Goal: Information Seeking & Learning: Find specific fact

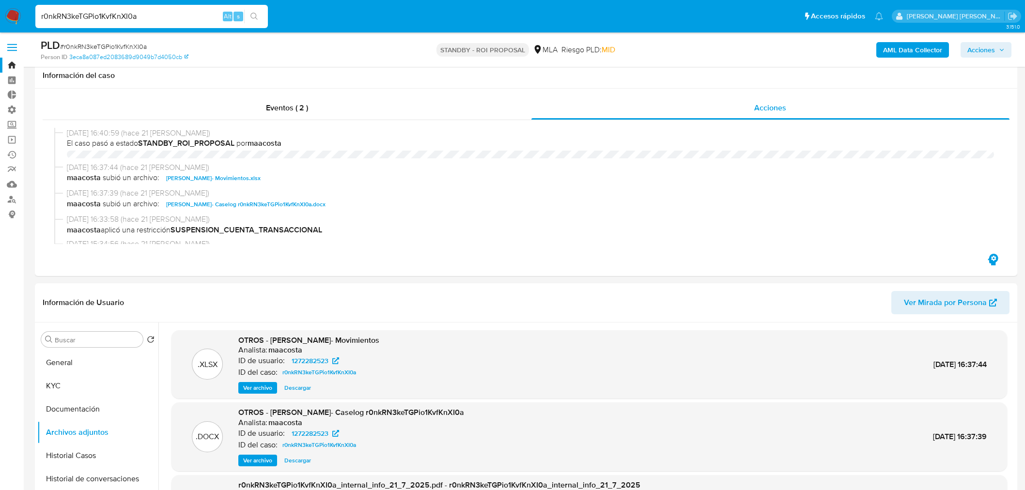
select select "10"
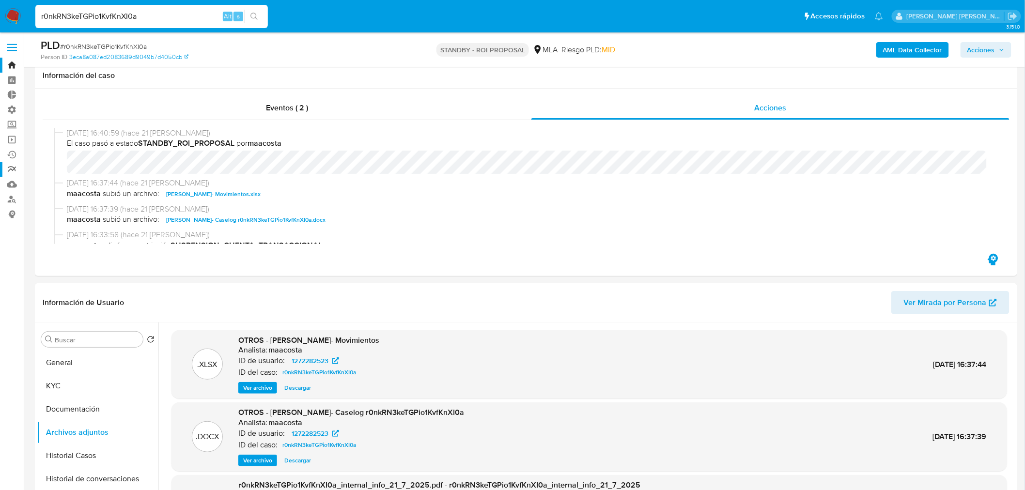
scroll to position [54, 0]
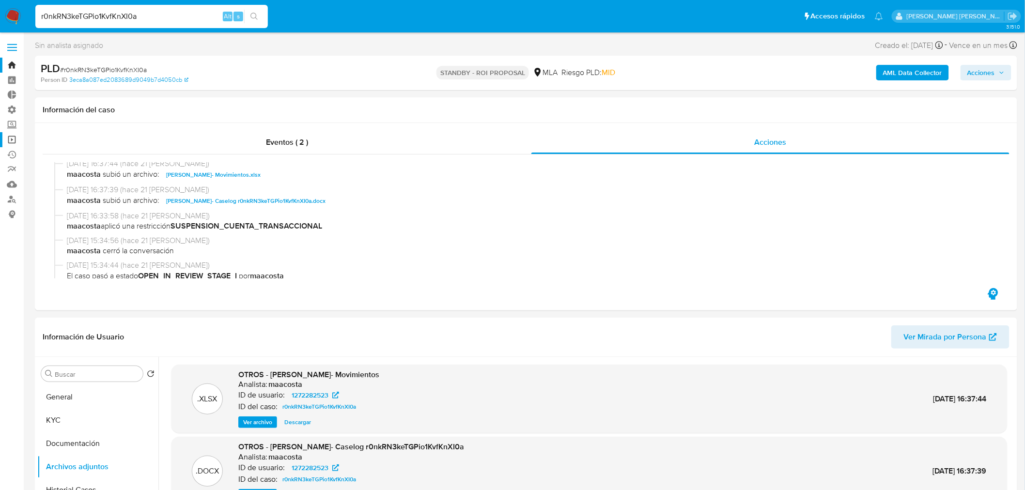
click at [13, 137] on link "Operaciones masivas" at bounding box center [57, 139] width 115 height 15
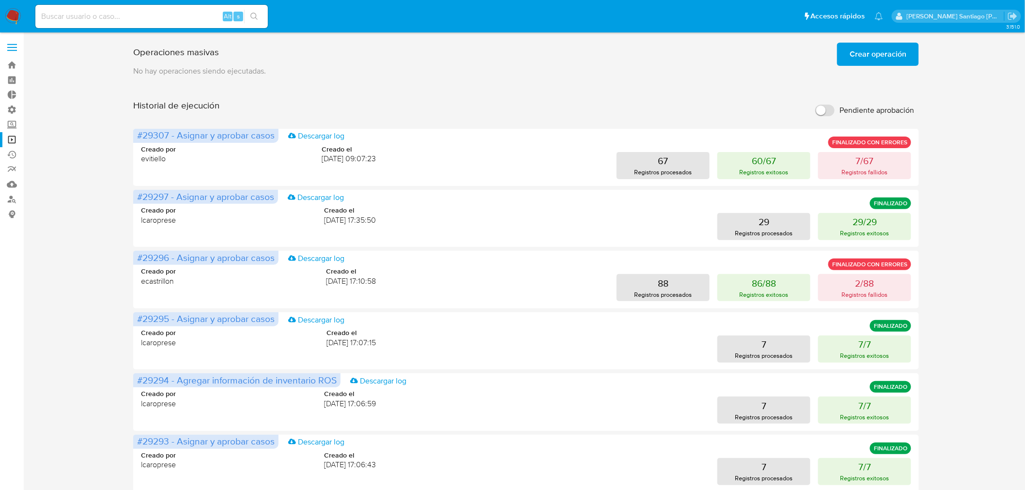
click at [848, 59] on button "Crear operación" at bounding box center [878, 54] width 82 height 23
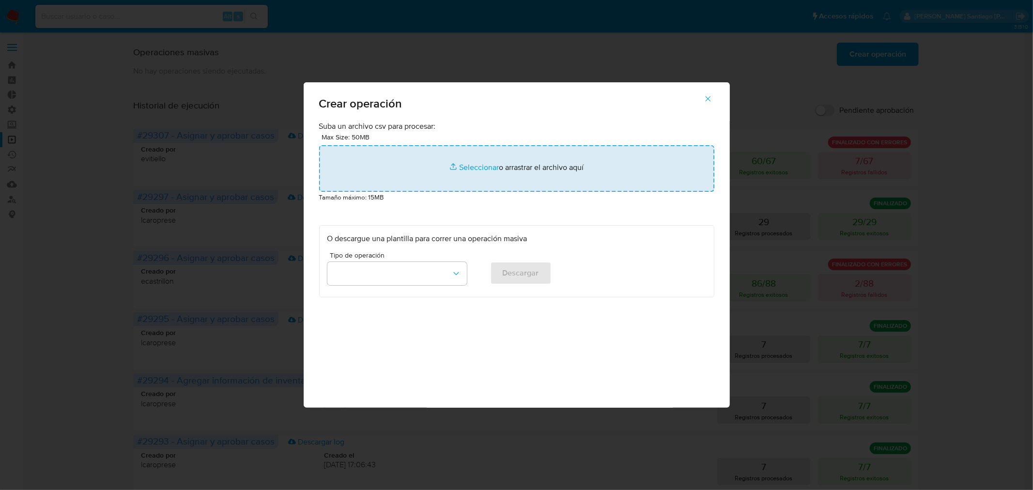
click at [416, 147] on input "file" at bounding box center [516, 168] width 395 height 47
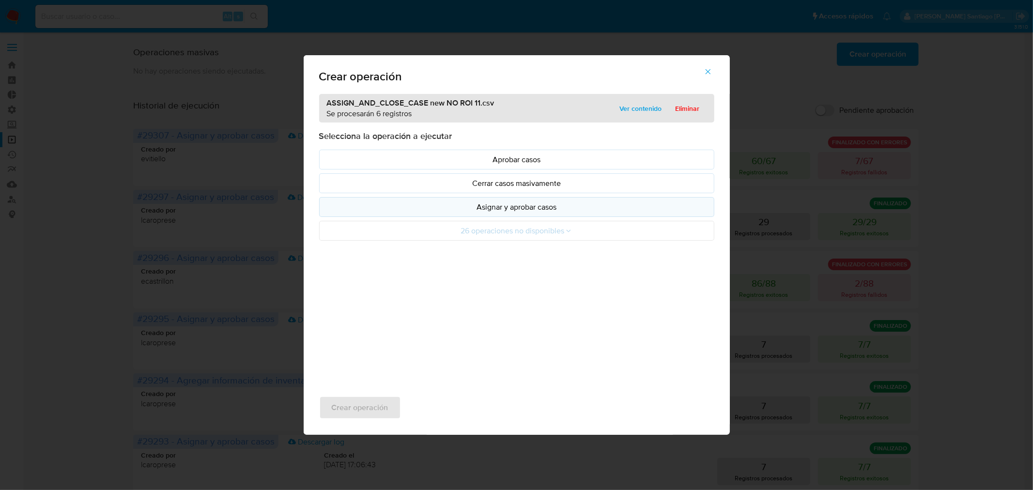
click at [512, 209] on p "Asignar y aprobar casos" at bounding box center [516, 207] width 379 height 11
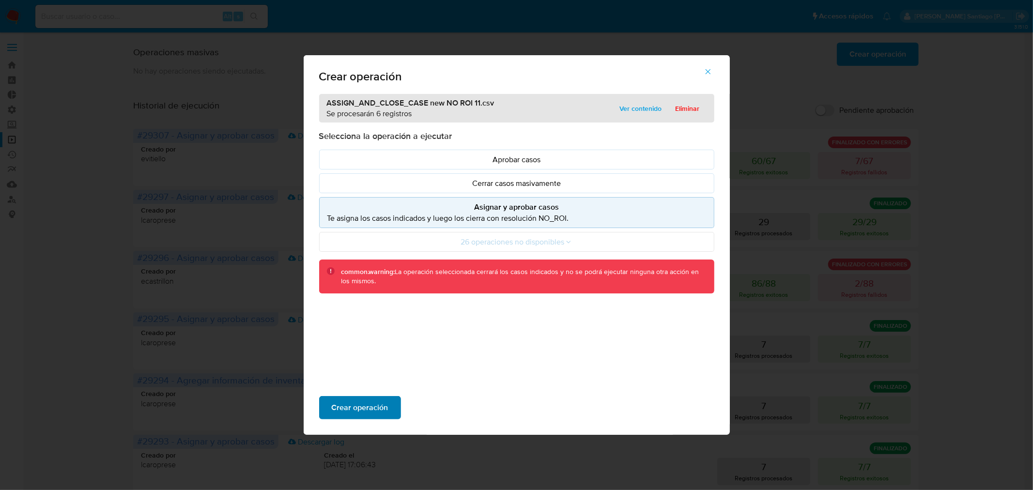
click at [389, 404] on button "Crear operación" at bounding box center [360, 407] width 82 height 23
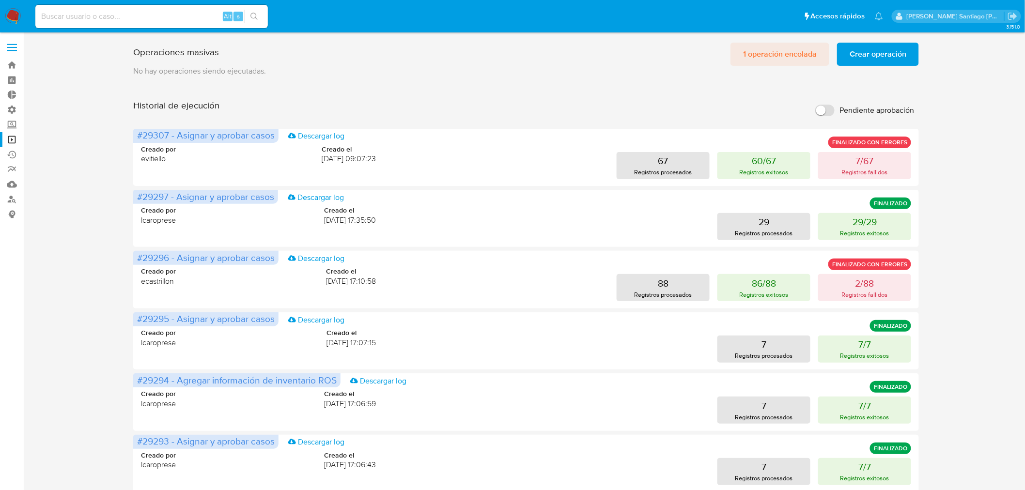
click at [763, 55] on span "1 operación encolada" at bounding box center [780, 54] width 74 height 21
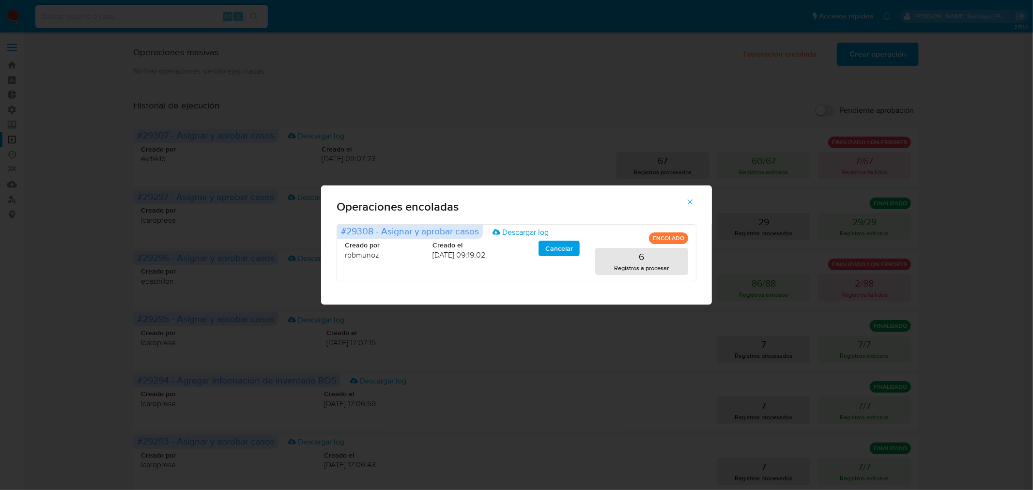
click at [956, 227] on div "Operaciones encoladas #29308 - Asignar y aprobar casos Descargar log ENCOLADO C…" at bounding box center [516, 245] width 1033 height 490
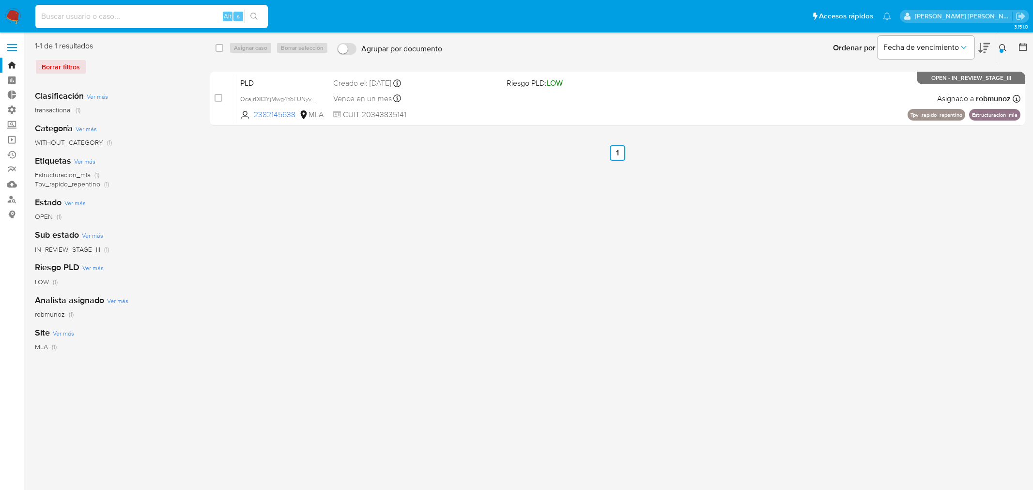
click at [186, 13] on input at bounding box center [151, 16] width 233 height 13
type input "Opzvr3VT3OqkA6ryWtHGSsc6"
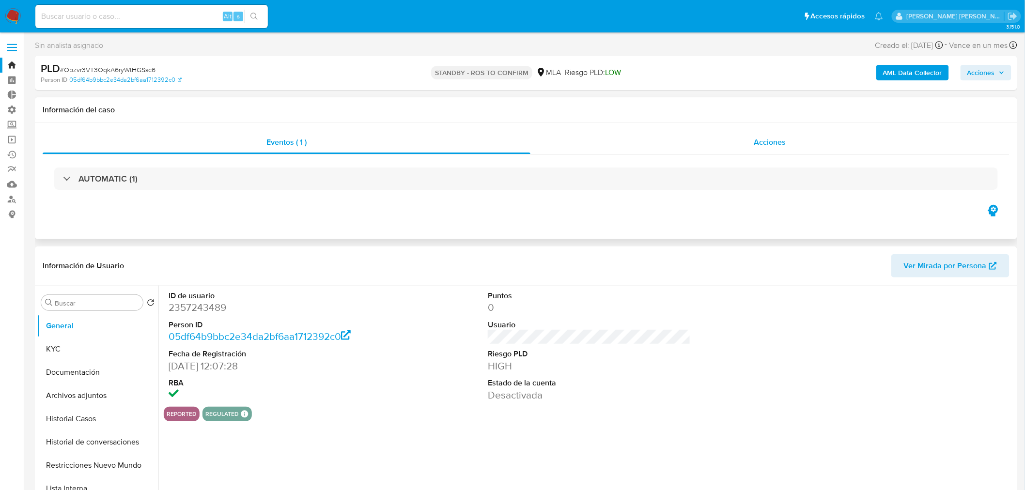
select select "10"
click at [754, 140] on span "Acciones" at bounding box center [770, 142] width 32 height 11
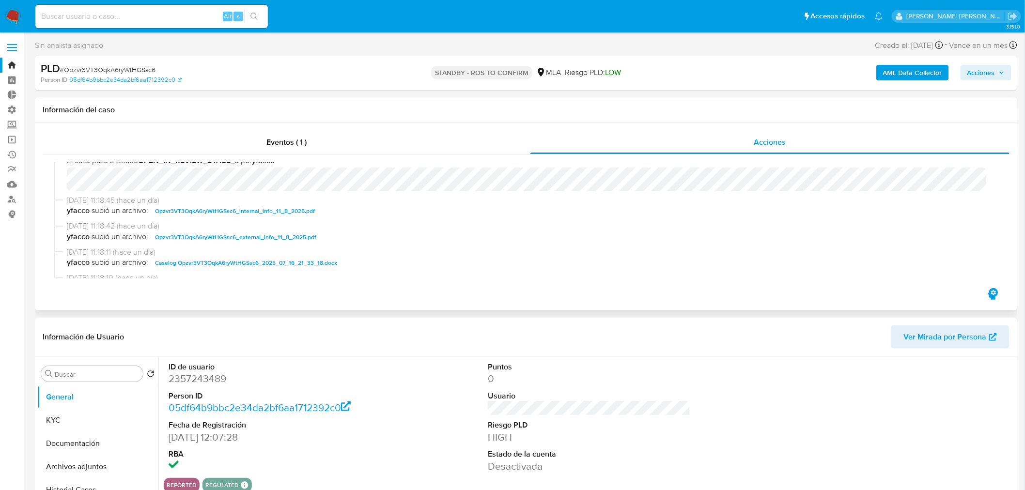
scroll to position [161, 0]
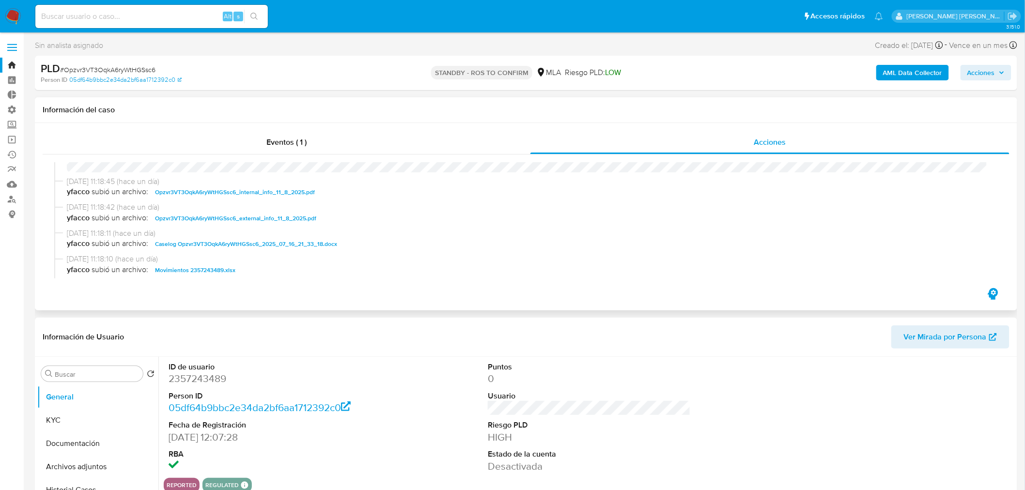
click at [280, 244] on span "Caselog Opzvr3VT3OqkA6ryWtHGSsc6_2025_07_16_21_33_18.docx" at bounding box center [246, 244] width 182 height 12
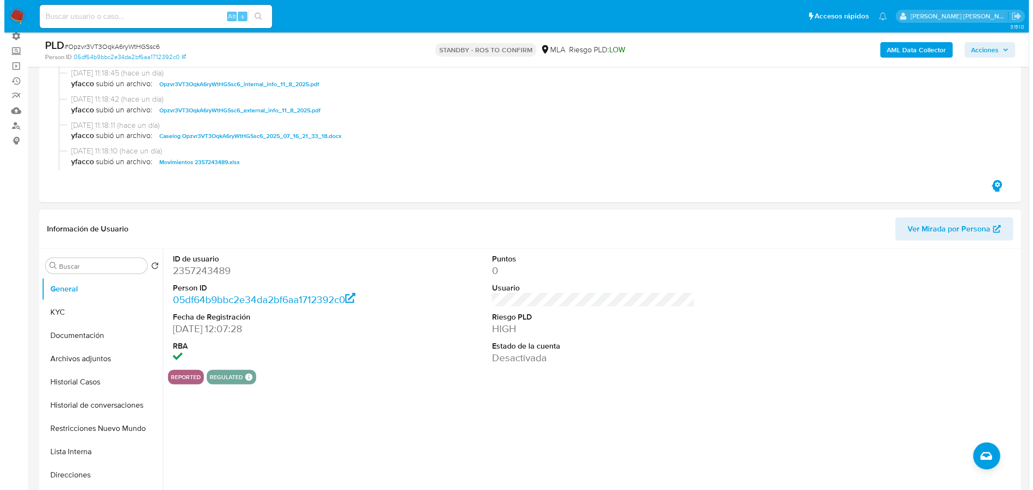
scroll to position [108, 0]
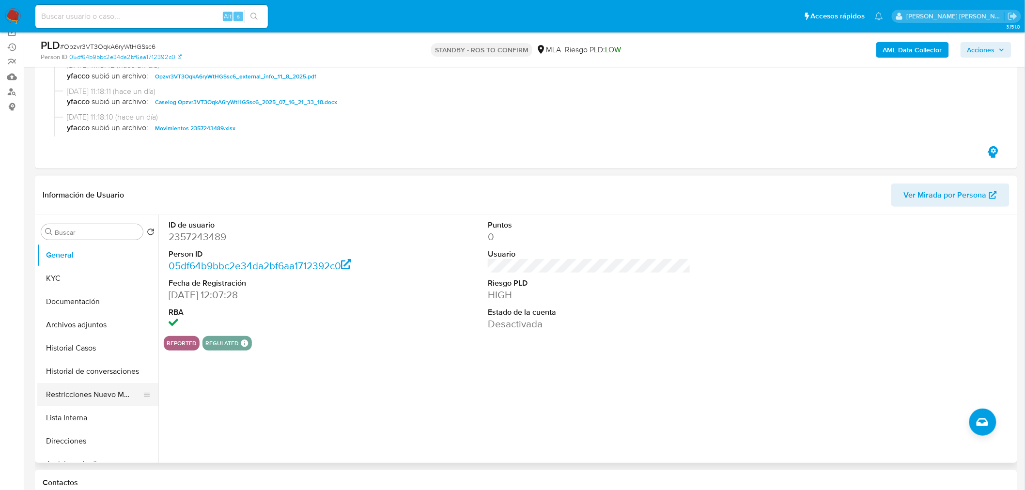
click at [80, 398] on button "Restricciones Nuevo Mundo" at bounding box center [93, 394] width 113 height 23
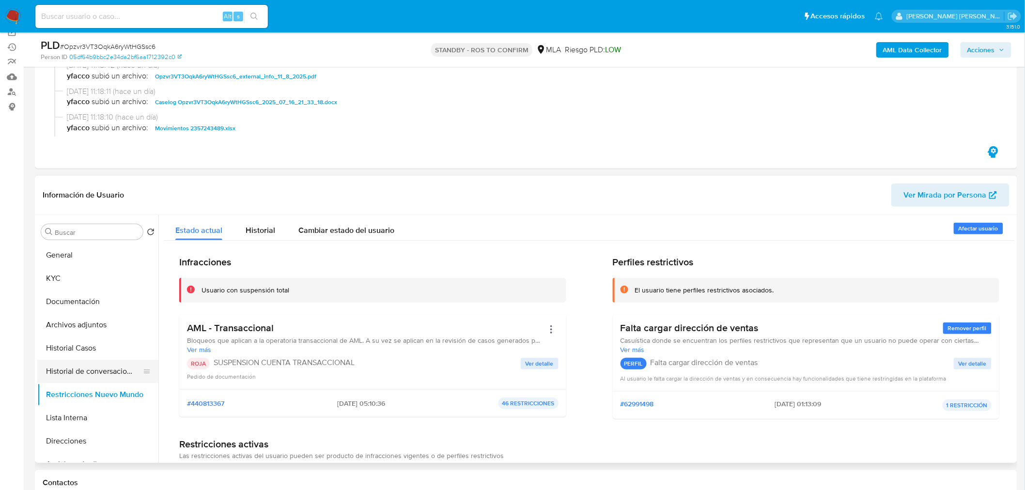
click at [58, 372] on button "Historial de conversaciones" at bounding box center [93, 371] width 113 height 23
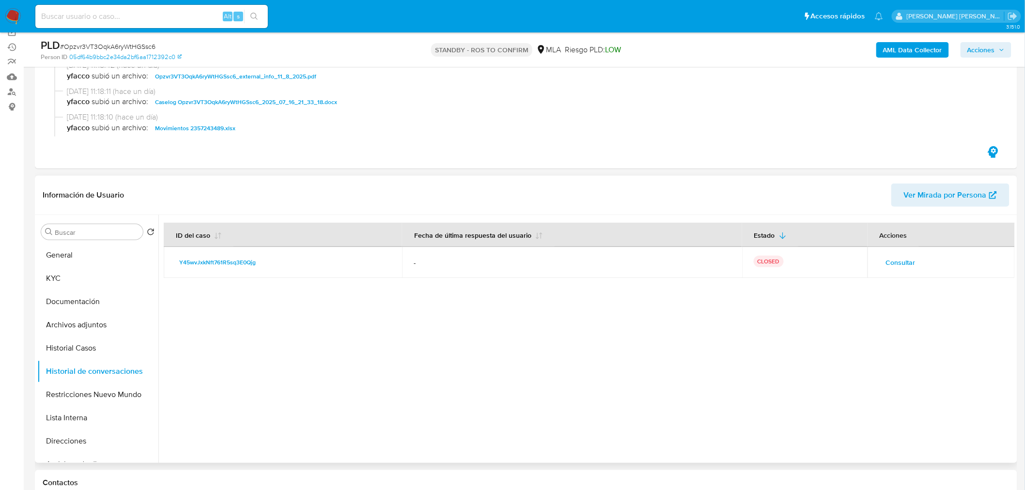
click at [879, 260] on button "Consultar" at bounding box center [900, 263] width 43 height 16
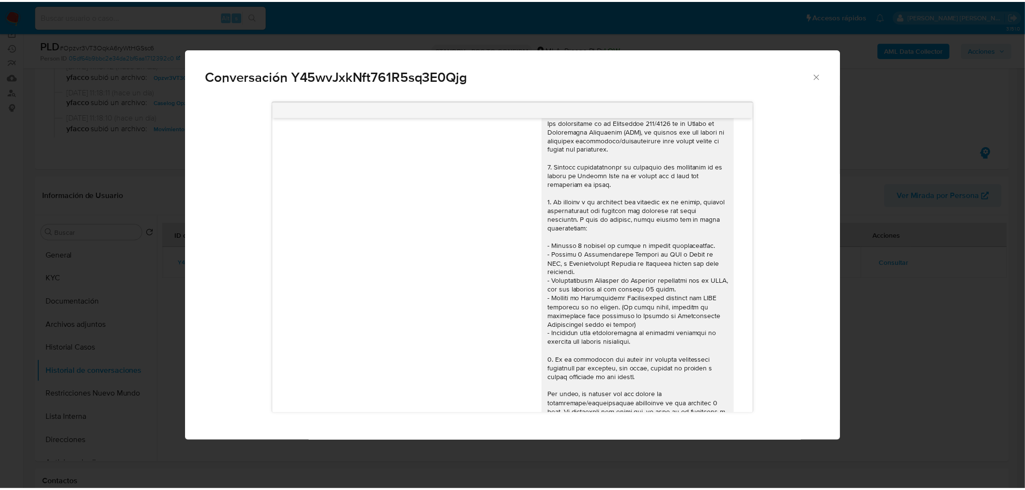
scroll to position [0, 0]
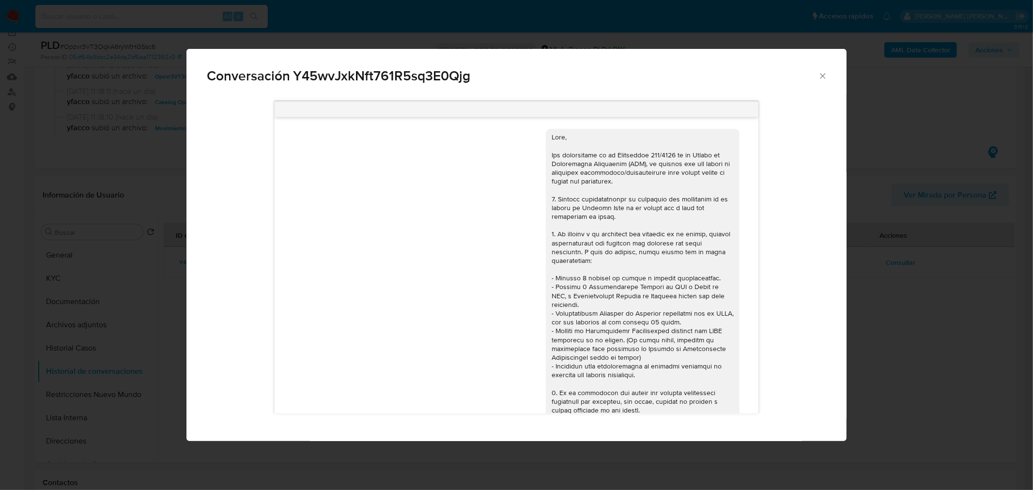
click at [868, 366] on div "Conversación Y45wvJxkNft761R5sq3E0Qjg 19/05/2025 13:05:10 Hola, Esperamos que t…" at bounding box center [516, 245] width 1033 height 490
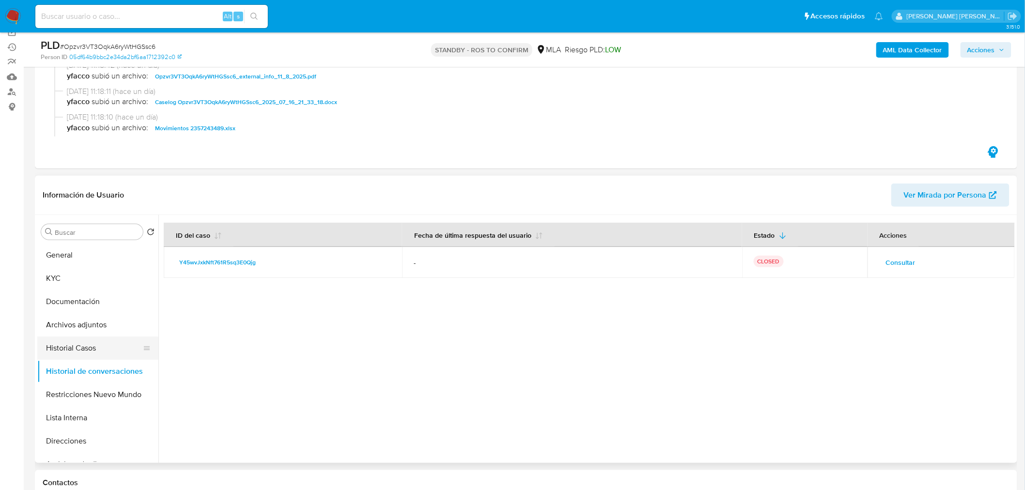
click at [93, 350] on button "Historial Casos" at bounding box center [93, 348] width 113 height 23
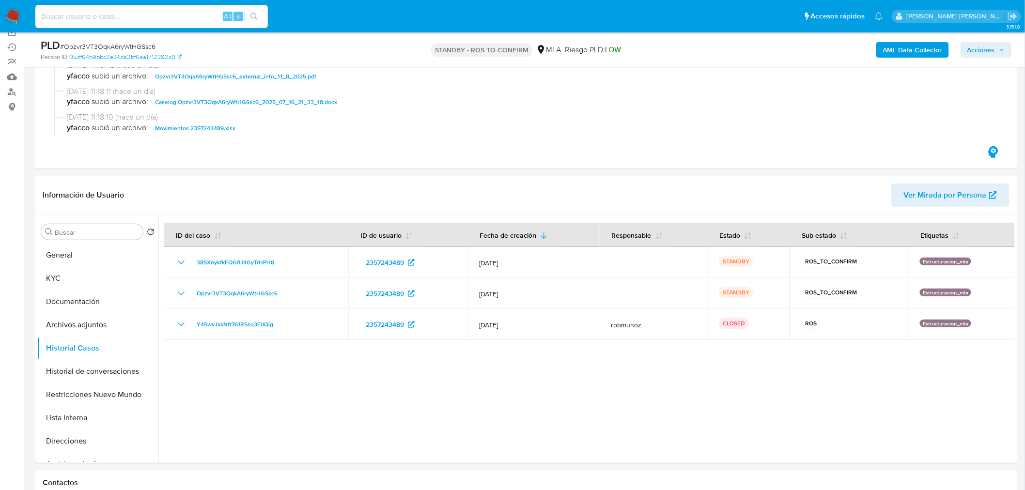
click at [188, 11] on input at bounding box center [151, 16] width 233 height 13
paste input "W3326O9xQkWOVwPv4UyOvMqw"
type input "W3326O9xQkWOVwPv4UyOvMqw"
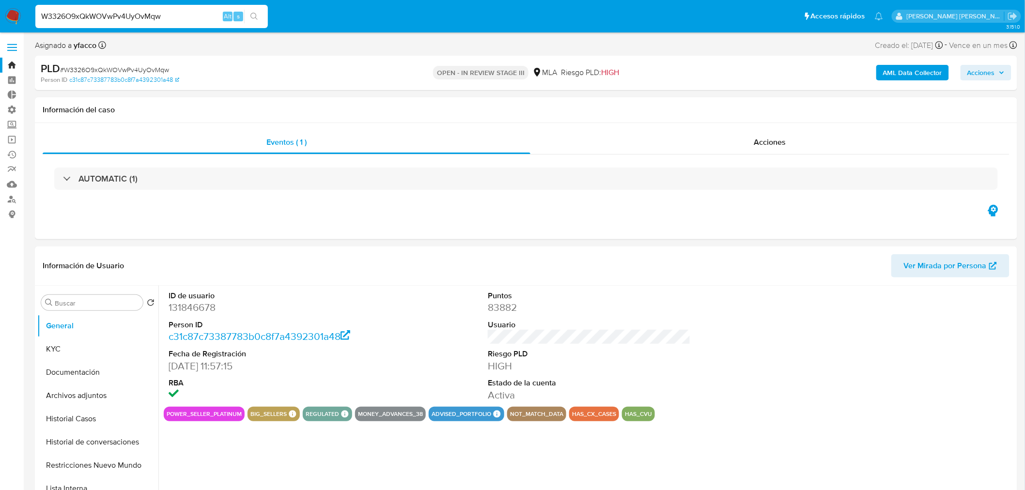
select select "10"
click at [107, 467] on button "Restricciones Nuevo Mundo" at bounding box center [93, 465] width 113 height 23
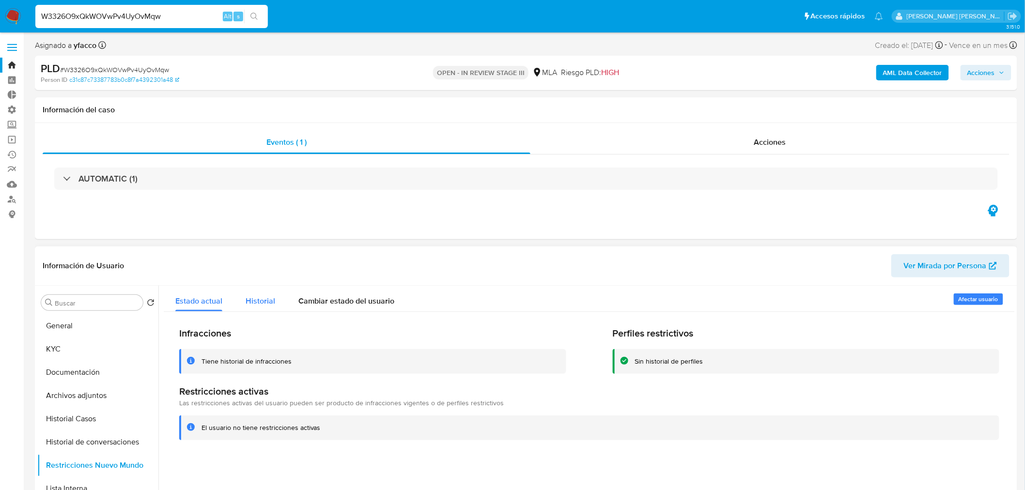
click at [267, 307] on div "Historial" at bounding box center [261, 299] width 30 height 26
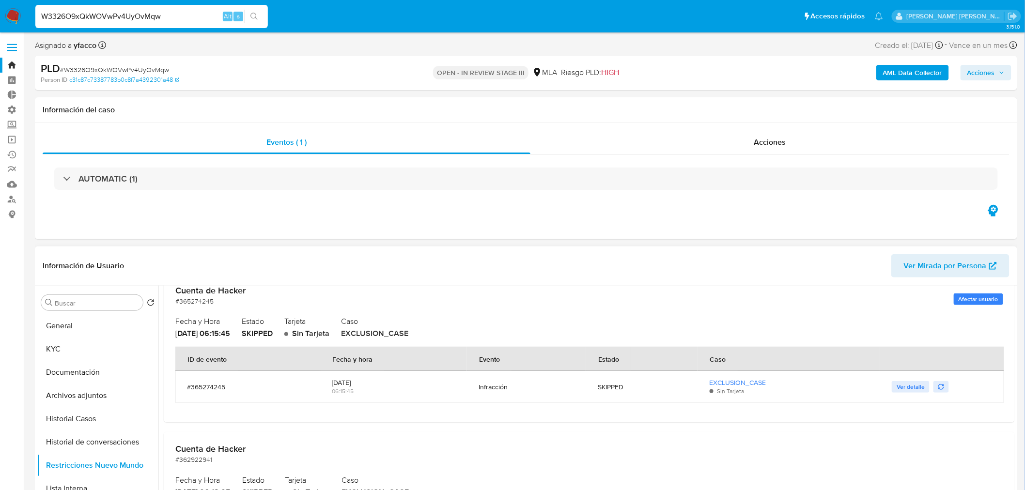
scroll to position [2960, 0]
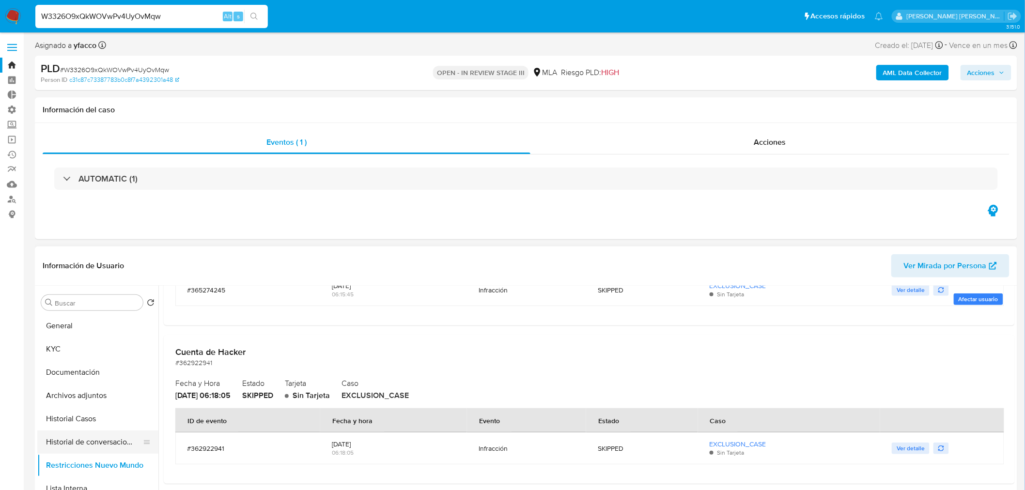
click at [88, 441] on button "Historial de conversaciones" at bounding box center [93, 442] width 113 height 23
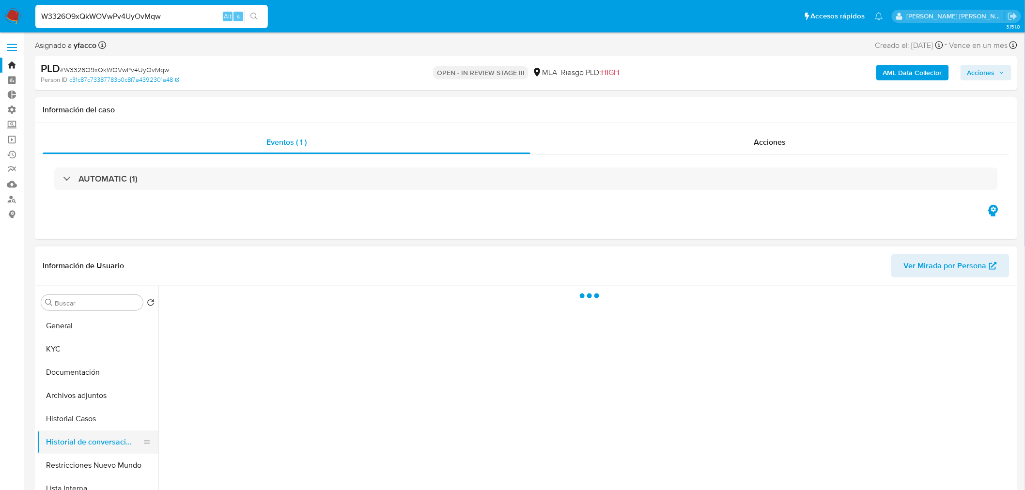
scroll to position [0, 0]
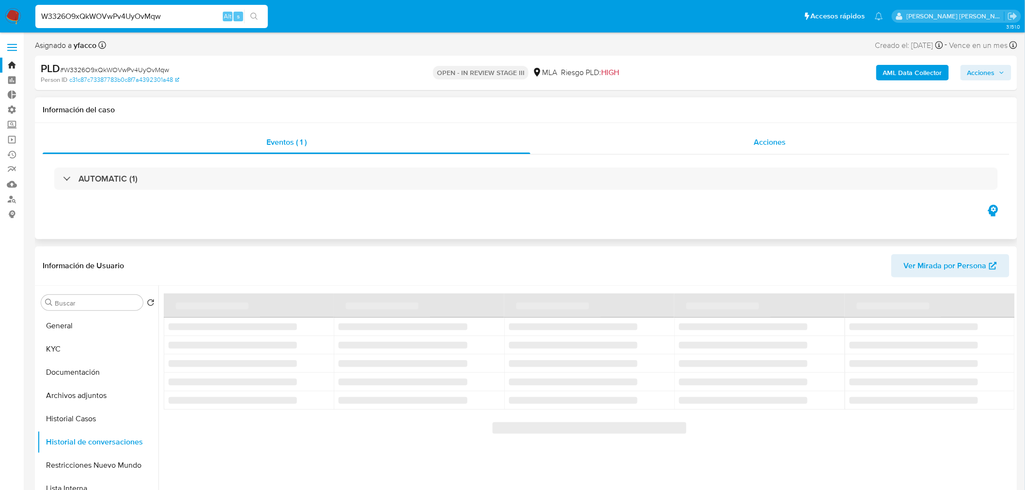
click at [727, 142] on div "Acciones" at bounding box center [770, 142] width 480 height 23
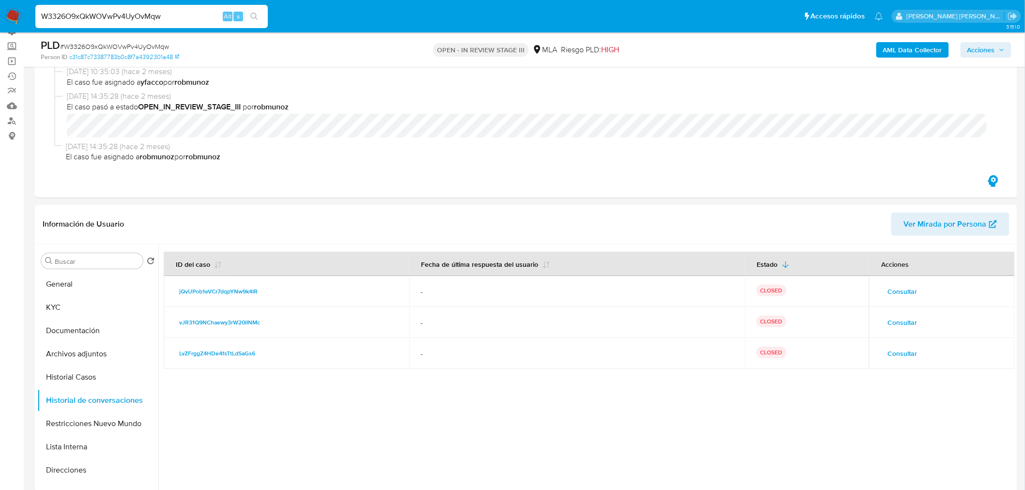
scroll to position [161, 0]
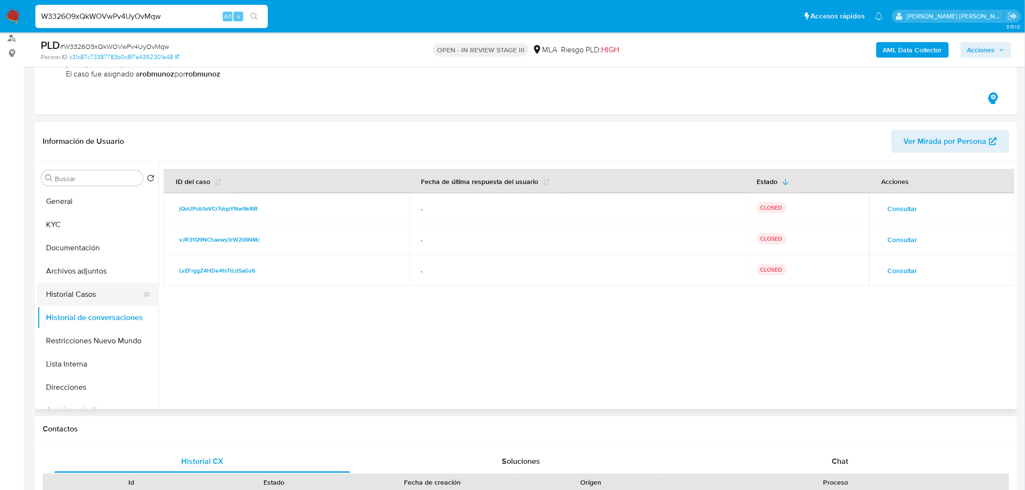
click at [62, 295] on button "Historial Casos" at bounding box center [93, 294] width 113 height 23
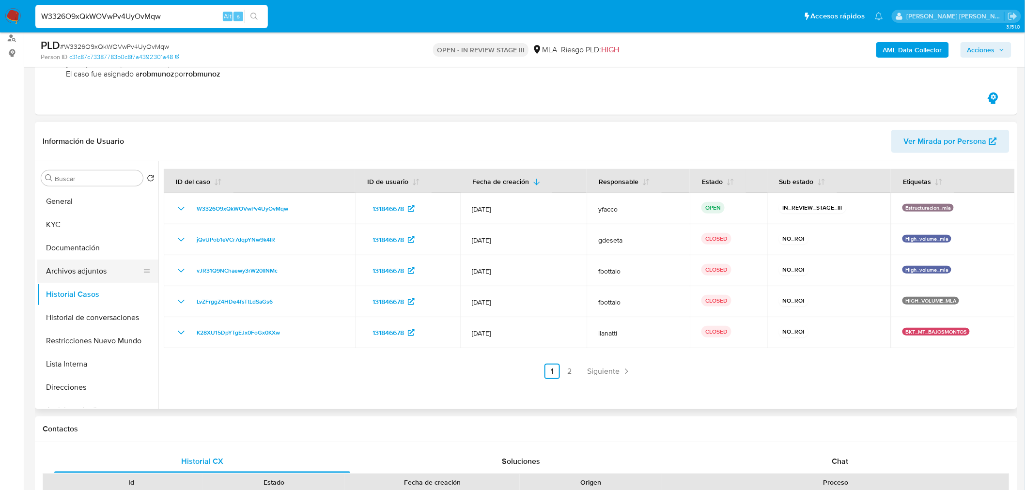
click at [94, 272] on button "Archivos adjuntos" at bounding box center [93, 271] width 113 height 23
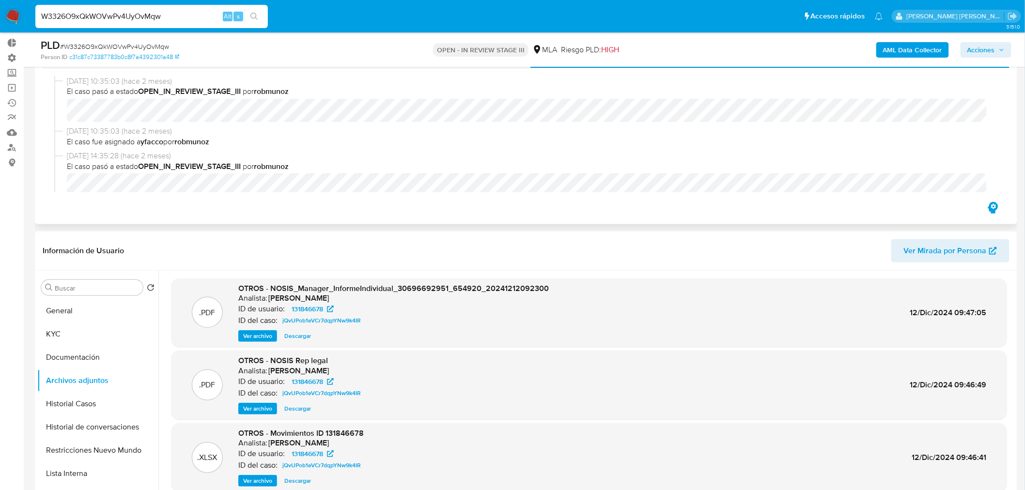
scroll to position [0, 0]
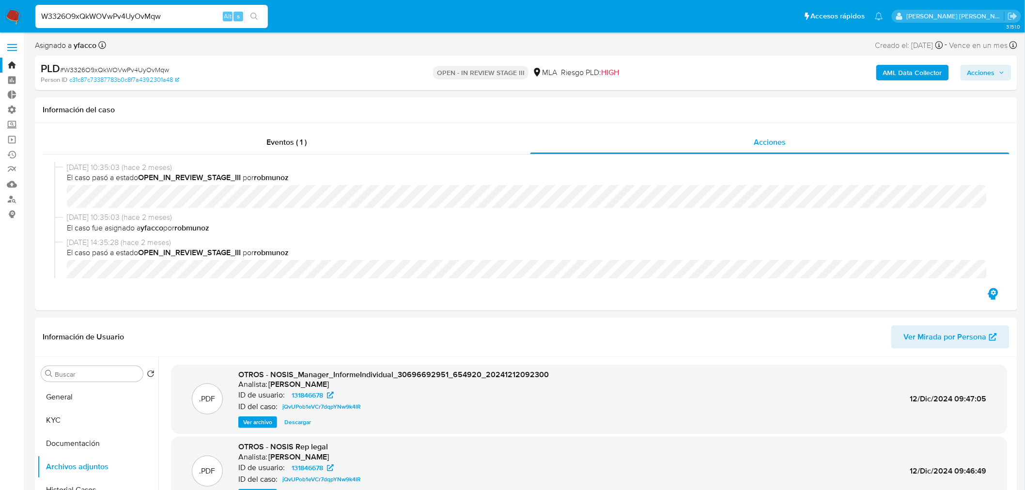
click at [154, 65] on span "# W3326O9xQkWOVwPv4UyOvMqw" at bounding box center [114, 70] width 109 height 10
copy span "W3326O9xQkWOVwPv4UyOvMqw"
click at [1003, 74] on icon "button" at bounding box center [1002, 73] width 6 height 6
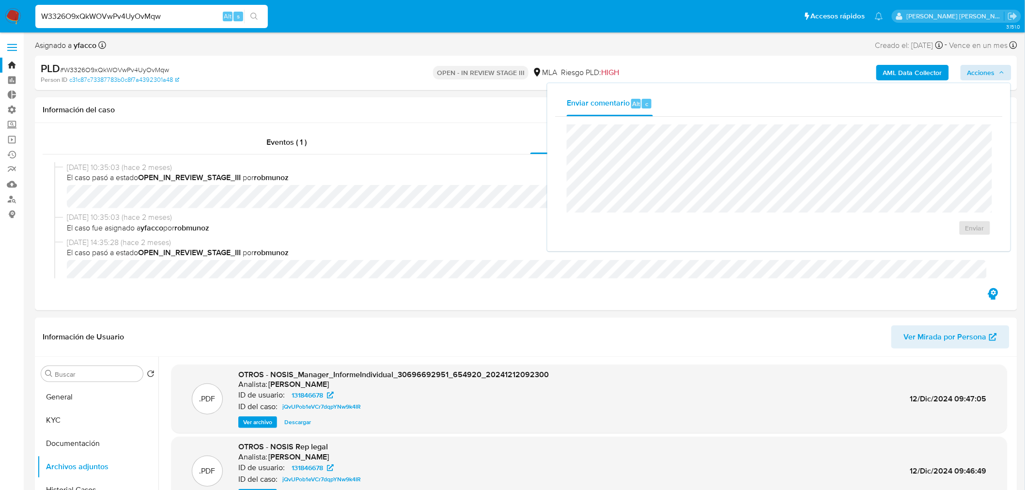
click at [644, 51] on div "Asignado a yfacco Asignado el: 18/06/2025 14:35:28 Creado el: 12/06/2025 Creado…" at bounding box center [526, 47] width 982 height 17
click at [146, 16] on input "W3326O9xQkWOVwPv4UyOvMqw" at bounding box center [151, 16] width 233 height 13
click at [146, 15] on input "W3326O9xQkWOVwPv4UyOvMqw" at bounding box center [151, 16] width 233 height 13
paste input "HWlREK1rIydaMm0FthIxZpL0"
type input "HWlREK1rIydaMm0FthIxZpL0"
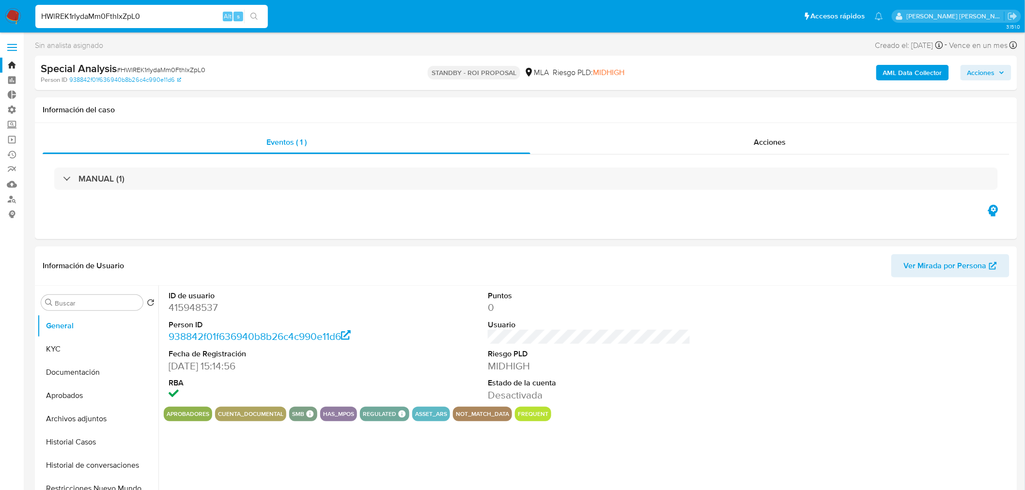
select select "10"
click at [791, 146] on div "Acciones" at bounding box center [770, 142] width 480 height 23
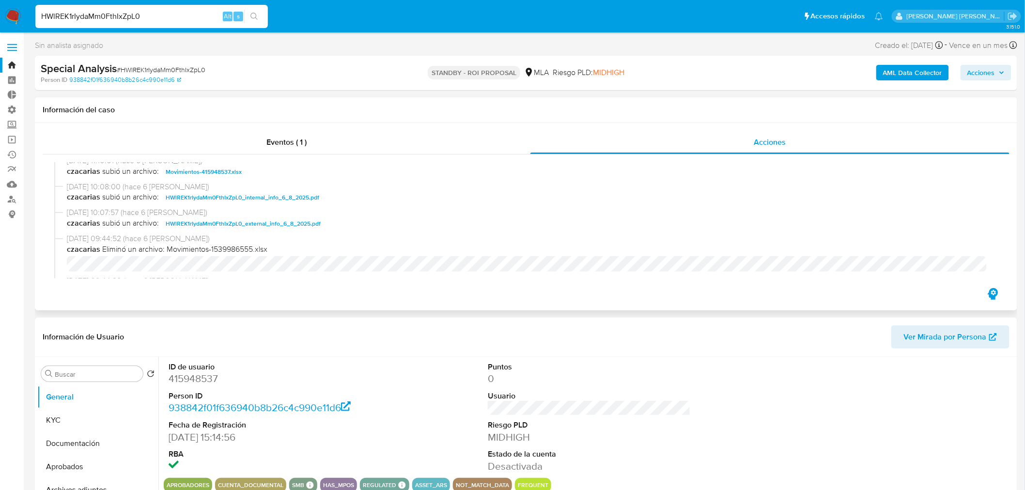
scroll to position [54, 0]
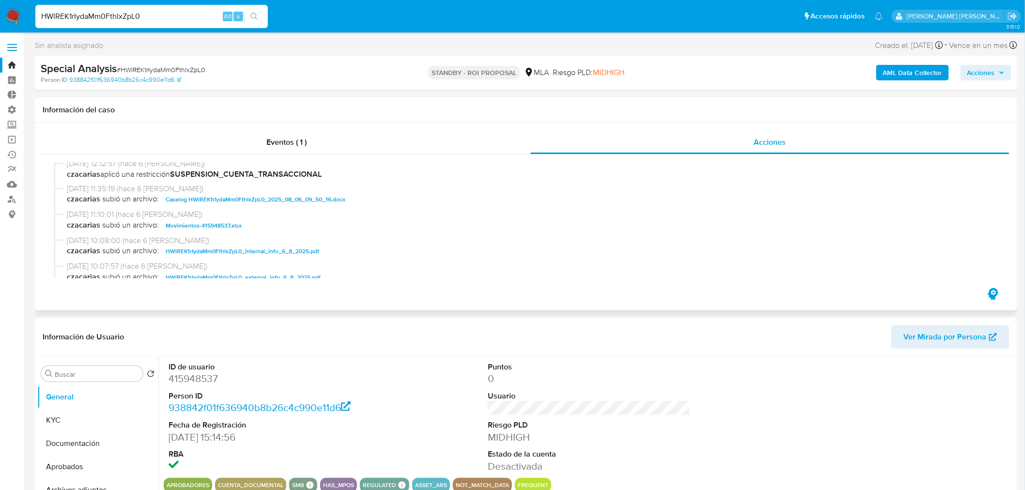
click at [266, 204] on span "Caselog HWlREK1rIydaMm0FthIxZpL0_2025_08_06_09_50_16.docx" at bounding box center [256, 200] width 180 height 12
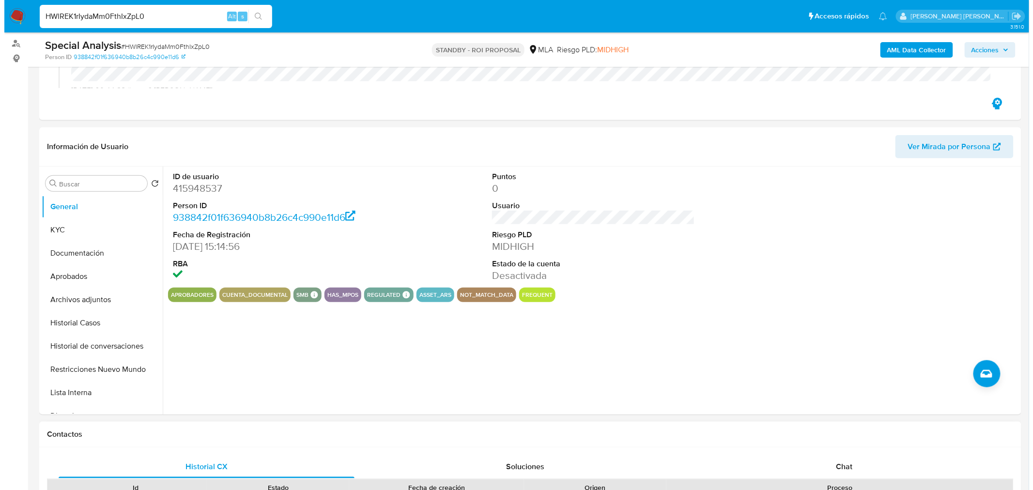
scroll to position [161, 0]
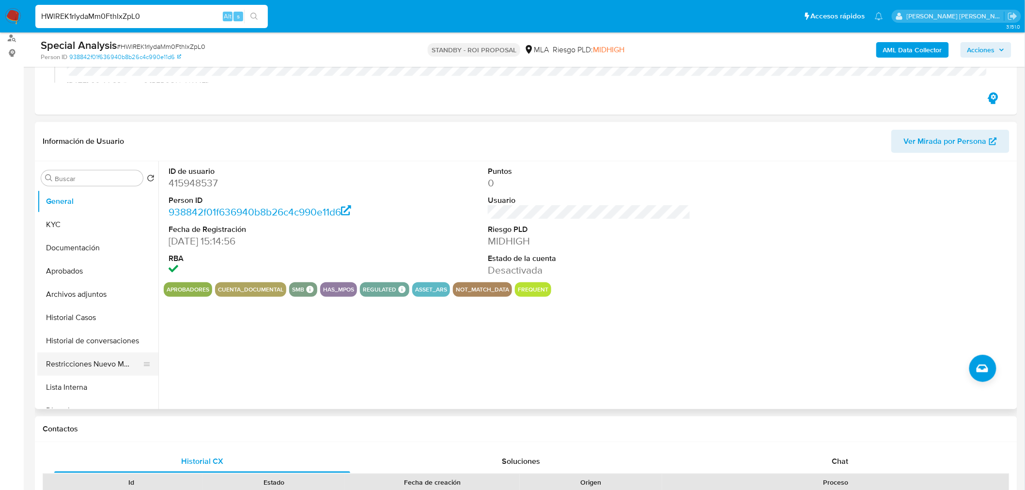
click at [78, 365] on button "Restricciones Nuevo Mundo" at bounding box center [93, 364] width 113 height 23
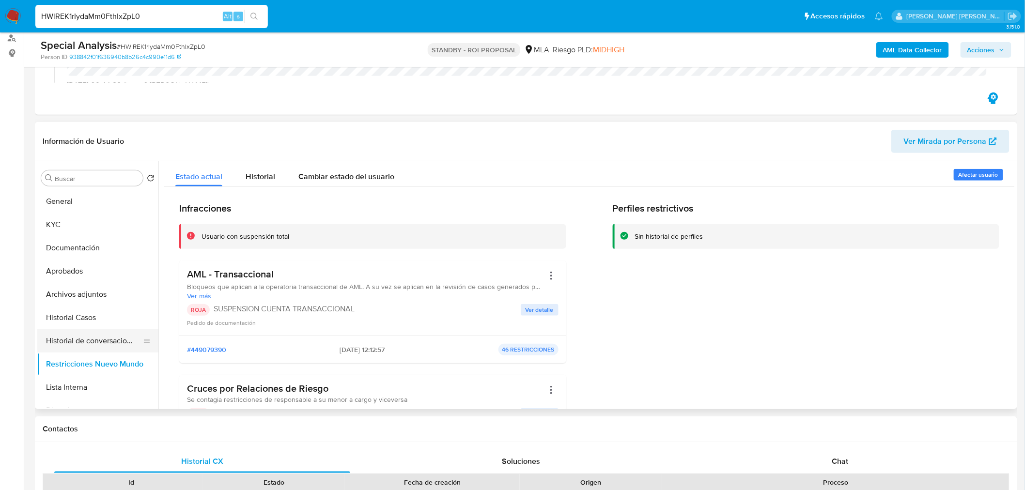
click at [93, 345] on button "Historial de conversaciones" at bounding box center [93, 340] width 113 height 23
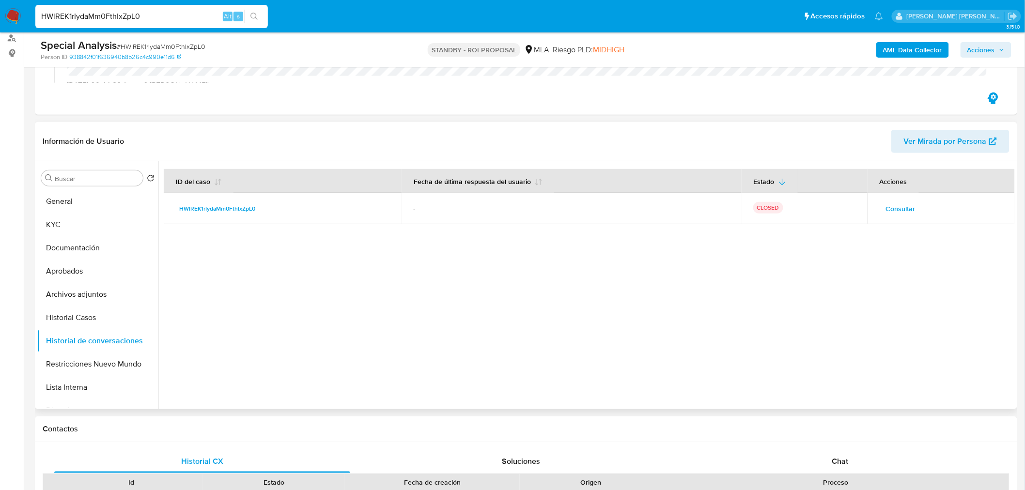
click at [888, 207] on span "Consultar" at bounding box center [901, 209] width 30 height 14
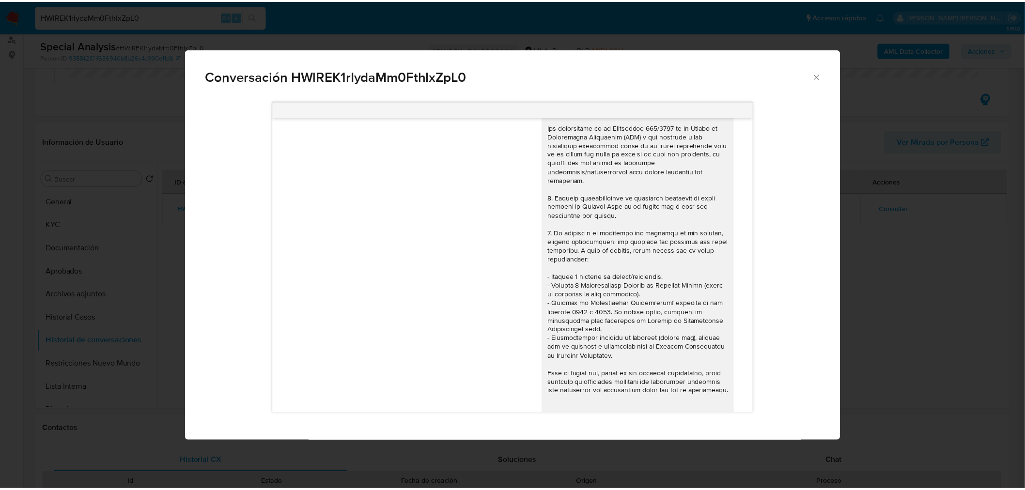
scroll to position [0, 0]
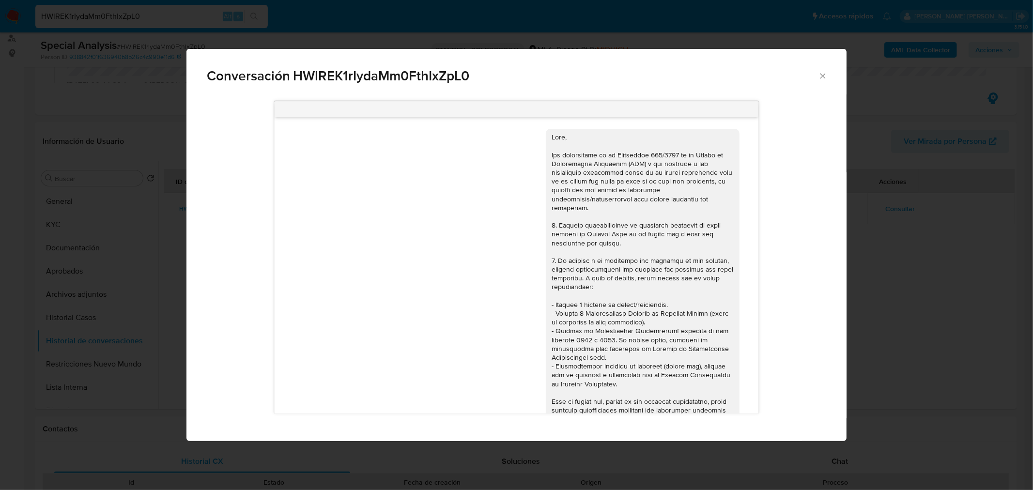
click at [887, 313] on div "Conversación HWlREK1rIydaMm0FthIxZpL0 18/06/2025 18:28:09 Hola, Esperamos que t…" at bounding box center [516, 245] width 1033 height 490
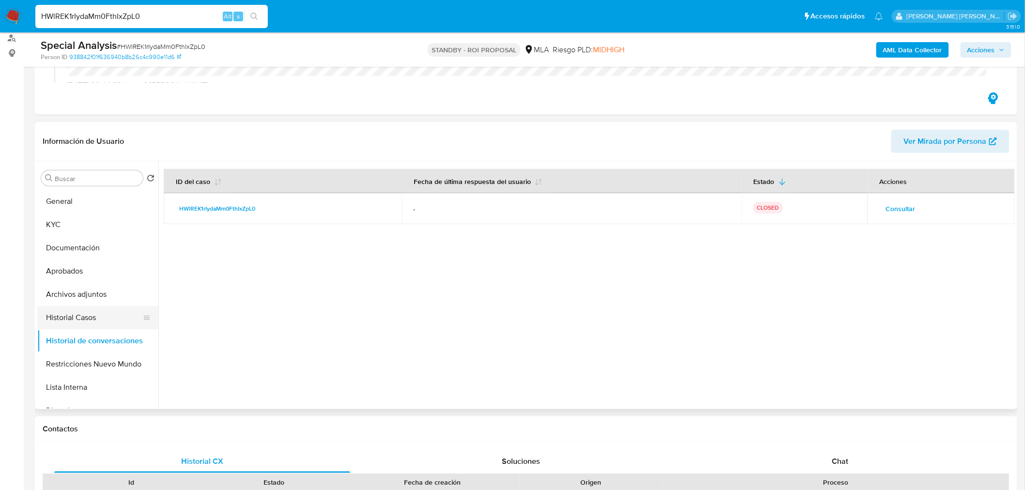
click at [86, 309] on button "Historial Casos" at bounding box center [93, 317] width 113 height 23
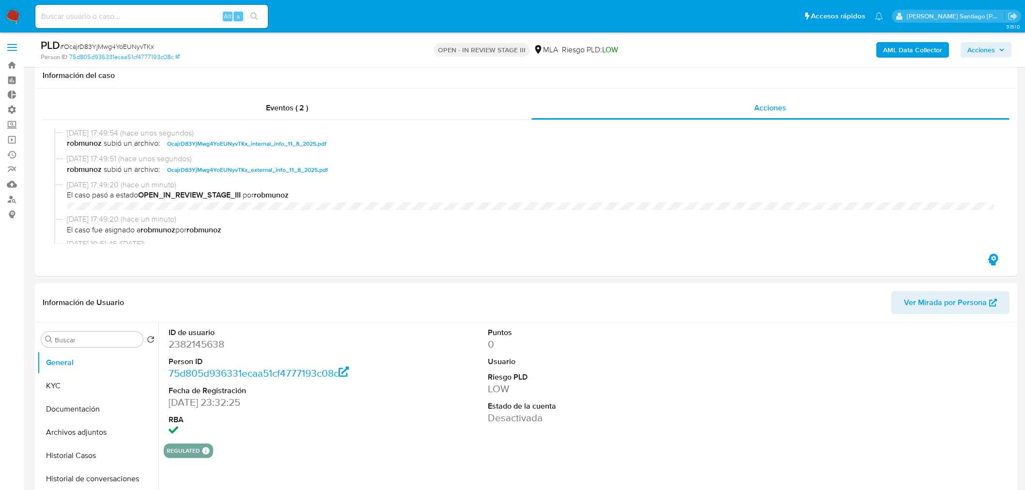
select select "10"
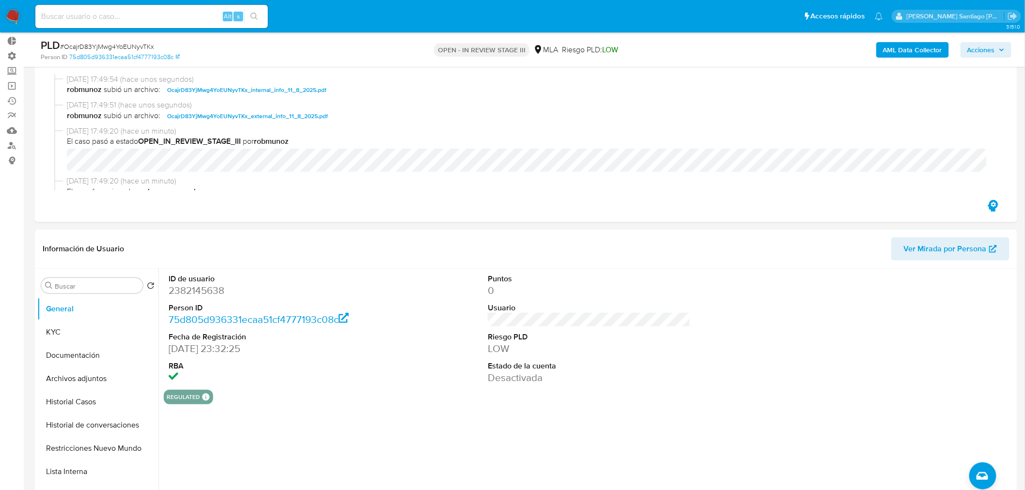
scroll to position [54, 0]
click at [131, 14] on input at bounding box center [151, 16] width 233 height 13
paste input "HWlREK1rIydaMm0FthIxZpL0"
type input "HWlREK1rIydaMm0FthIxZpL0"
click at [257, 18] on icon "search-icon" at bounding box center [254, 17] width 8 height 8
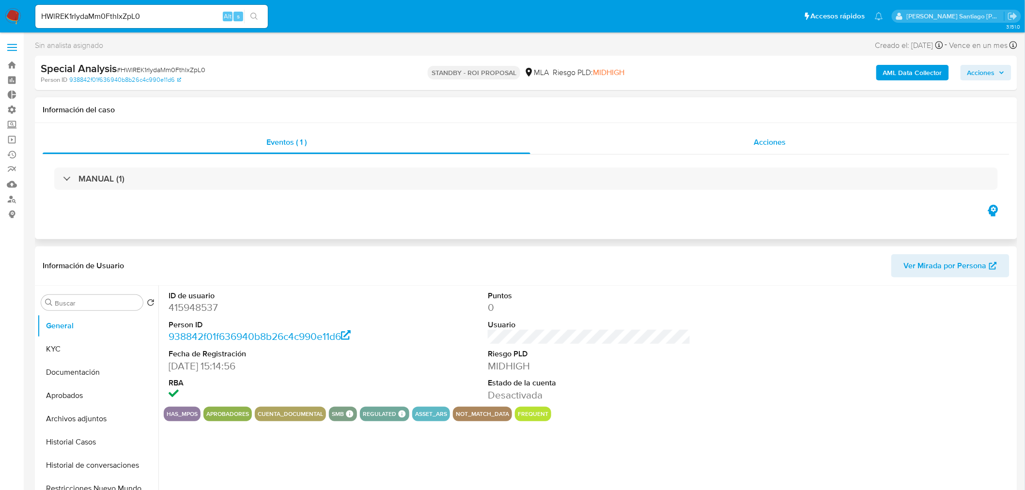
select select "10"
click at [766, 138] on span "Acciones" at bounding box center [770, 142] width 32 height 11
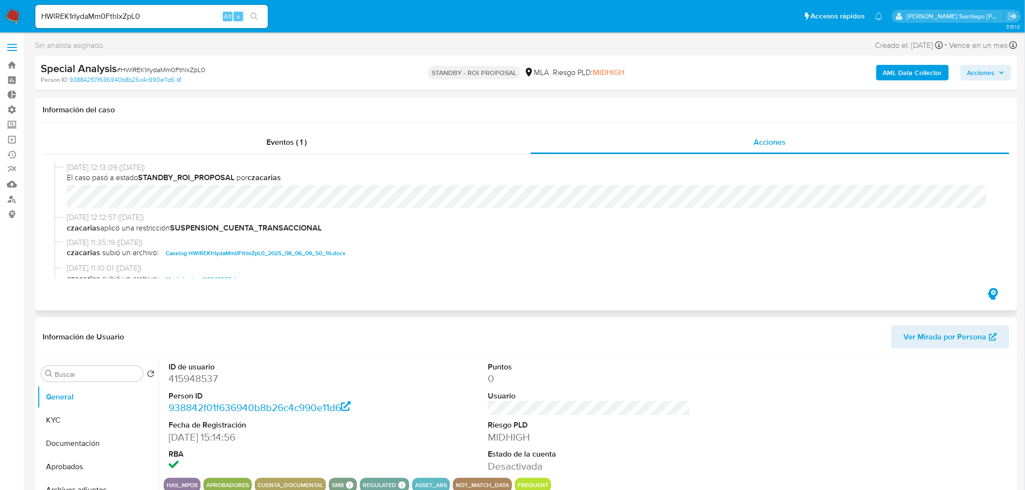
drag, startPoint x: 626, startPoint y: 315, endPoint x: 621, endPoint y: 304, distance: 12.6
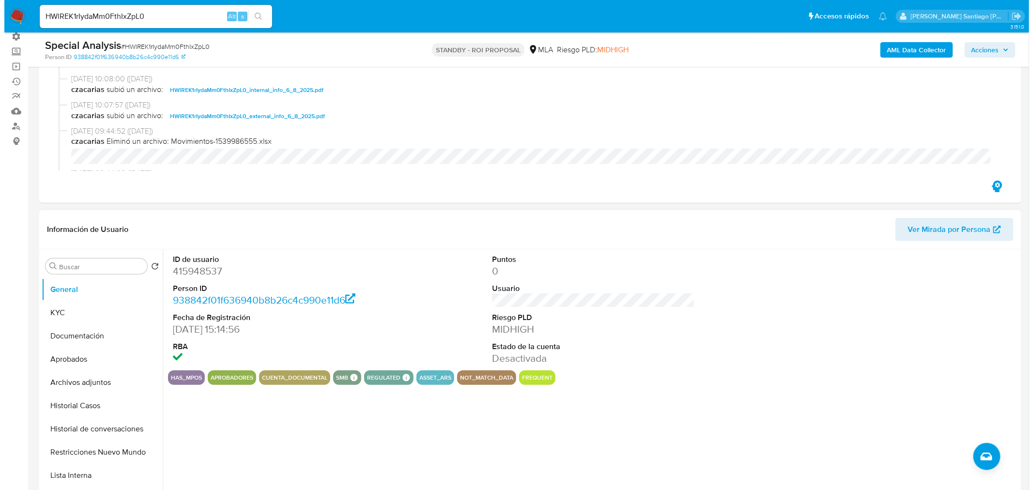
scroll to position [108, 0]
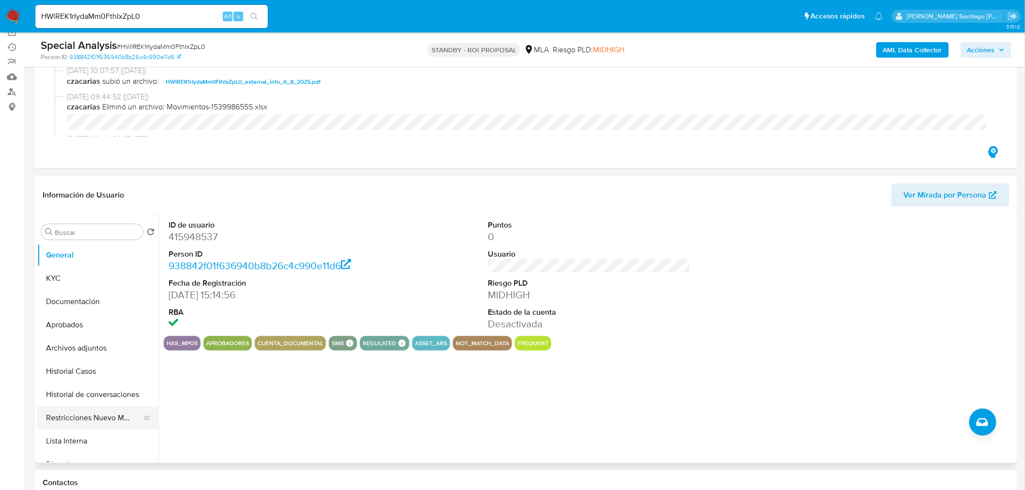
click at [128, 421] on button "Restricciones Nuevo Mundo" at bounding box center [93, 417] width 113 height 23
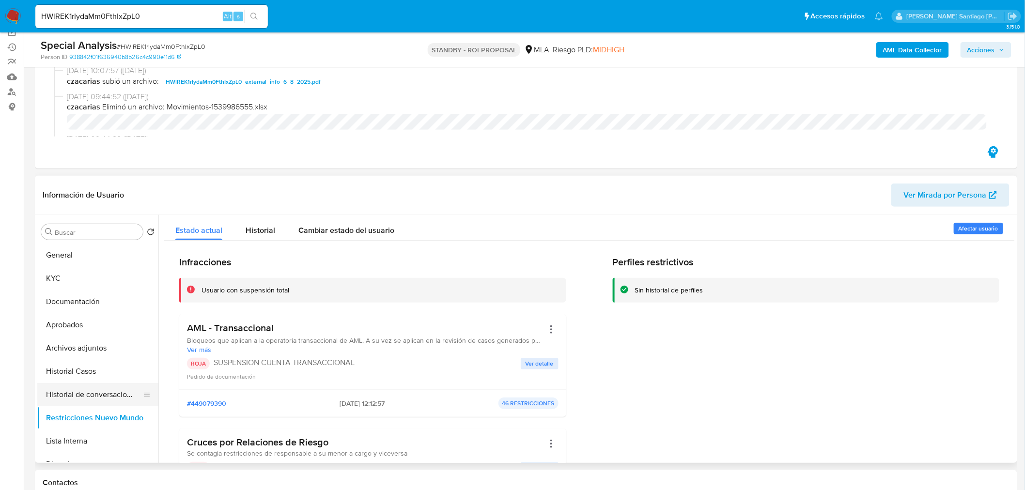
click at [105, 394] on button "Historial de conversaciones" at bounding box center [93, 394] width 113 height 23
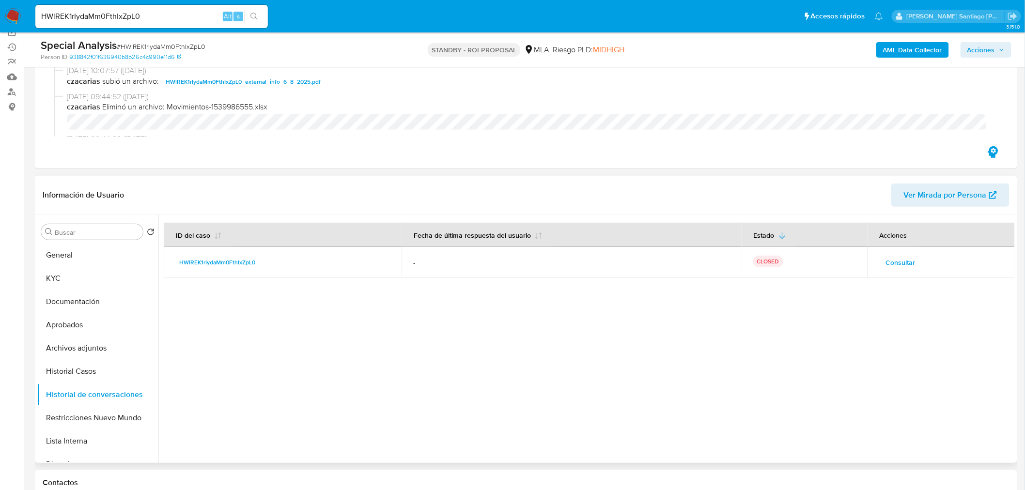
click at [891, 256] on span "Consultar" at bounding box center [901, 263] width 30 height 14
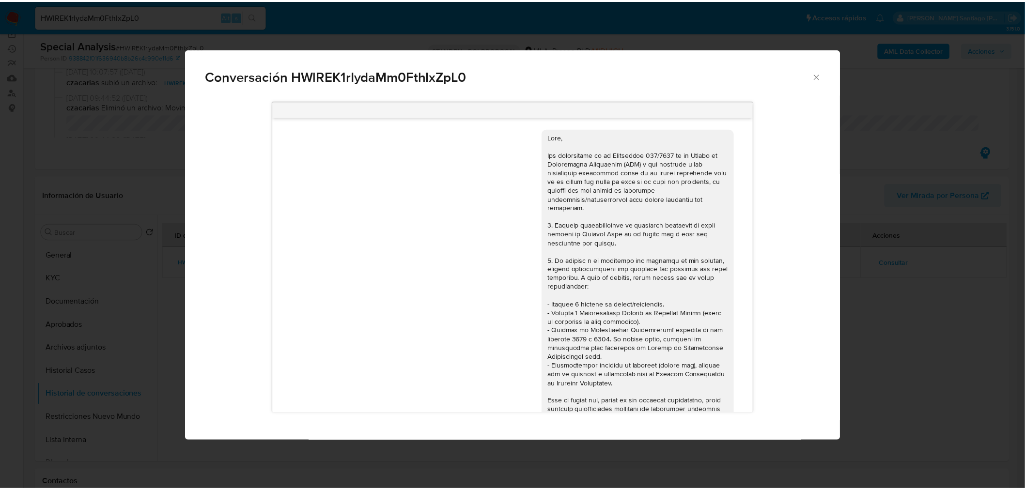
scroll to position [997, 0]
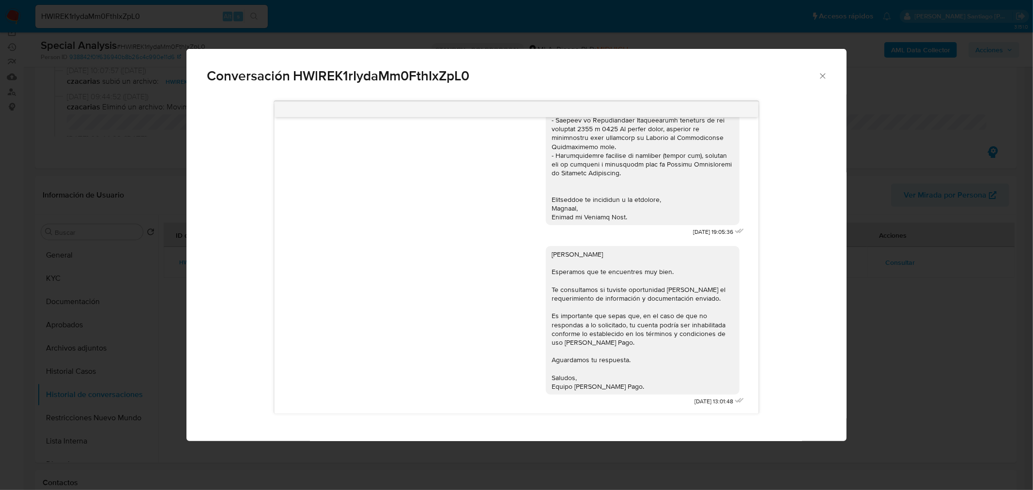
click at [899, 346] on div "Conversación HWlREK1rIydaMm0FthIxZpL0 18/06/2025 18:28:09 Hola, Esperamos que t…" at bounding box center [516, 245] width 1033 height 490
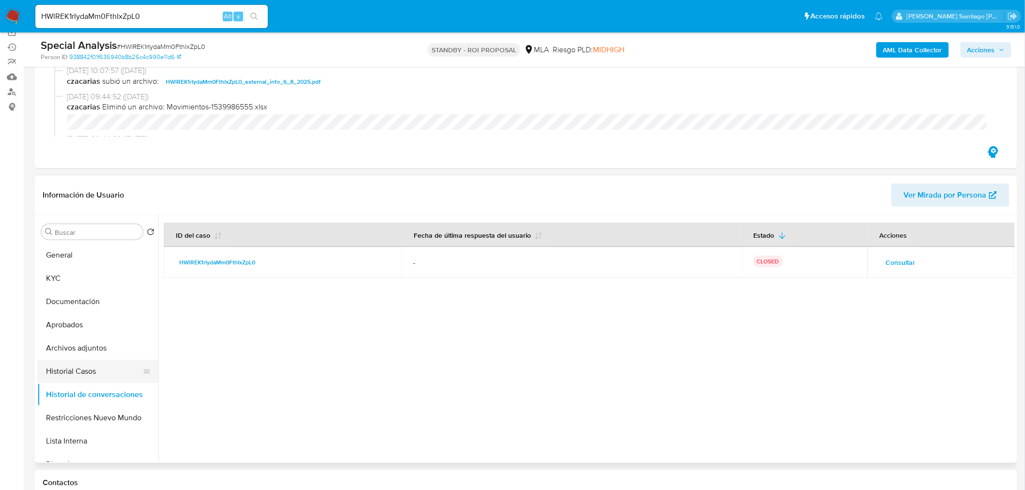
click at [84, 368] on button "Historial Casos" at bounding box center [93, 371] width 113 height 23
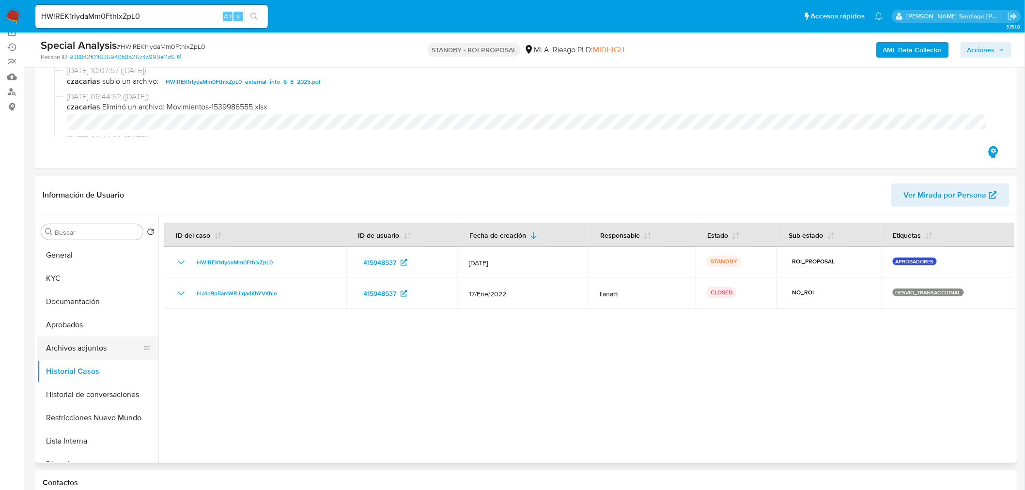
click at [89, 341] on button "Archivos adjuntos" at bounding box center [93, 348] width 113 height 23
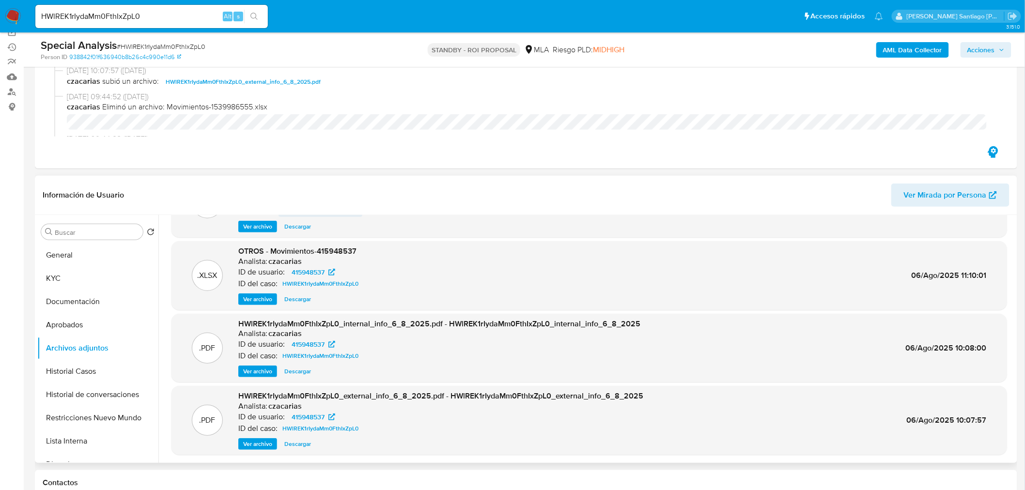
scroll to position [0, 0]
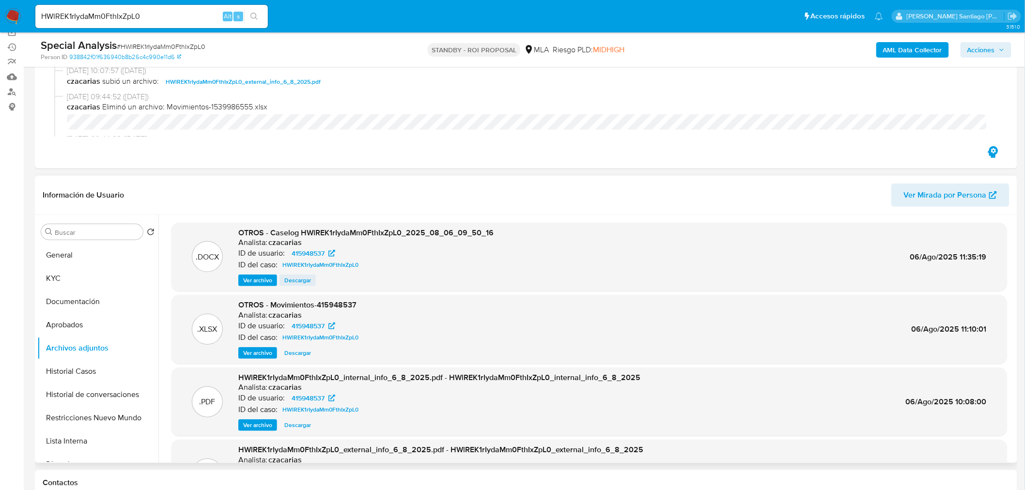
click at [290, 273] on div "OTROS - Caselog HWlREK1rIydaMm0FthIxZpL0_2025_08_06_09_50_16 Analista: czacaria…" at bounding box center [365, 257] width 255 height 59
click at [295, 280] on span "Descargar" at bounding box center [297, 281] width 27 height 10
click at [98, 18] on input "HWlREK1rIydaMm0FthIxZpL0" at bounding box center [151, 16] width 233 height 13
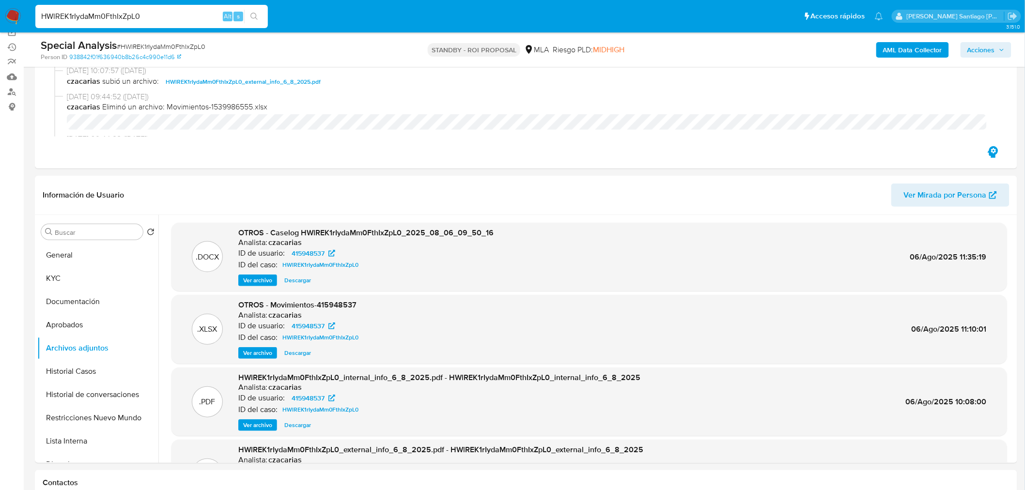
click at [98, 18] on input "HWlREK1rIydaMm0FthIxZpL0" at bounding box center [151, 16] width 233 height 13
paste input "b4Mh6TDQXsZLvU3dOyG6Na4a"
type input "b4Mh6TDQXsZLvU3dOyG6Na4a"
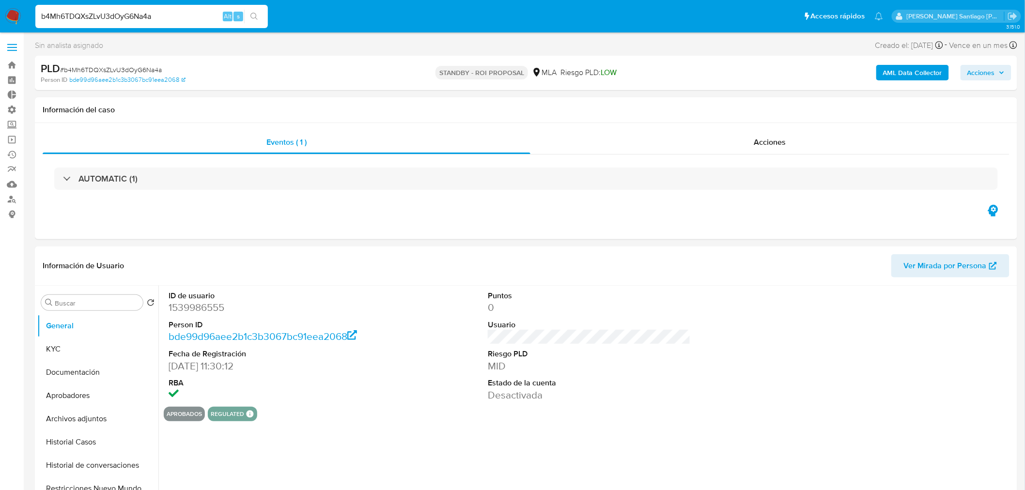
select select "10"
click at [752, 146] on div "Acciones" at bounding box center [770, 142] width 480 height 23
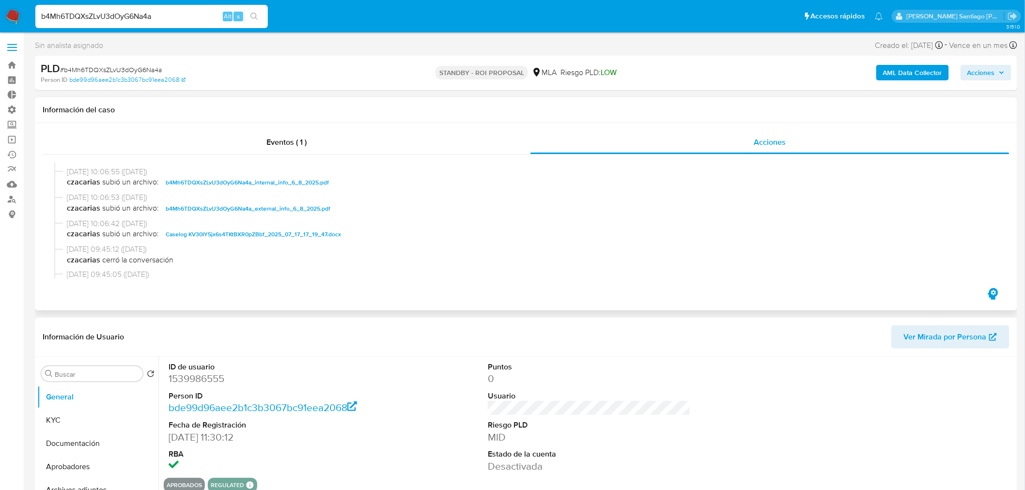
scroll to position [54, 0]
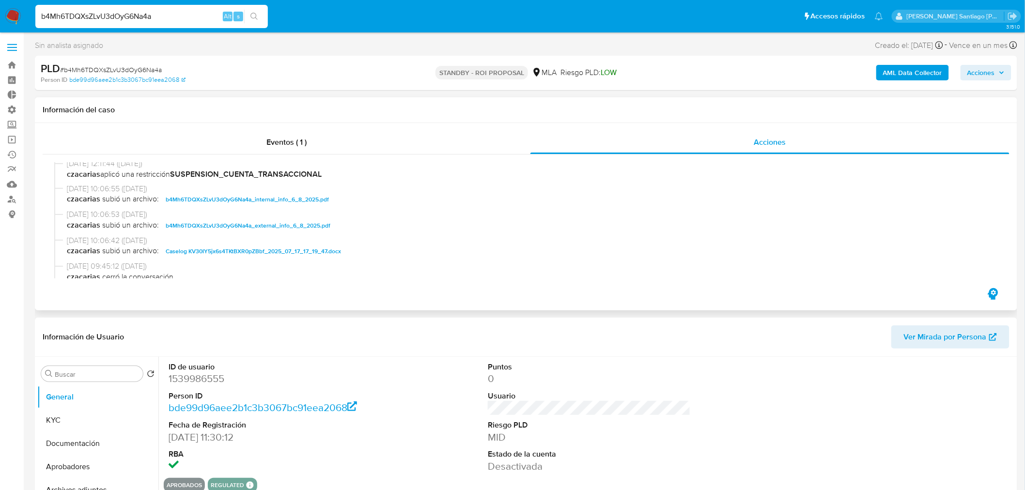
click at [323, 254] on span "Caselog KV30IY5jx6s4TKtBXR0pZBbf_2025_07_17_17_19_47.docx" at bounding box center [253, 252] width 175 height 12
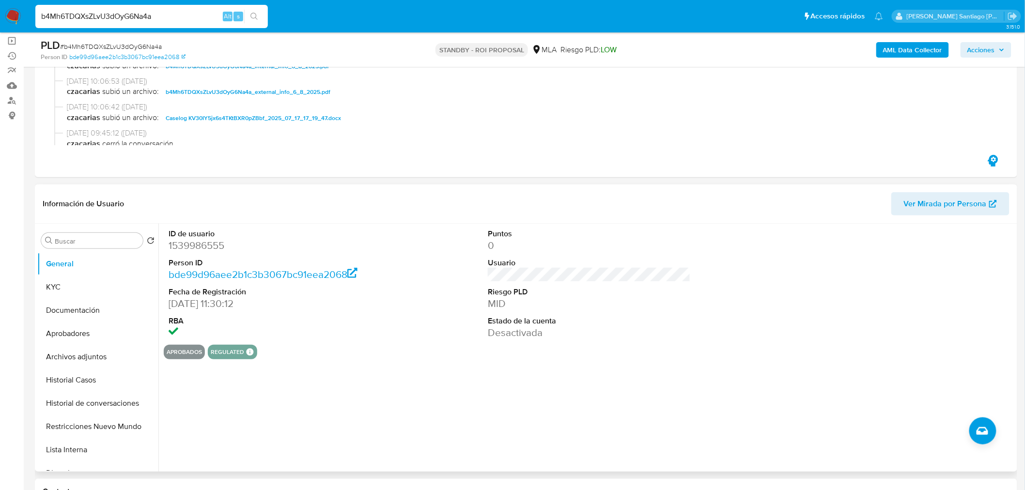
scroll to position [108, 0]
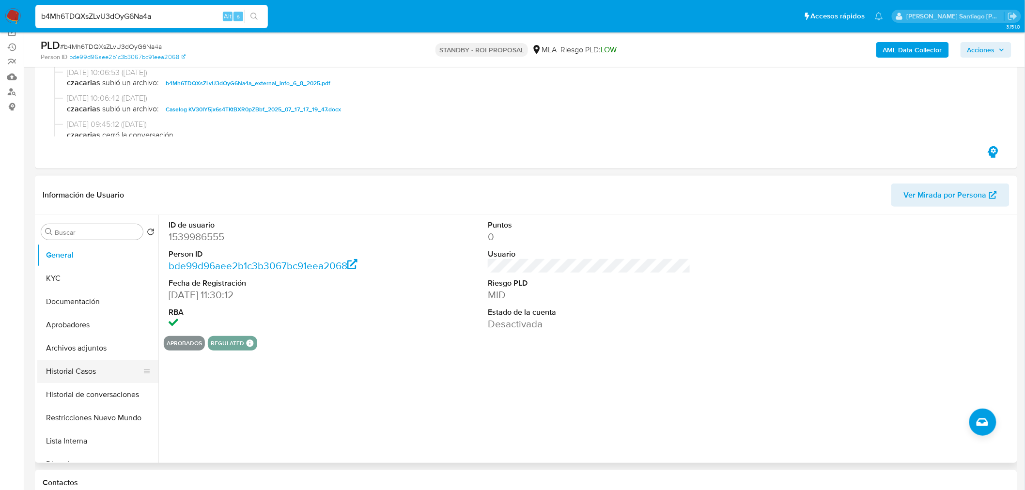
click at [95, 367] on button "Historial Casos" at bounding box center [93, 371] width 113 height 23
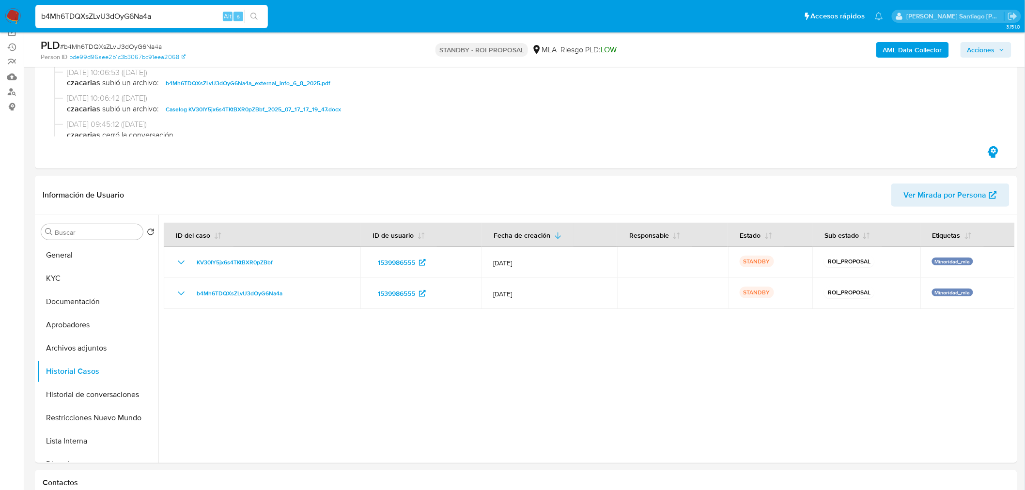
click at [122, 16] on input "b4Mh6TDQXsZLvU3dOyG6Na4a" at bounding box center [151, 16] width 233 height 13
click at [122, 15] on input "b4Mh6TDQXsZLvU3dOyG6Na4a" at bounding box center [151, 16] width 233 height 13
paste input "DAk0by8P65TvZpWu0VUw15Aq"
type input "DAk0by8P65TvZpWu0VUw15Aq"
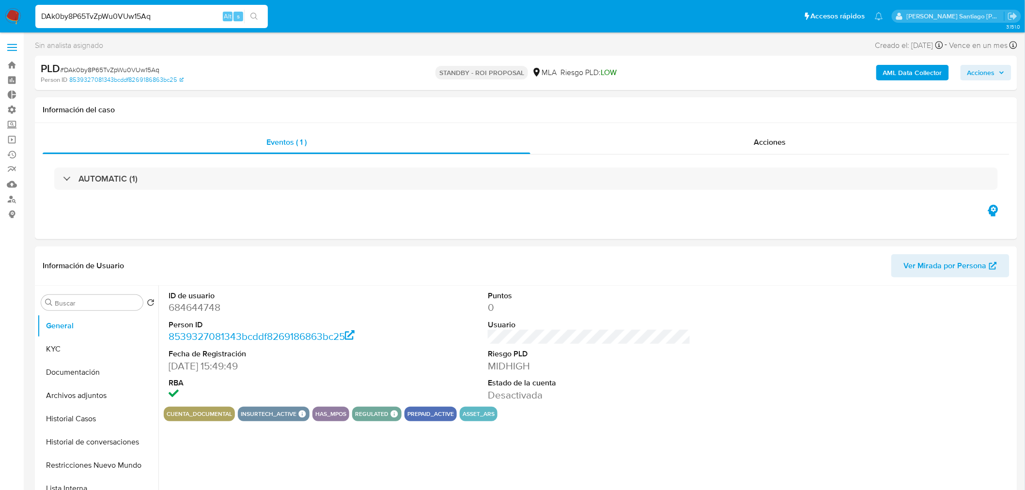
select select "10"
click at [800, 148] on div "Acciones" at bounding box center [770, 142] width 480 height 23
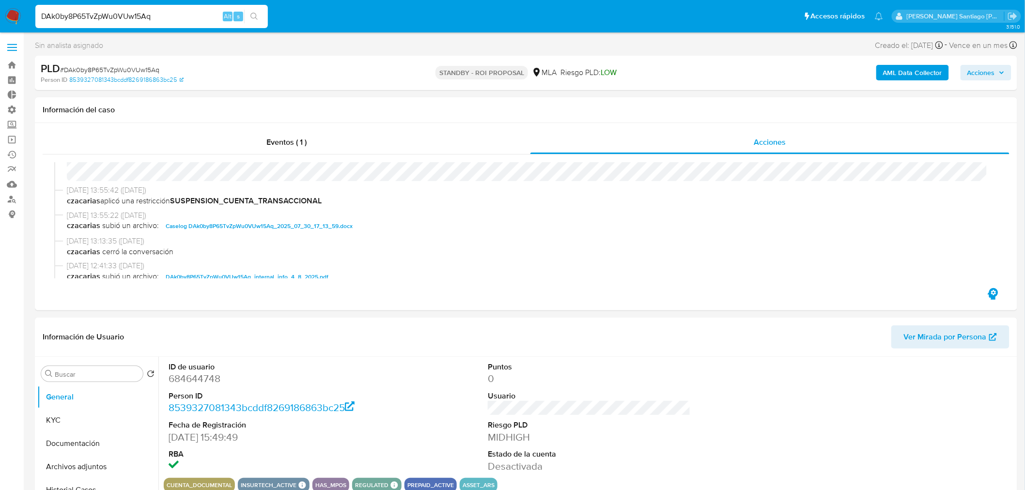
scroll to position [54, 0]
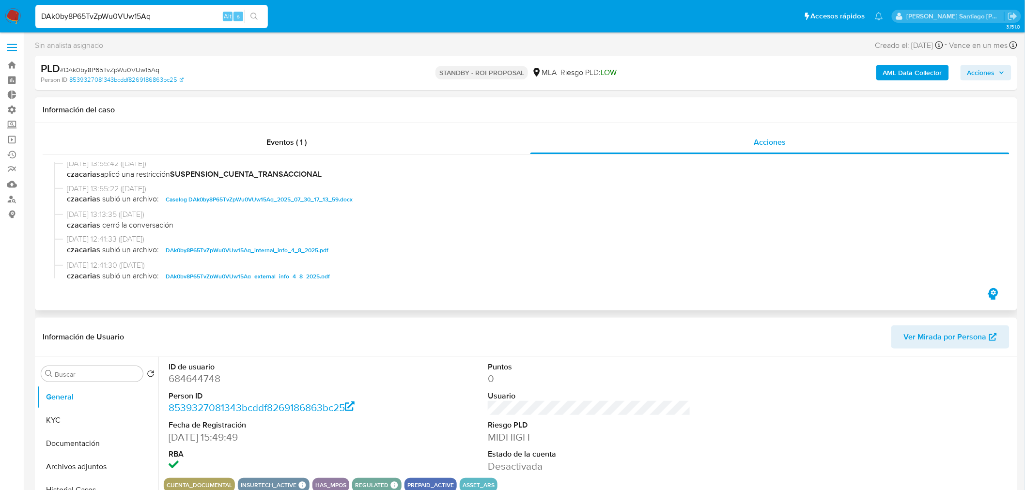
click at [310, 191] on span "04/08/2025 13:55:22 (hace 8 días)" at bounding box center [530, 189] width 927 height 11
click at [317, 203] on span "Caselog DAk0by8P65TvZpWu0VUw15Aq_2025_07_30_17_13_59.docx" at bounding box center [259, 200] width 187 height 12
click at [155, 19] on input "DAk0by8P65TvZpWu0VUw15Aq" at bounding box center [151, 16] width 233 height 13
paste input "saSOneRhza53WhzeY2gfYugc"
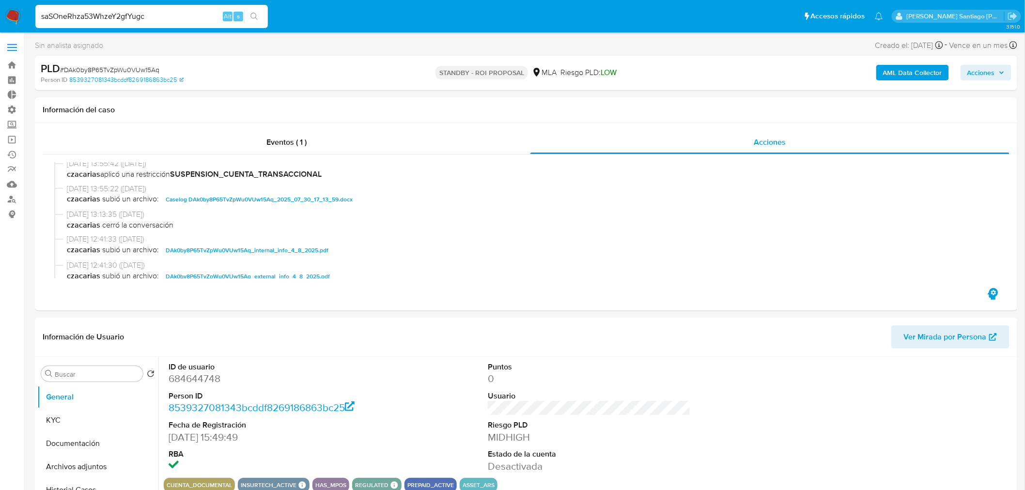
type input "saSOneRhza53WhzeY2gfYugc"
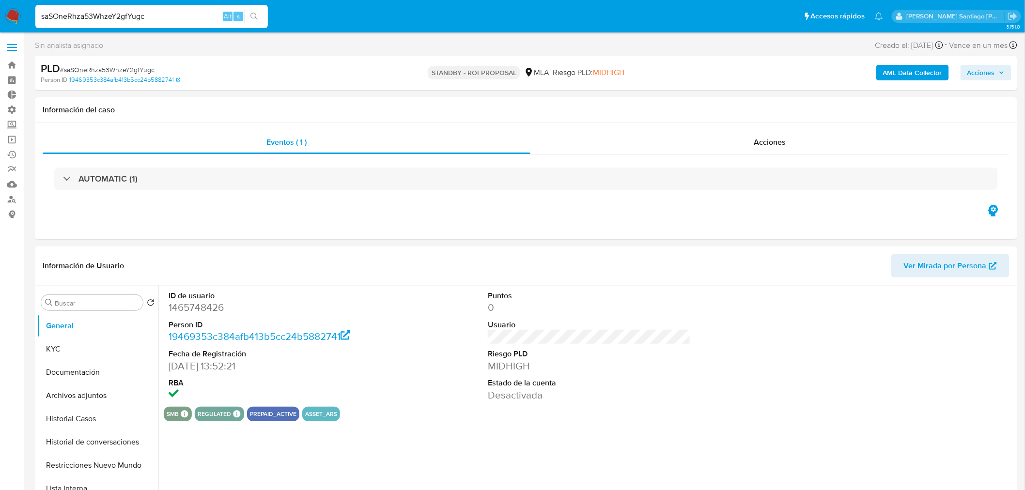
select select "10"
click at [760, 142] on span "Acciones" at bounding box center [770, 142] width 32 height 11
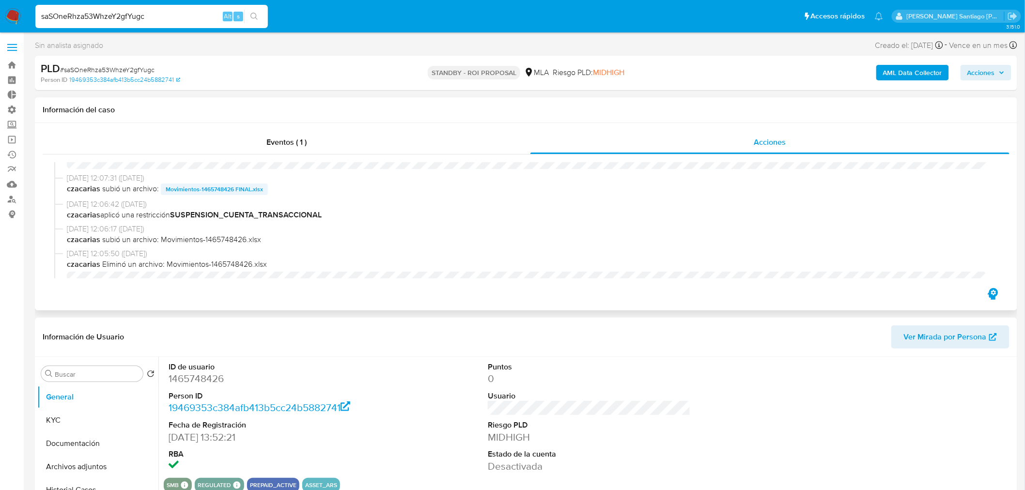
scroll to position [108, 0]
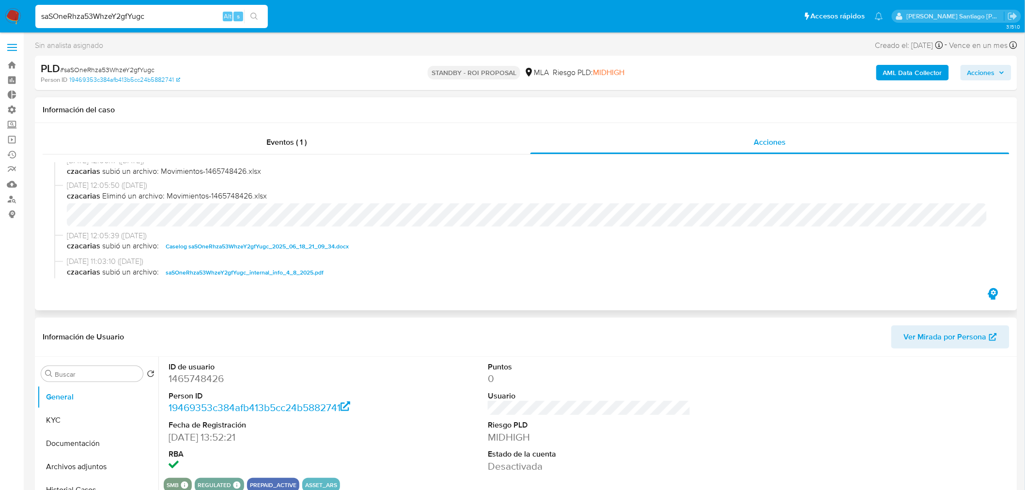
click at [303, 250] on span "Caselog saSOneRhza53WhzeY2gfYugc_2025_06_18_21_09_34.docx" at bounding box center [257, 247] width 183 height 12
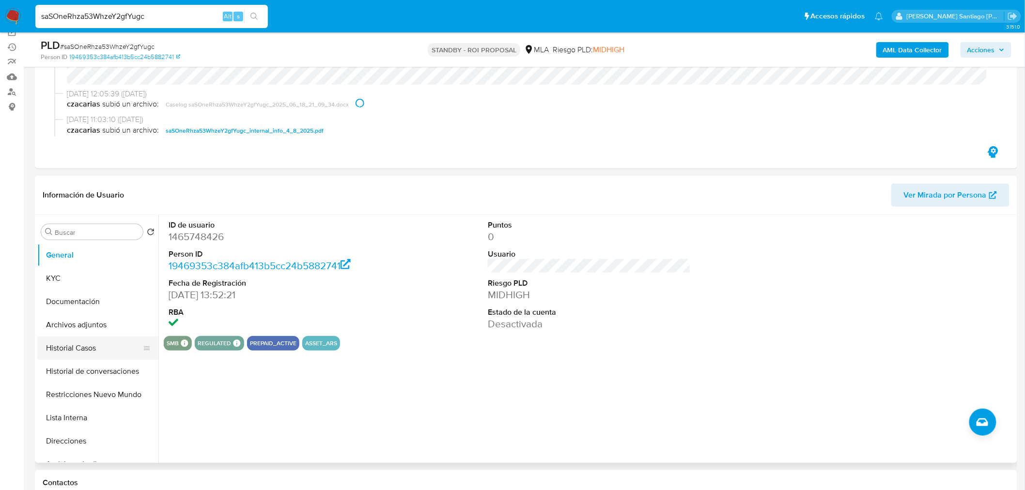
click at [66, 347] on button "Historial Casos" at bounding box center [93, 348] width 113 height 23
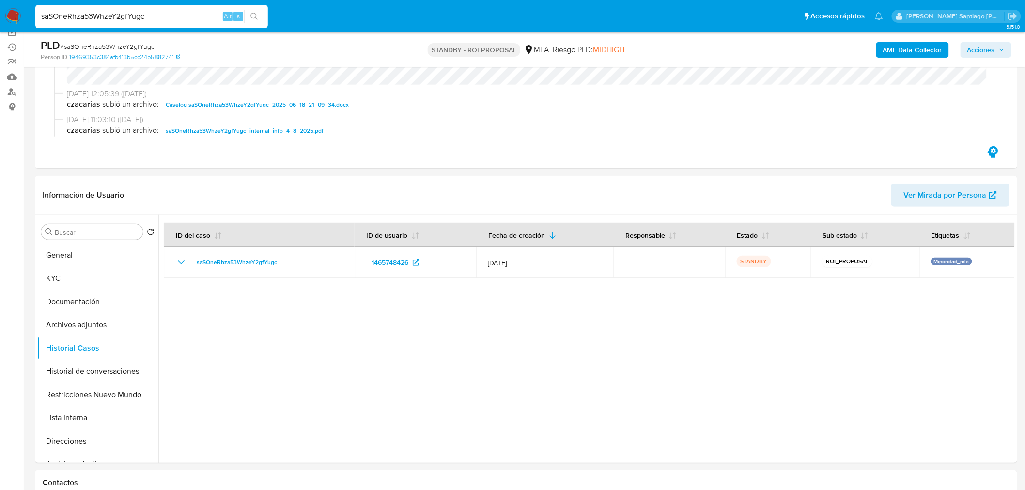
click at [185, 14] on input "saSOneRhza53WhzeY2gfYugc" at bounding box center [151, 16] width 233 height 13
click at [185, 13] on input "saSOneRhza53WhzeY2gfYugc" at bounding box center [151, 16] width 233 height 13
paste input "IeyfvvKKOOFcxkaGsoDjA6I8"
type input "IeyfvvKKOOFcxkaGsoDjA6I8"
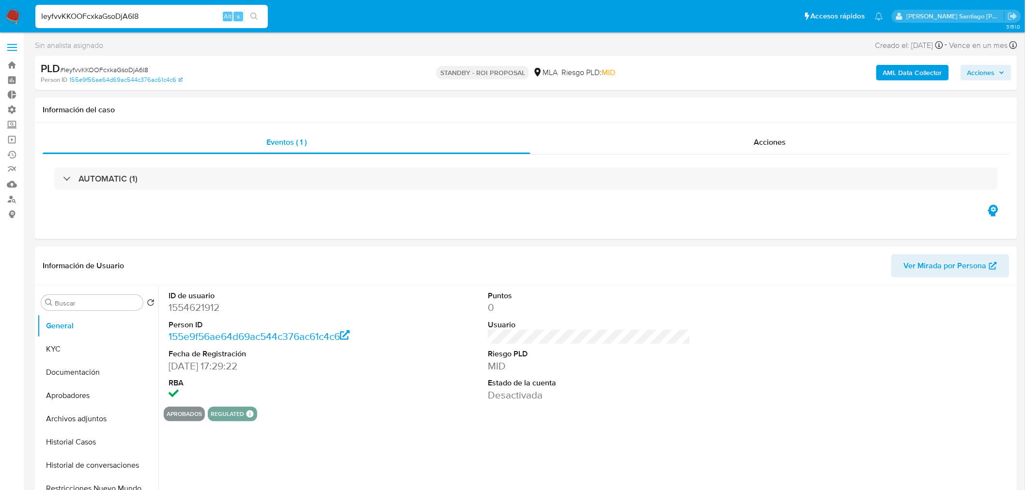
select select "10"
click at [744, 142] on div "Acciones" at bounding box center [770, 142] width 480 height 23
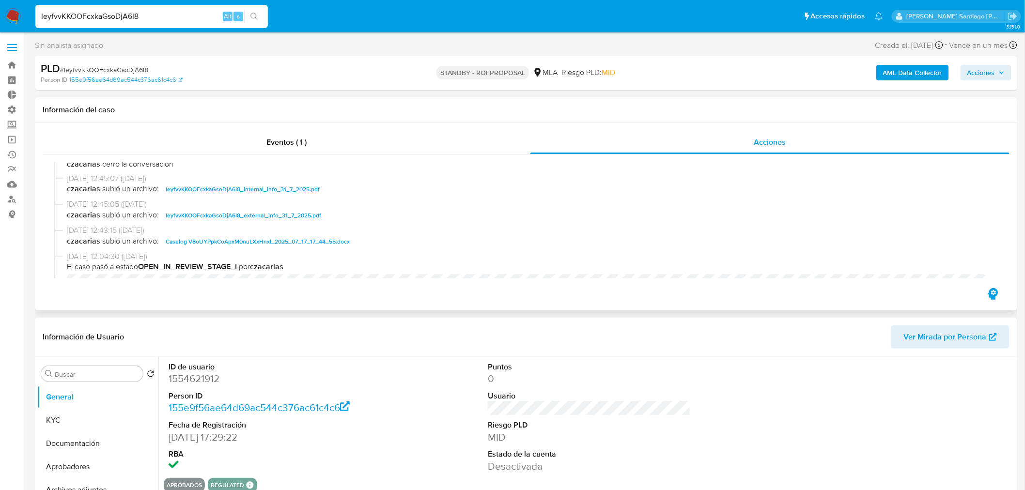
scroll to position [108, 0]
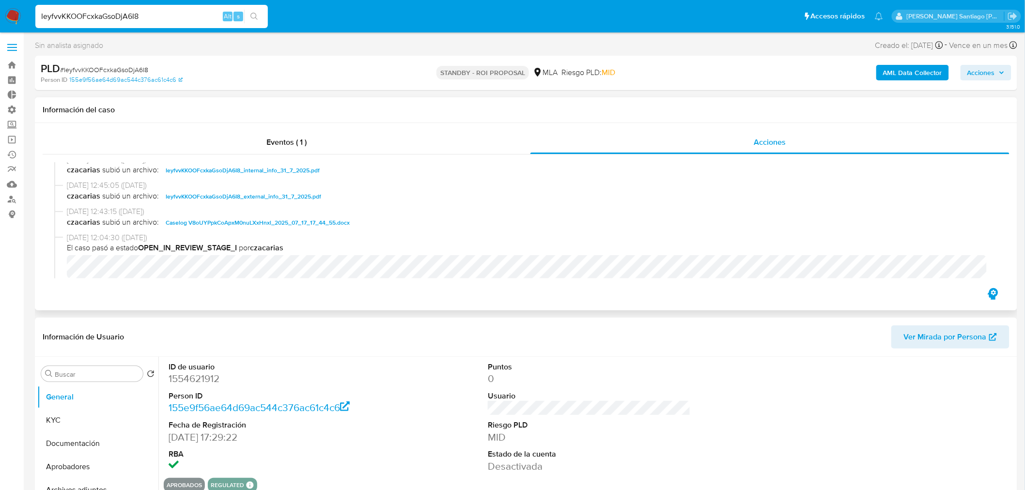
click at [336, 221] on span "Caselog V8oUYPpkCoApxM0nuLXxHnxl_2025_07_17_17_44_55.docx" at bounding box center [258, 223] width 184 height 12
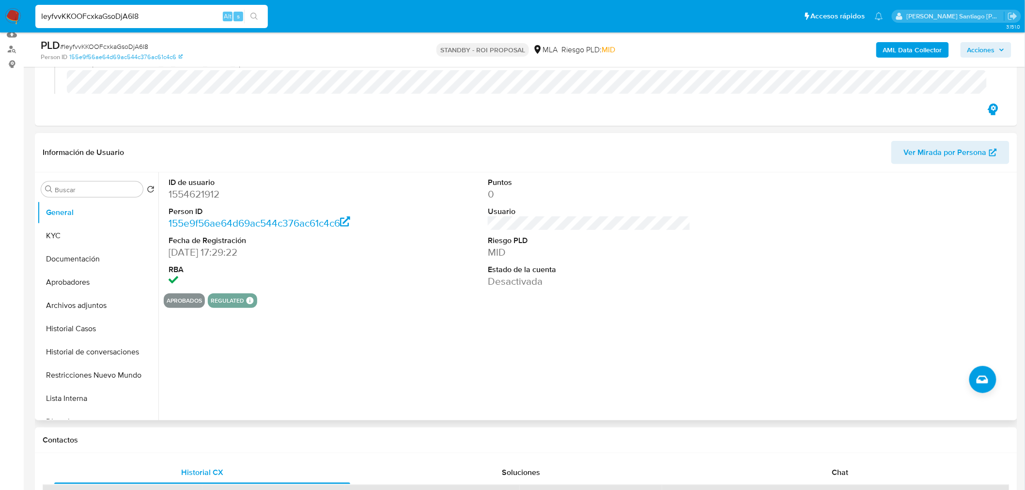
scroll to position [161, 0]
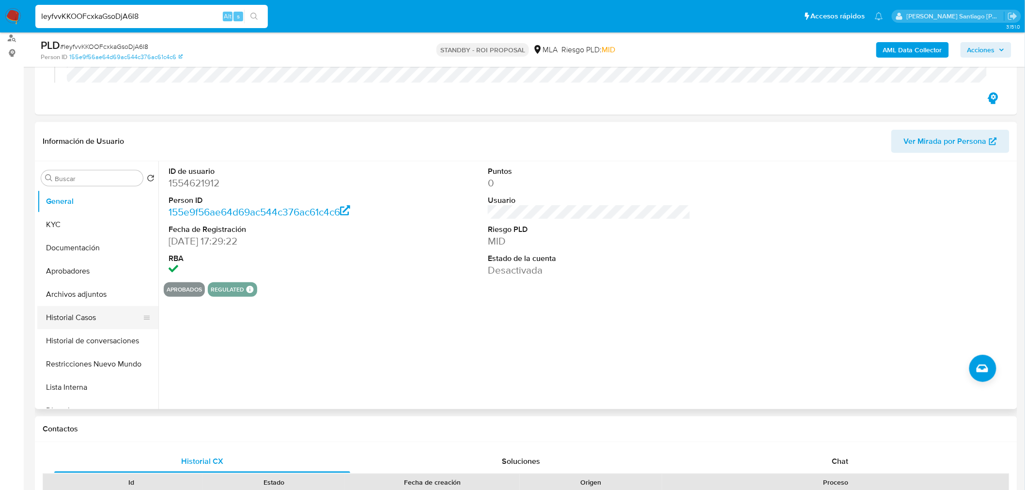
click at [93, 313] on button "Historial Casos" at bounding box center [93, 317] width 113 height 23
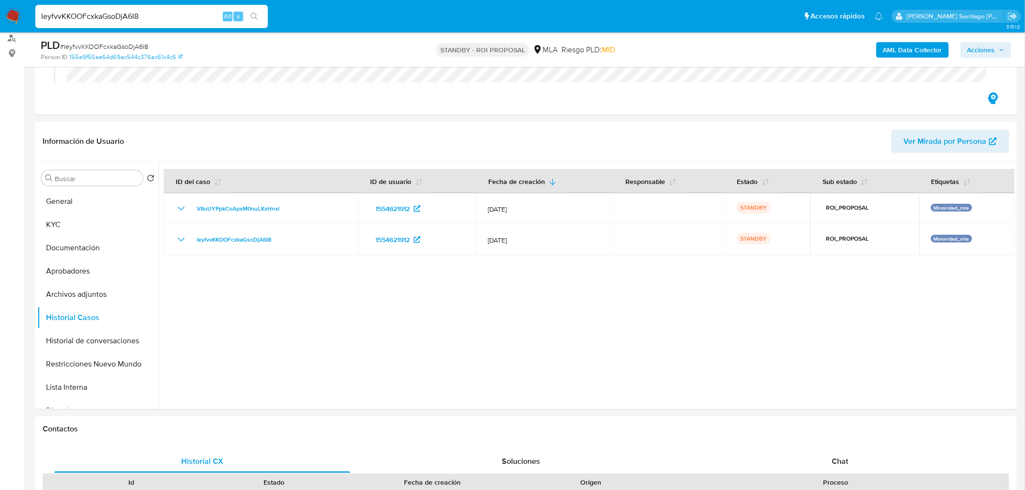
click at [159, 16] on input "IeyfvvKKOOFcxkaGsoDjA6I8" at bounding box center [151, 16] width 233 height 13
drag, startPoint x: 159, startPoint y: 16, endPoint x: 167, endPoint y: 21, distance: 9.1
click at [159, 16] on input "IeyfvvKKOOFcxkaGsoDjA6I8" at bounding box center [151, 16] width 233 height 13
paste input "ClqdLk4p4ZuwcP47lbqQxFCR"
type input "ClqdLk4p4ZuwcP47lbqQxFCR"
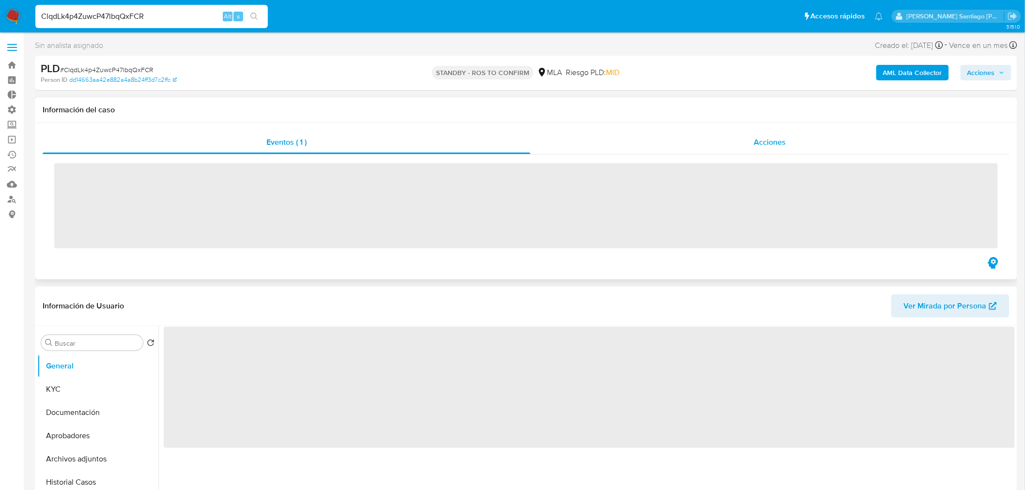
click at [749, 142] on div "Acciones" at bounding box center [770, 142] width 480 height 23
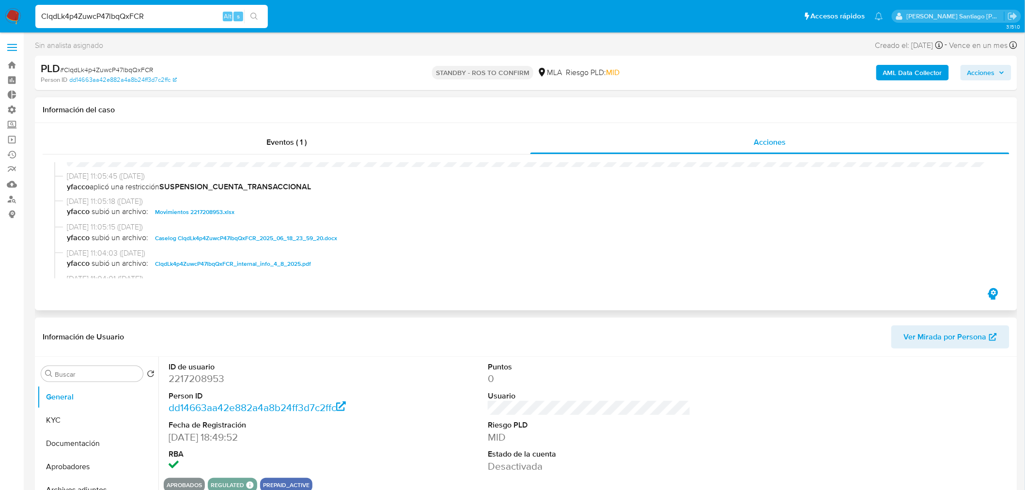
scroll to position [54, 0]
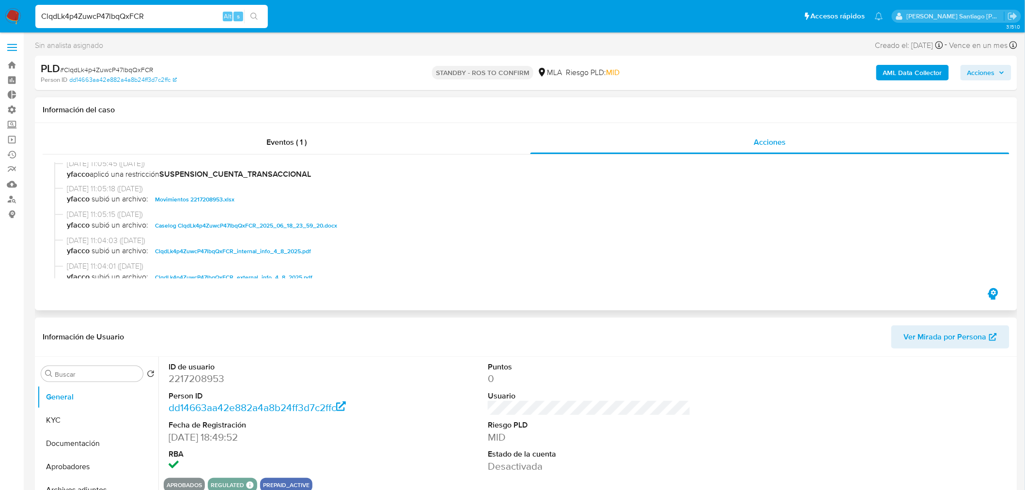
select select "10"
click at [295, 224] on span "Caselog ClqdLk4p4ZuwcP47lbqQxFCR_2025_06_18_23_59_20.docx" at bounding box center [246, 226] width 182 height 12
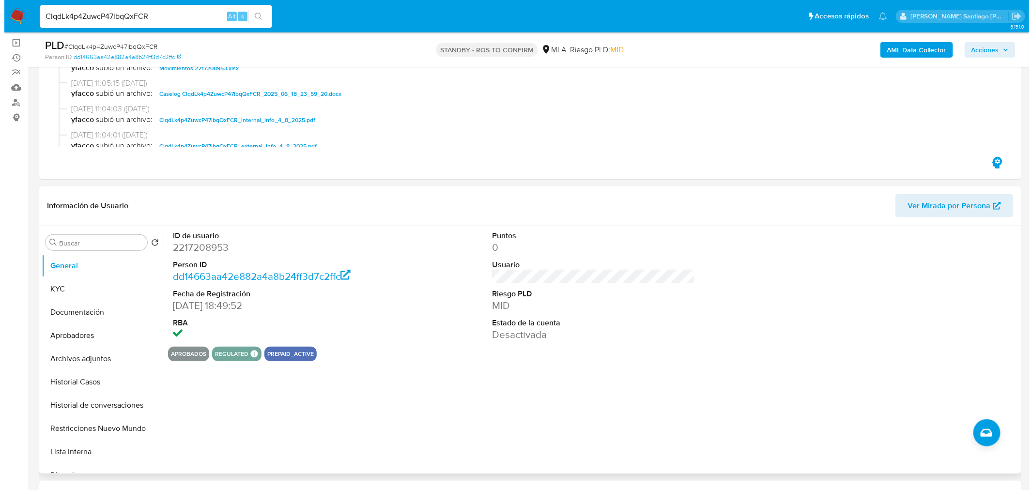
scroll to position [108, 0]
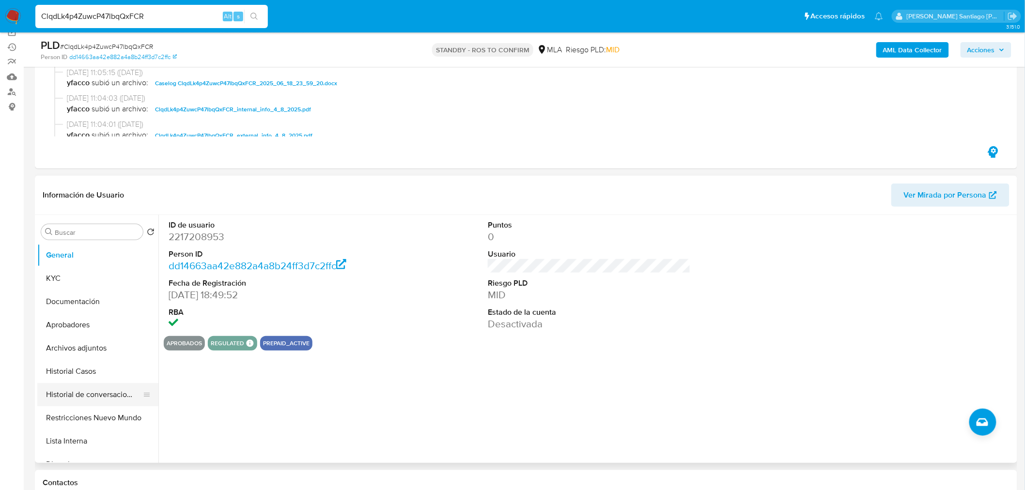
click at [103, 396] on button "Historial de conversaciones" at bounding box center [93, 394] width 113 height 23
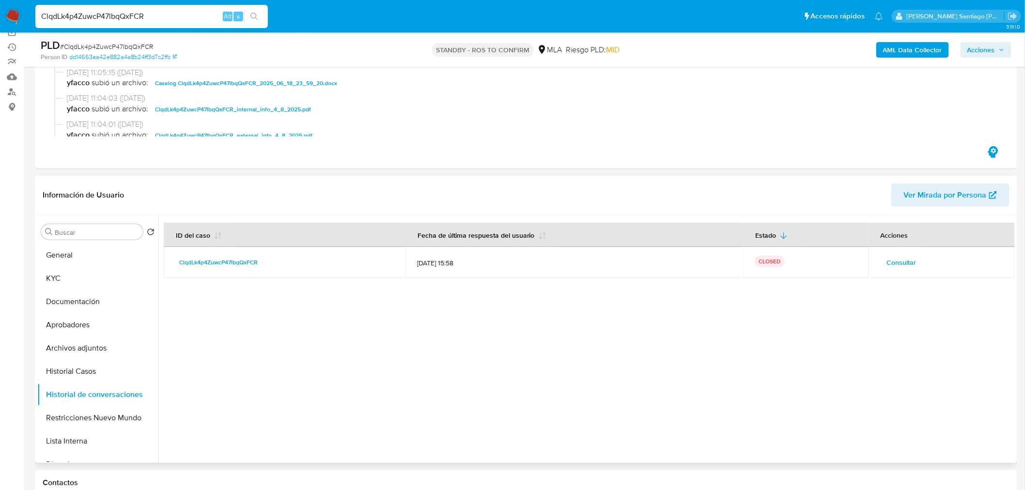
click at [897, 260] on span "Consultar" at bounding box center [902, 263] width 30 height 14
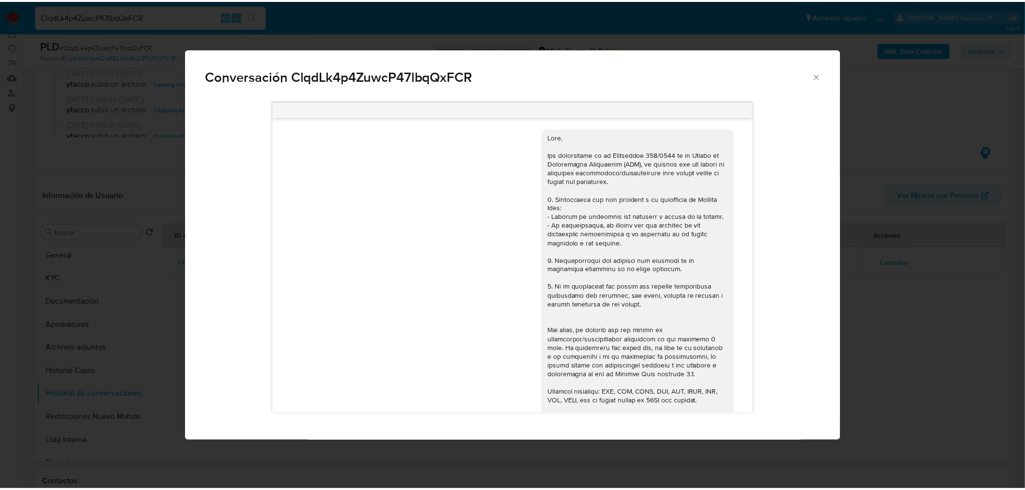
scroll to position [614, 0]
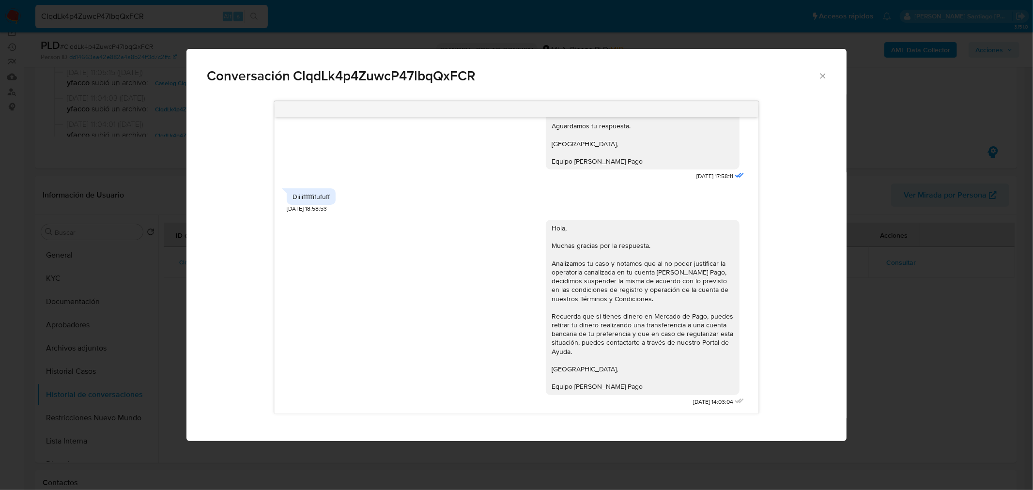
click at [905, 344] on div "Conversación ClqdLk4p4ZuwcP47lbqQxFCR 18/06/2025 18:58:25 S 19/06/2025 15:03:09…" at bounding box center [516, 245] width 1033 height 490
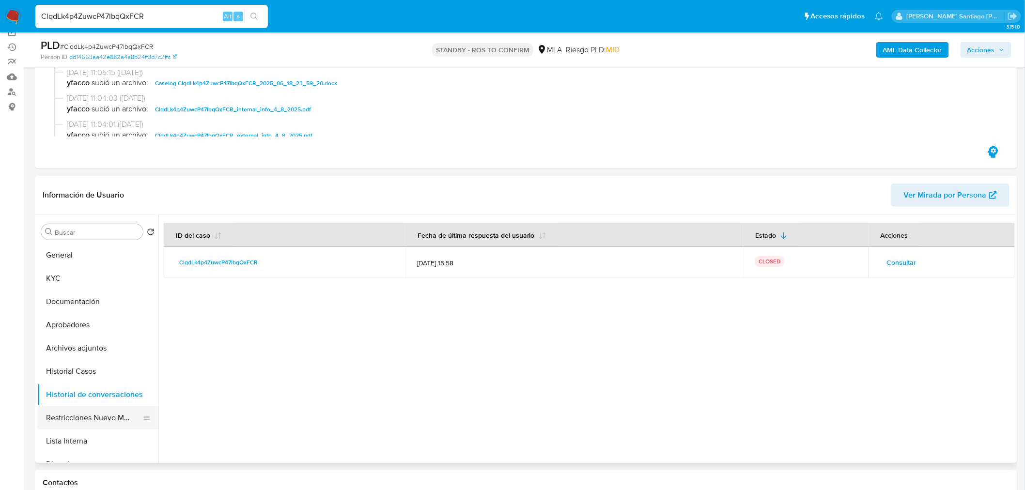
click at [123, 422] on button "Restricciones Nuevo Mundo" at bounding box center [93, 417] width 113 height 23
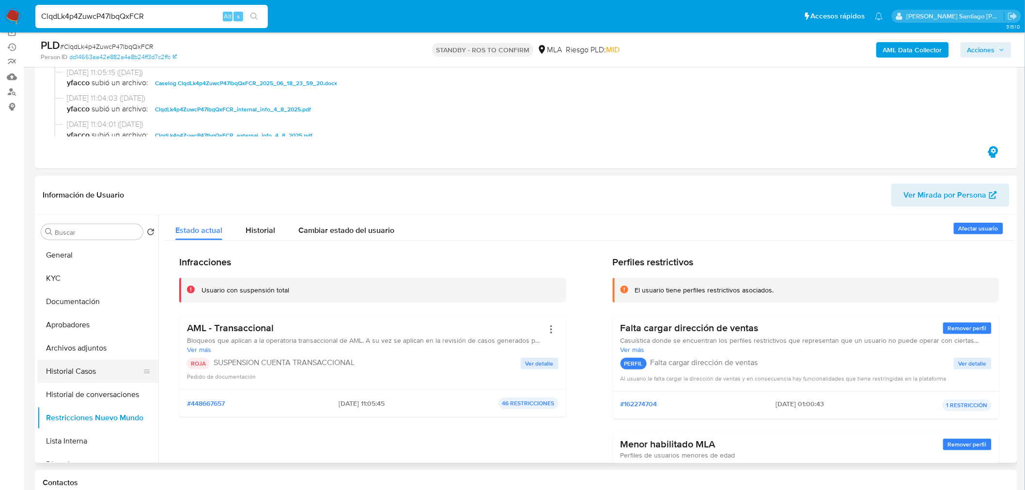
click at [73, 365] on button "Historial Casos" at bounding box center [93, 371] width 113 height 23
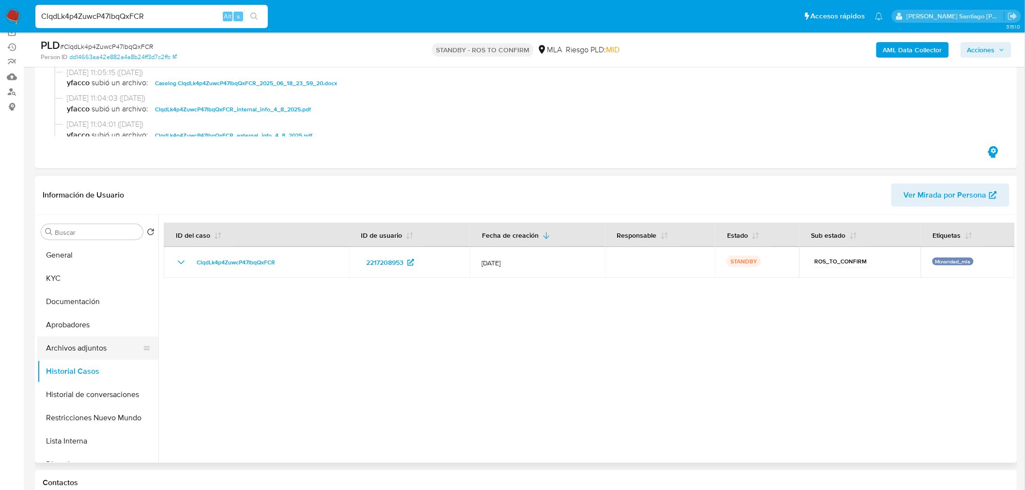
click at [69, 347] on button "Archivos adjuntos" at bounding box center [93, 348] width 113 height 23
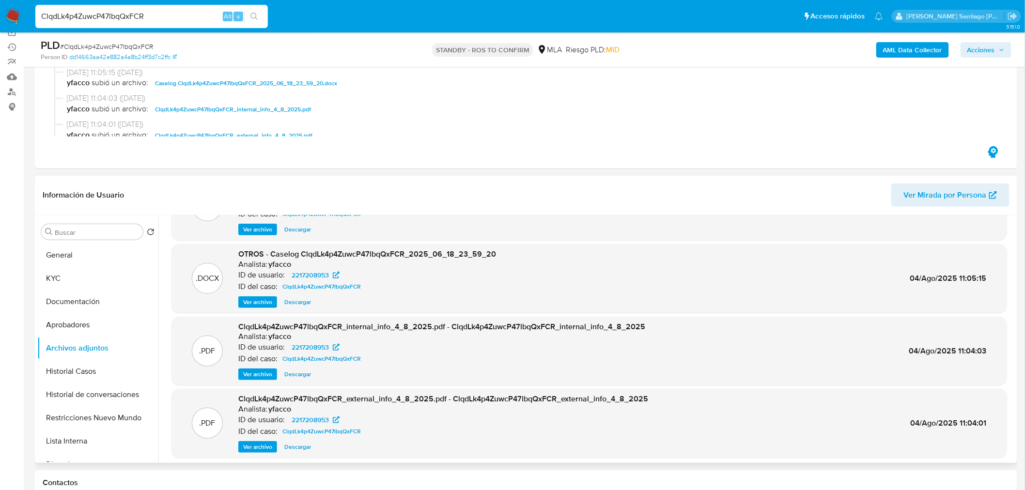
scroll to position [54, 0]
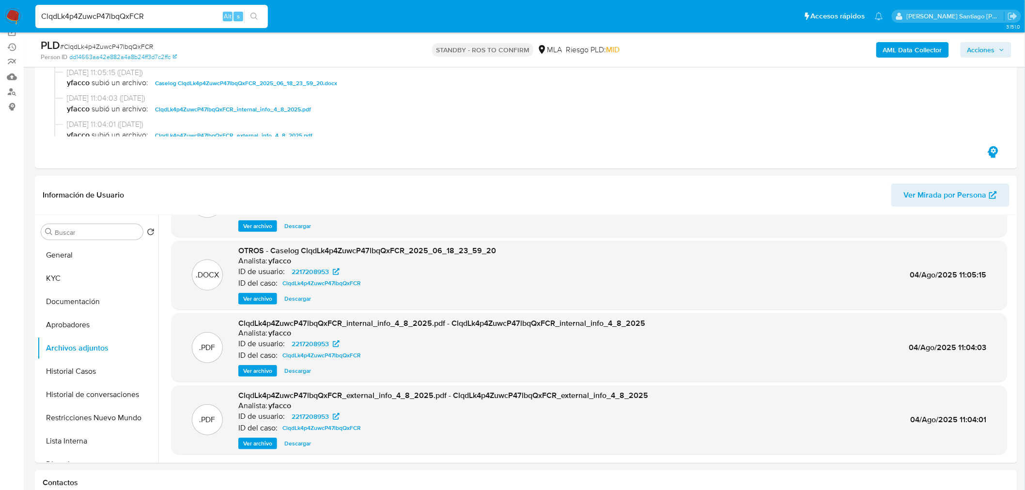
click at [185, 14] on input "ClqdLk4p4ZuwcP47lbqQxFCR" at bounding box center [151, 16] width 233 height 13
paste input "Daffvq0XuPSOZuUozL9sdxaN"
type input "Daffvq0XuPSOZuUozL9sdxaN"
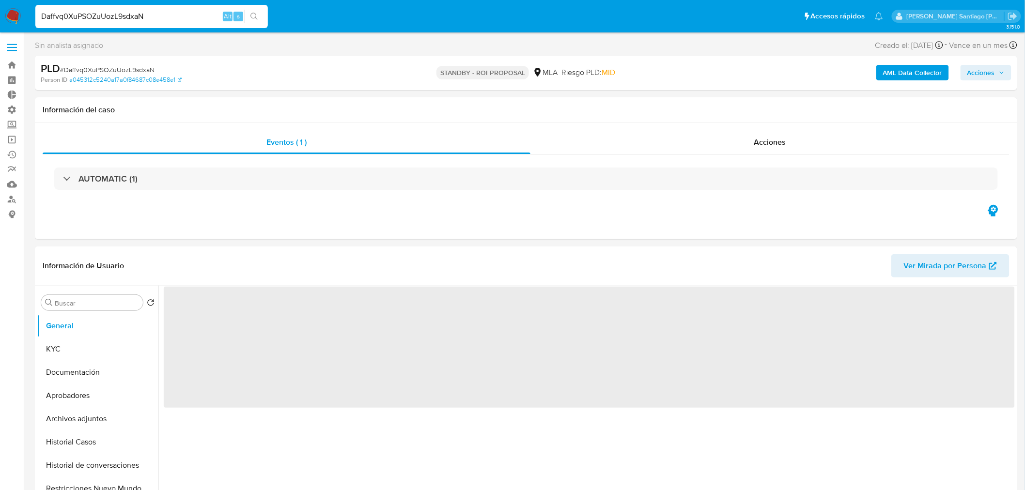
drag, startPoint x: 782, startPoint y: 149, endPoint x: 823, endPoint y: 66, distance: 92.7
click at [782, 149] on div "Acciones" at bounding box center [770, 142] width 480 height 23
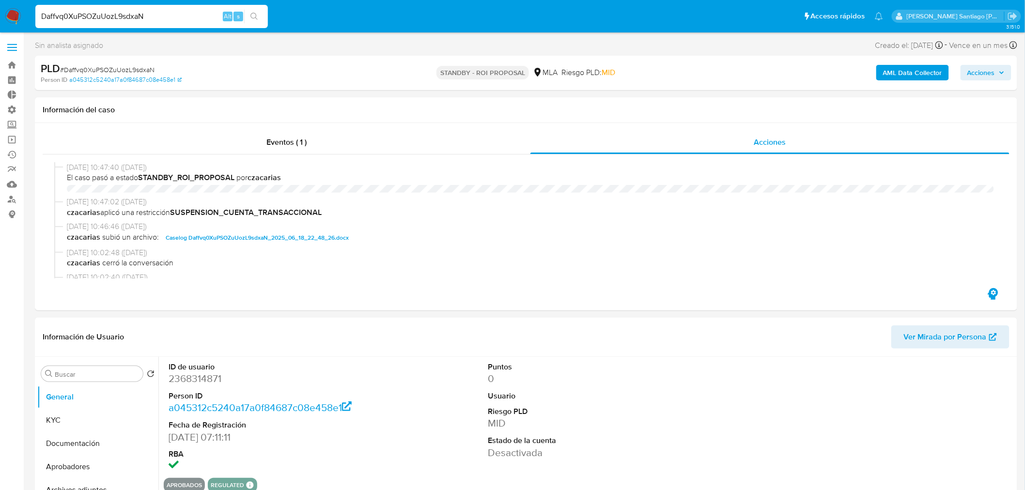
select select "10"
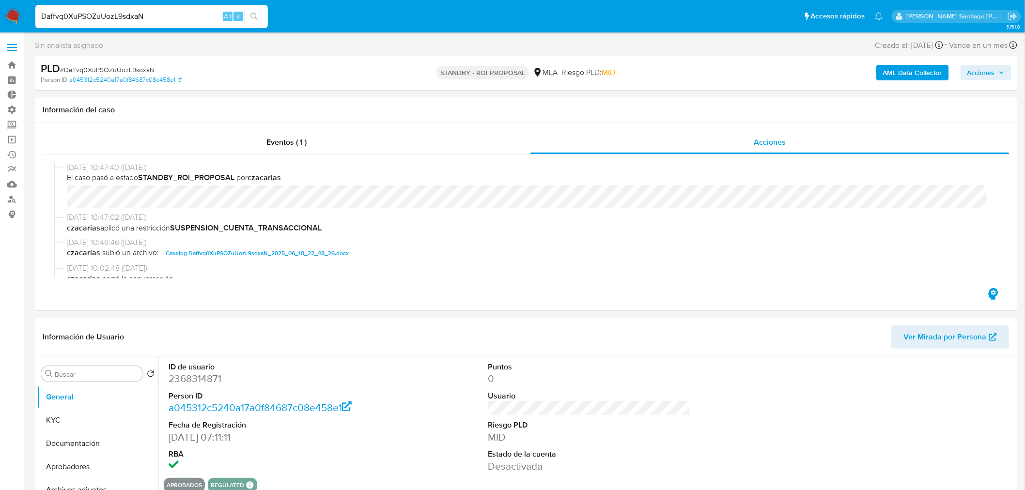
click at [159, 13] on input "Daffvq0XuPSOZuUozL9sdxaN" at bounding box center [151, 16] width 233 height 13
click at [159, 12] on input "Daffvq0XuPSOZuUozL9sdxaN" at bounding box center [151, 16] width 233 height 13
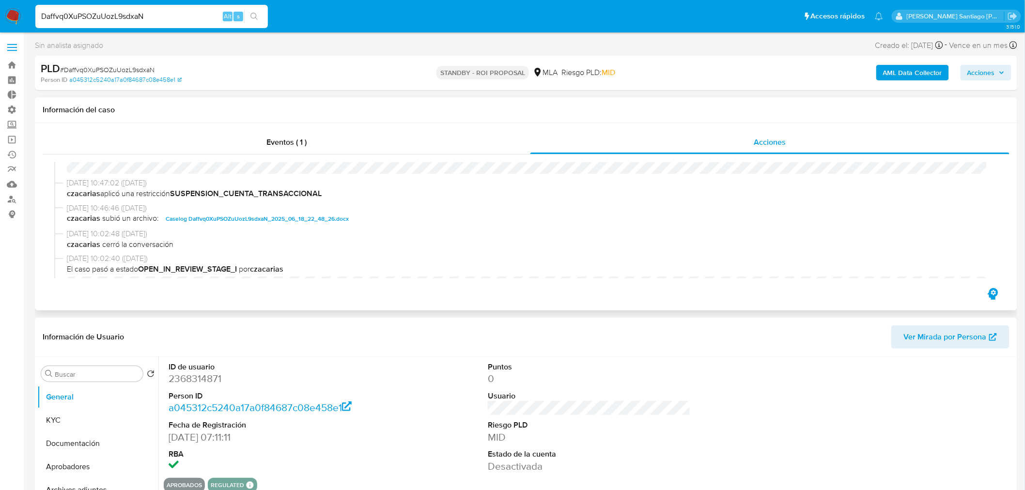
scroll to position [54, 0]
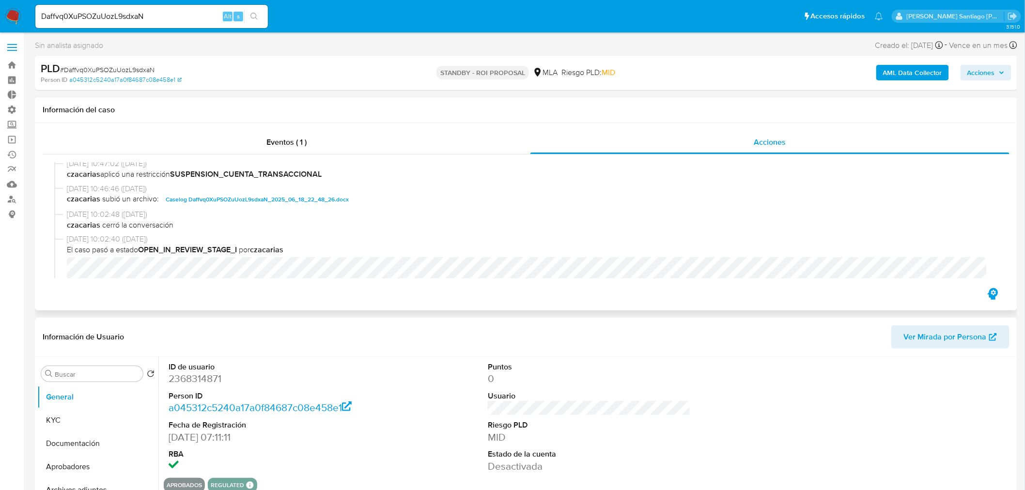
click at [294, 202] on span "Caselog Daffvq0XuPSOZuUozL9sdxaN_2025_06_18_22_48_26.docx" at bounding box center [257, 200] width 183 height 12
click at [332, 199] on span "Caselog Daffvq0XuPSOZuUozL9sdxaN_2025_06_18_22_48_26.docx" at bounding box center [257, 200] width 183 height 12
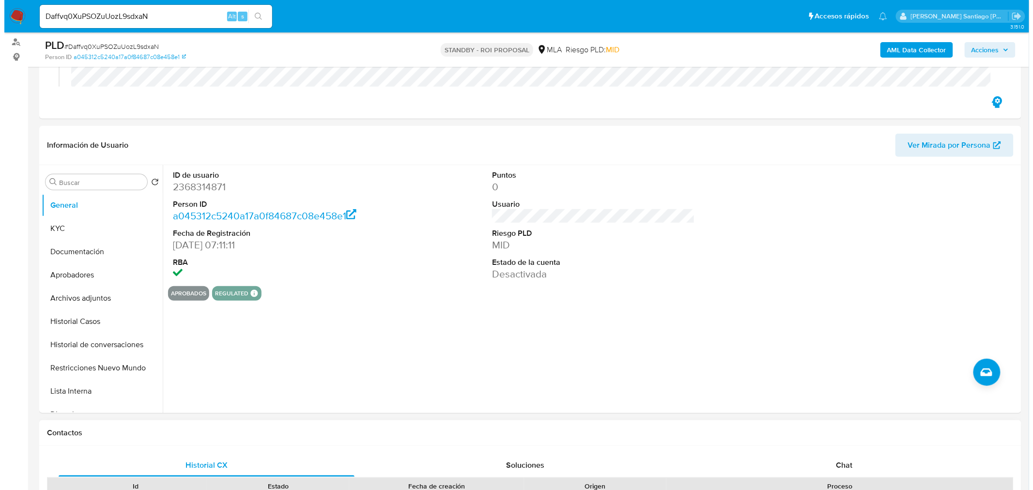
scroll to position [269, 0]
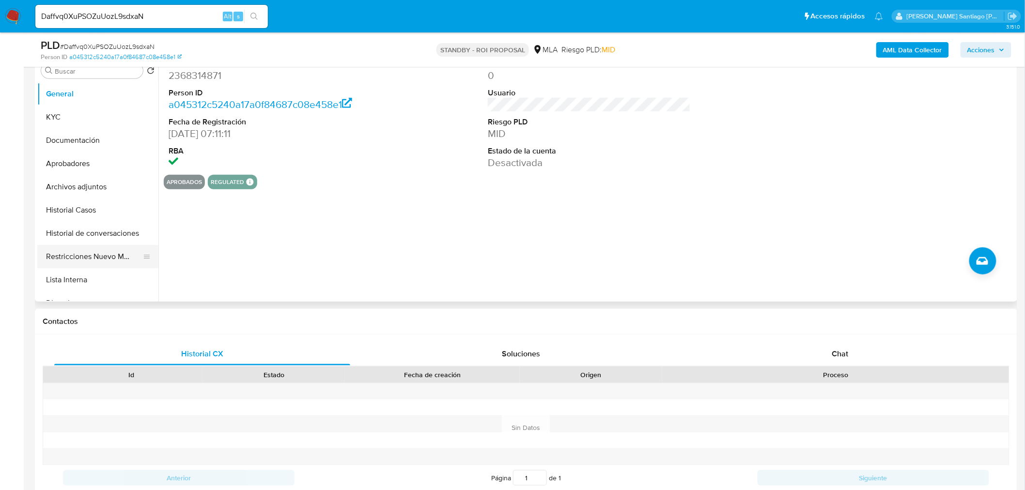
click at [112, 253] on button "Restricciones Nuevo Mundo" at bounding box center [93, 256] width 113 height 23
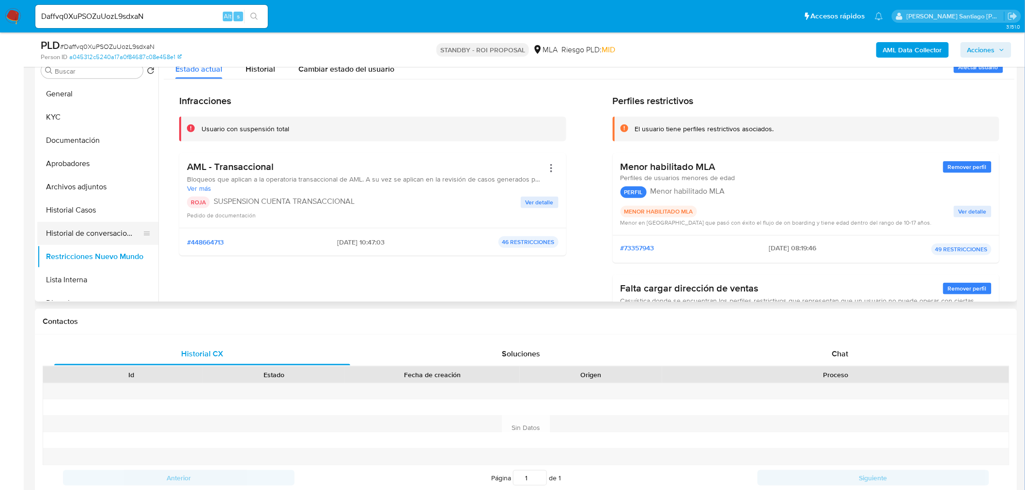
click at [107, 234] on button "Historial de conversaciones" at bounding box center [93, 233] width 113 height 23
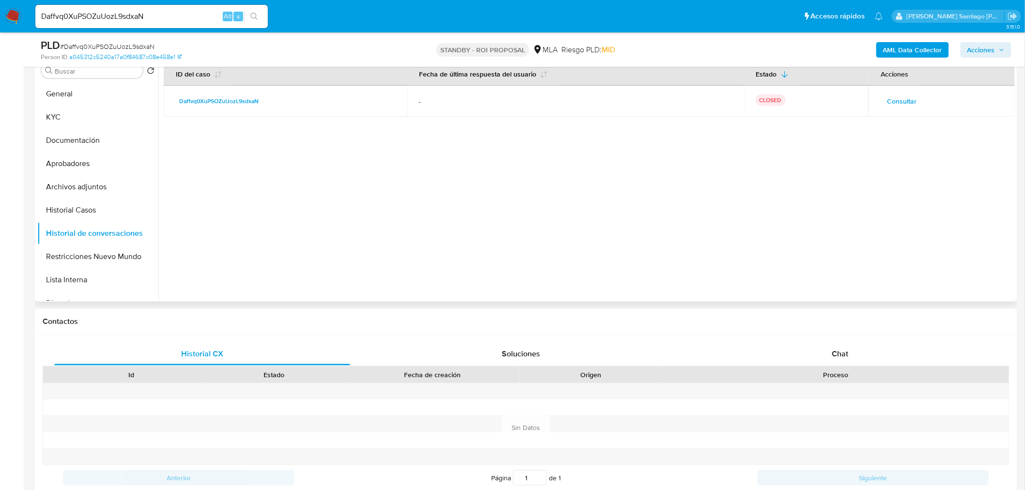
click at [896, 102] on span "Consultar" at bounding box center [902, 101] width 30 height 14
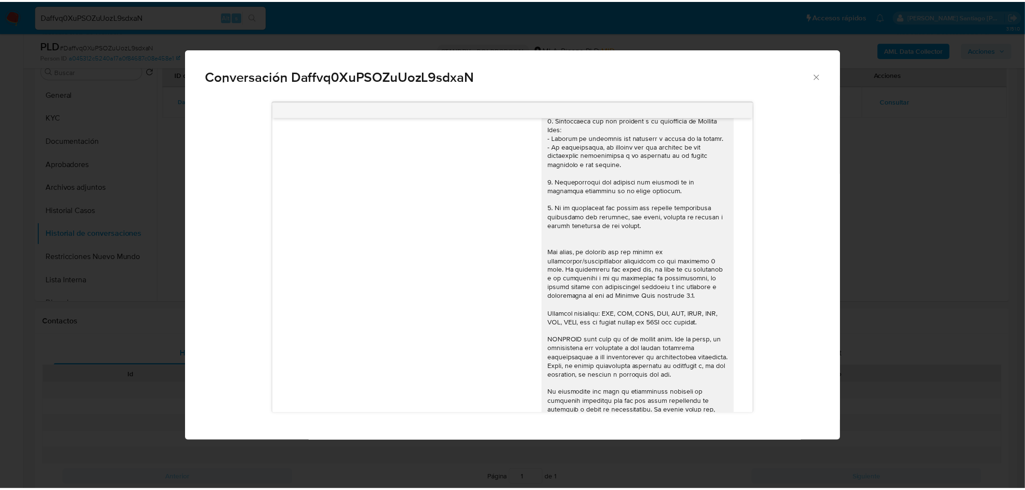
scroll to position [0, 0]
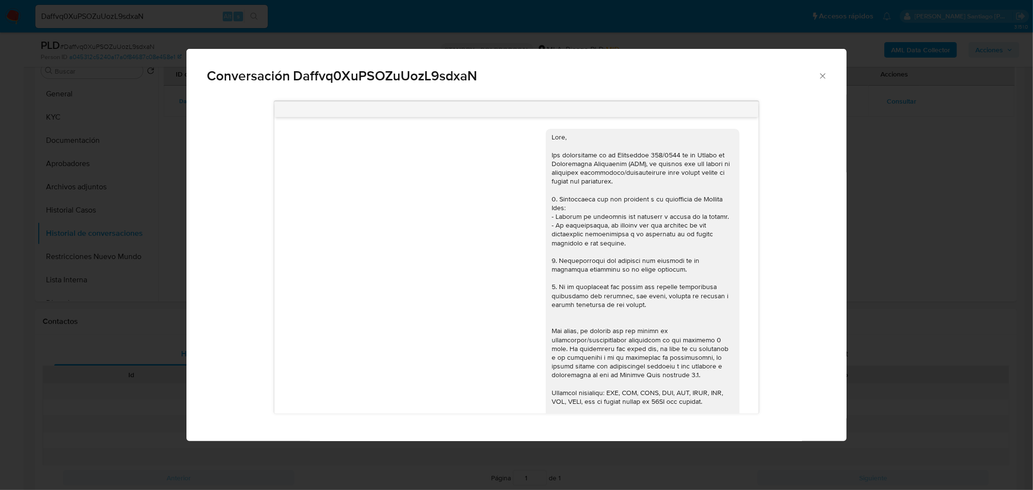
click at [930, 315] on div "Conversación Daffvq0XuPSOZuUozL9sdxaN 18/06/2025 18:29:39 De que se trata ésto …" at bounding box center [516, 245] width 1033 height 490
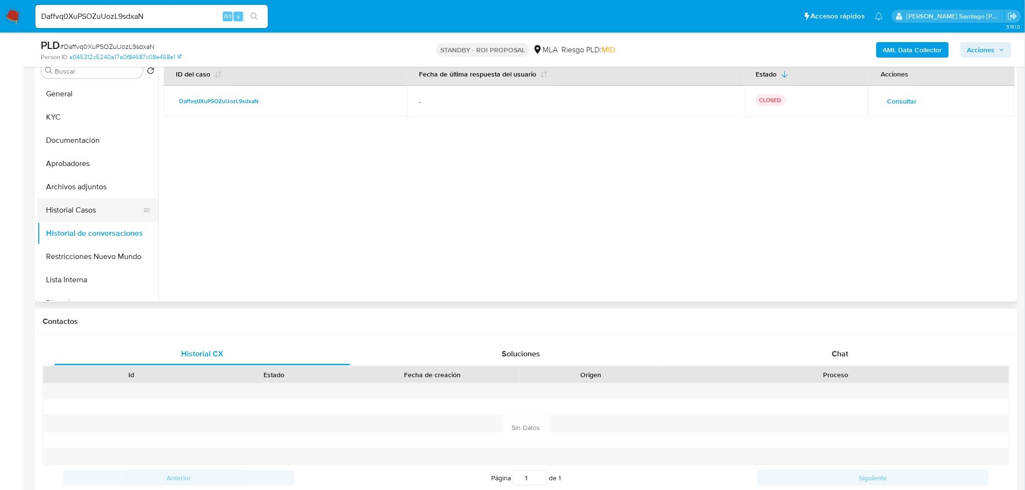
click at [57, 207] on button "Historial Casos" at bounding box center [93, 210] width 113 height 23
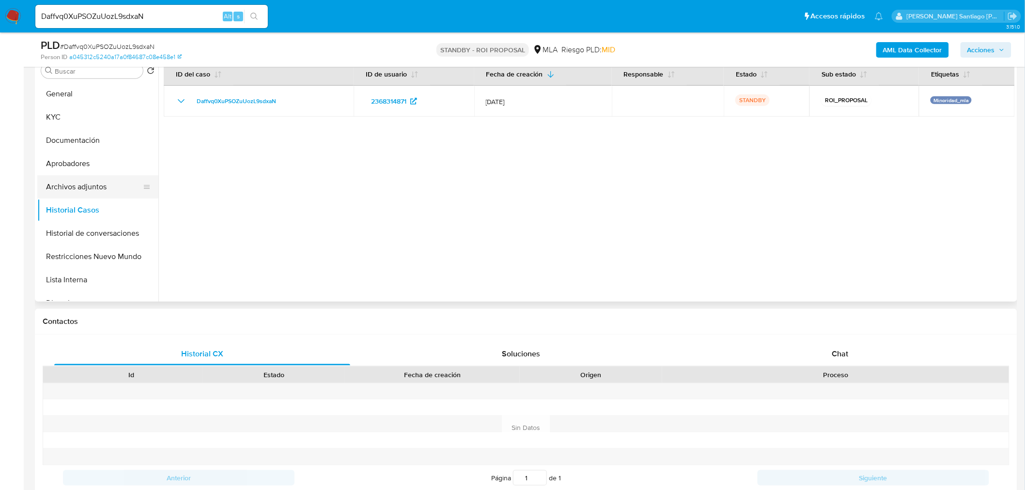
click at [103, 185] on button "Archivos adjuntos" at bounding box center [93, 186] width 113 height 23
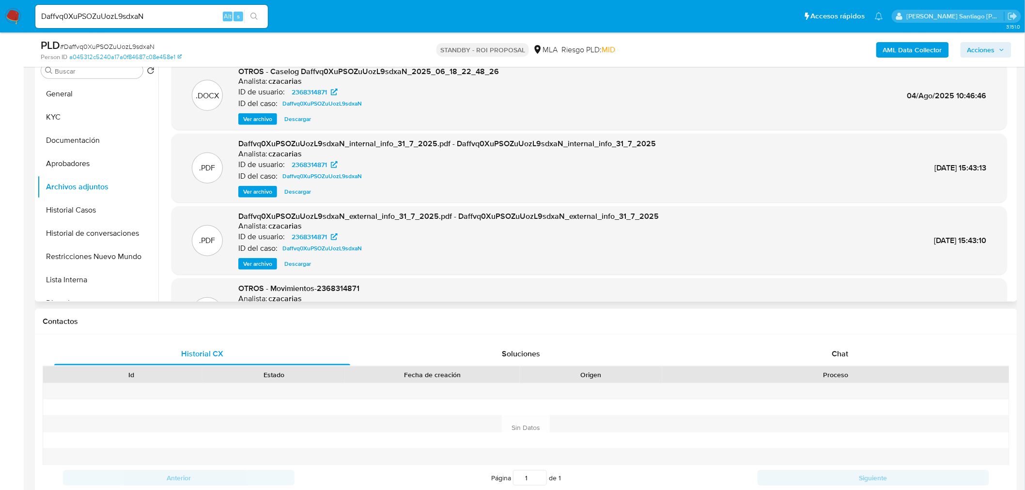
click at [259, 264] on span "Ver archivo" at bounding box center [257, 264] width 29 height 10
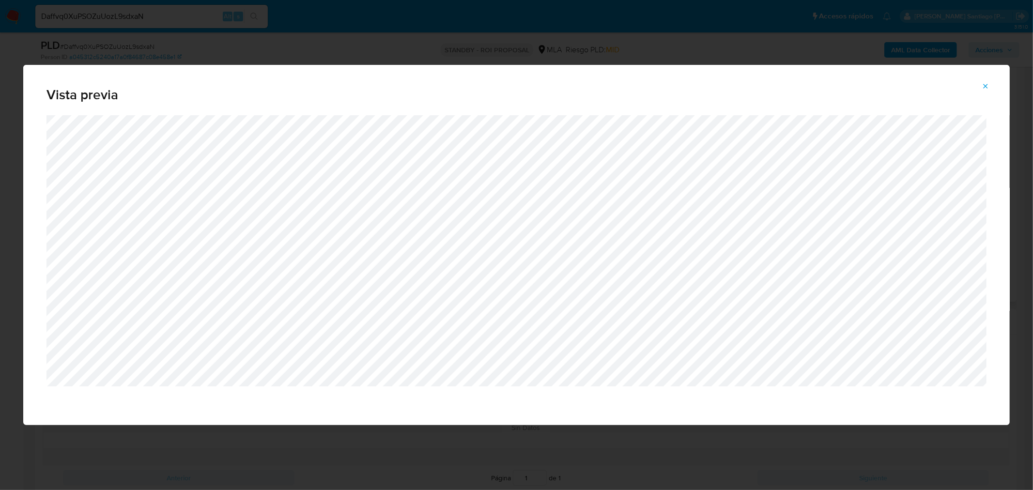
click at [986, 88] on icon "Attachment preview" at bounding box center [986, 86] width 8 height 8
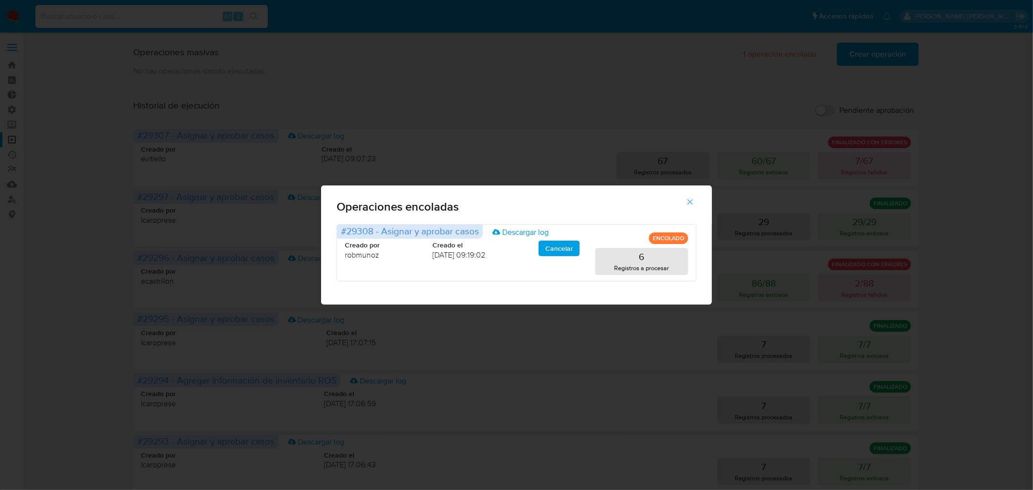
drag, startPoint x: 686, startPoint y: 196, endPoint x: 475, endPoint y: 186, distance: 211.9
click at [686, 197] on button "button" at bounding box center [690, 201] width 34 height 23
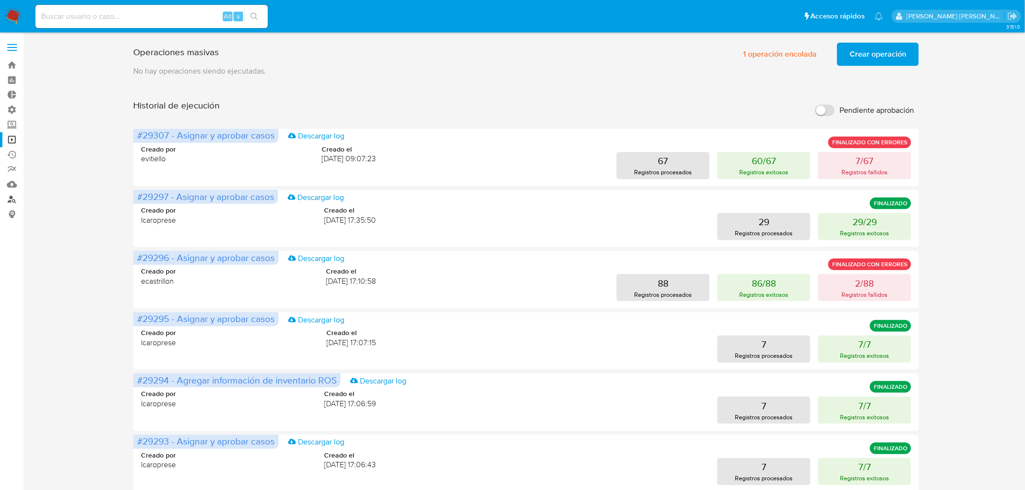
click at [14, 202] on link "Buscador de personas" at bounding box center [57, 199] width 115 height 15
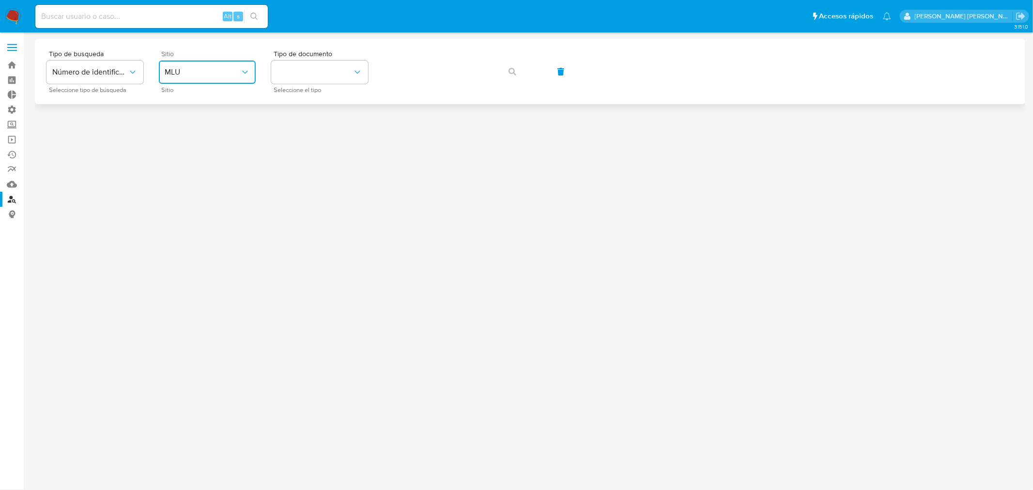
click at [225, 67] on span "MLU" at bounding box center [203, 72] width 76 height 10
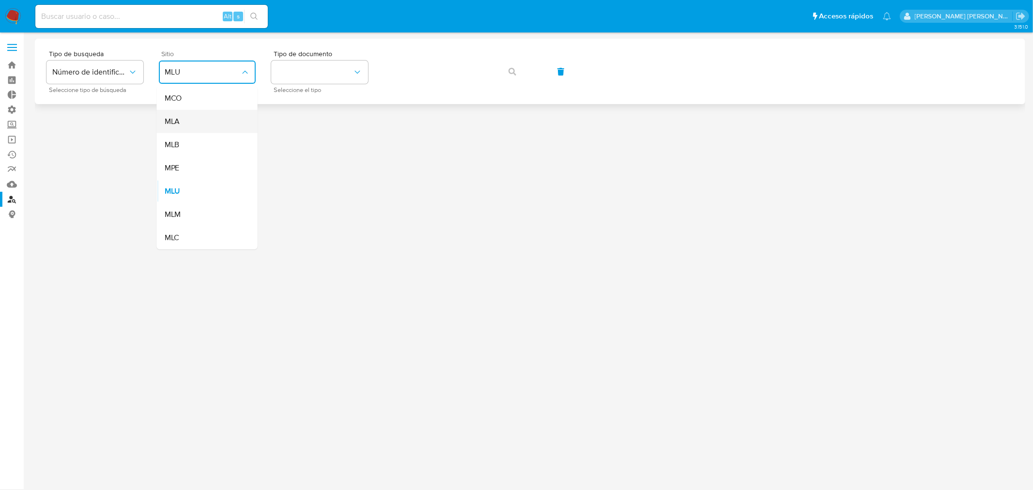
click at [227, 125] on div "MLA" at bounding box center [204, 121] width 79 height 23
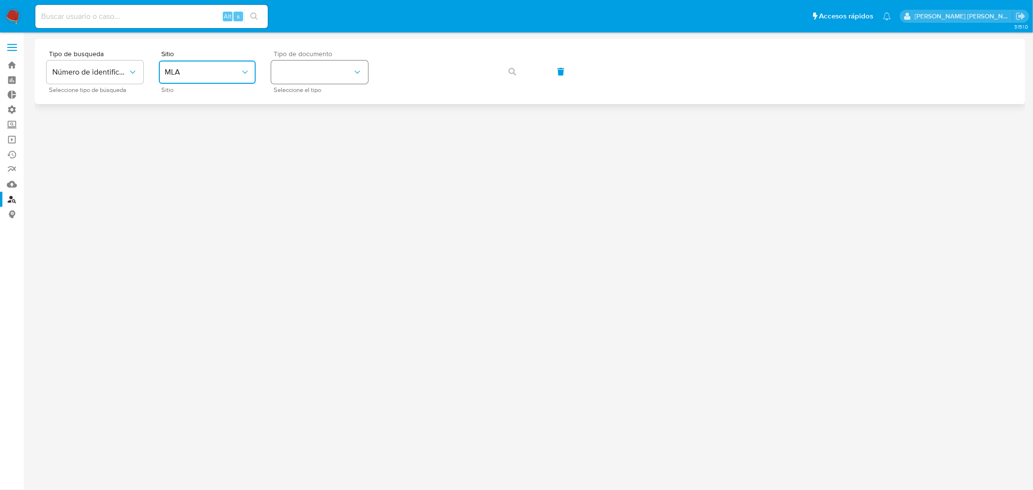
click at [320, 81] on button "identificationType" at bounding box center [319, 72] width 97 height 23
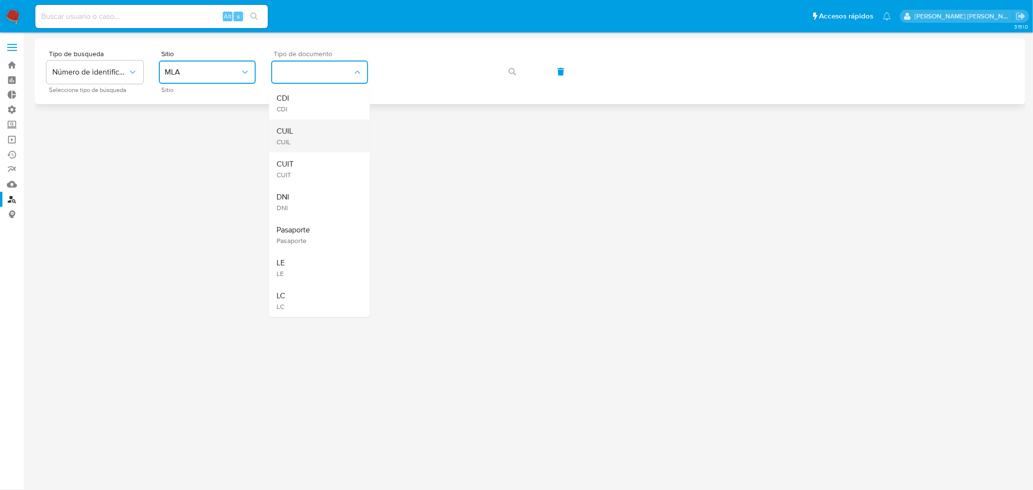
click at [326, 127] on div "CUIL CUIL" at bounding box center [316, 136] width 79 height 33
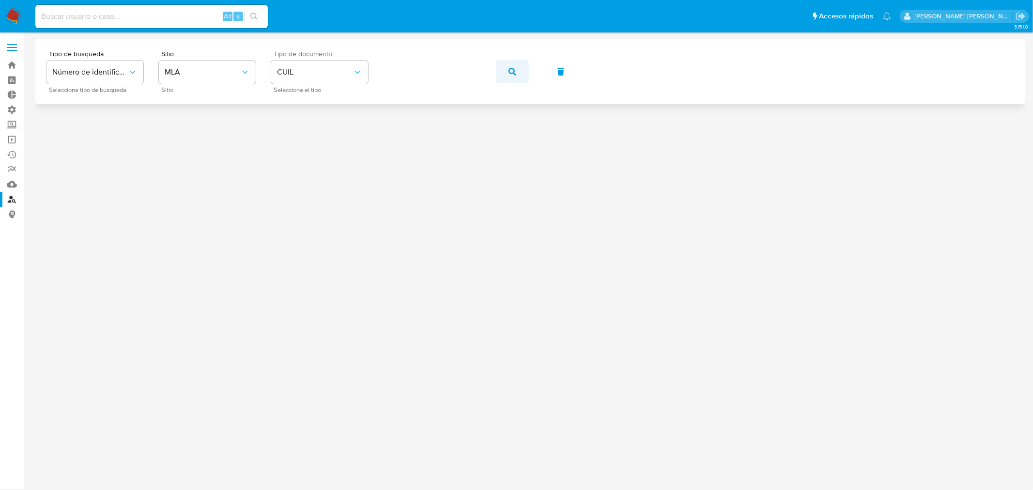
click at [520, 71] on button "button" at bounding box center [512, 71] width 33 height 23
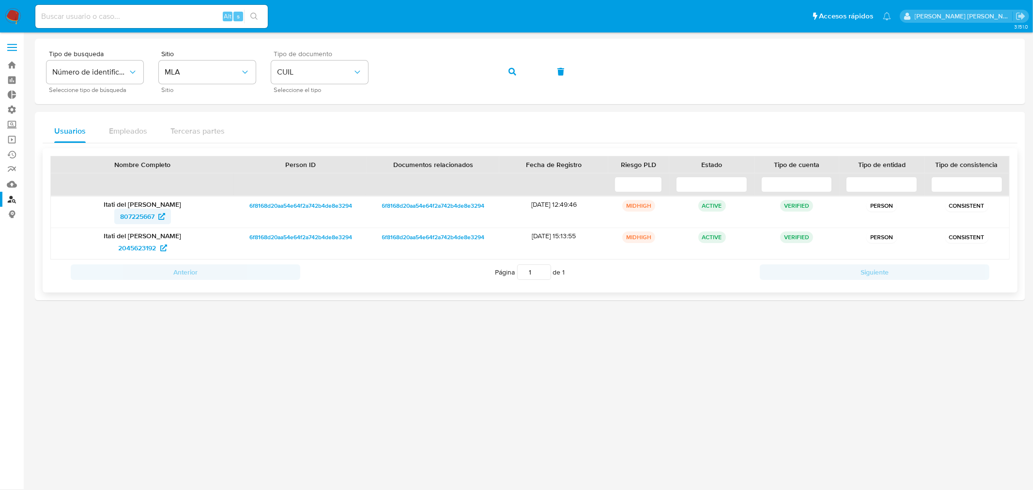
click at [130, 217] on span "807225667" at bounding box center [137, 217] width 34 height 16
click at [152, 250] on span "2045623192" at bounding box center [138, 248] width 38 height 16
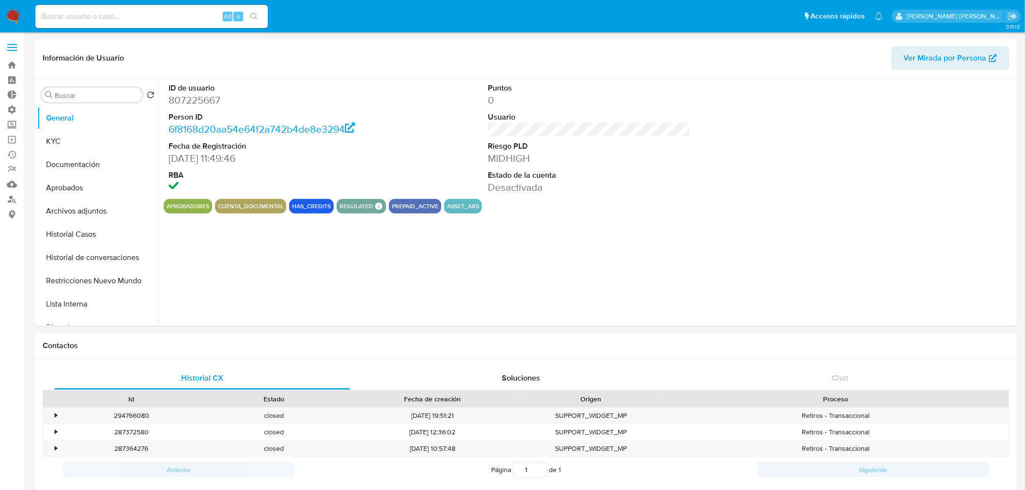
select select "10"
drag, startPoint x: 136, startPoint y: 281, endPoint x: 131, endPoint y: 283, distance: 5.4
click at [134, 281] on button "Restricciones Nuevo Mundo" at bounding box center [93, 280] width 113 height 23
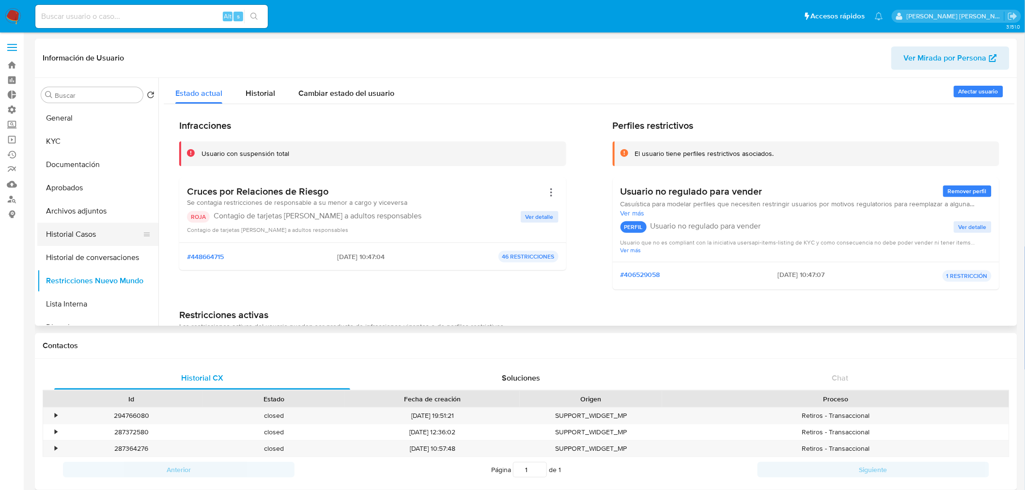
click at [93, 231] on button "Historial Casos" at bounding box center [93, 234] width 113 height 23
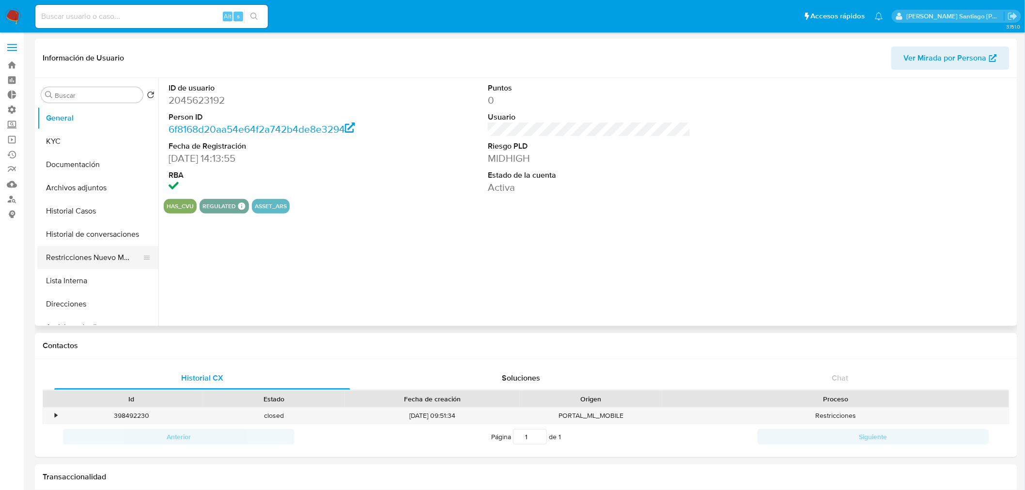
click at [88, 259] on button "Restricciones Nuevo Mundo" at bounding box center [93, 257] width 113 height 23
select select "10"
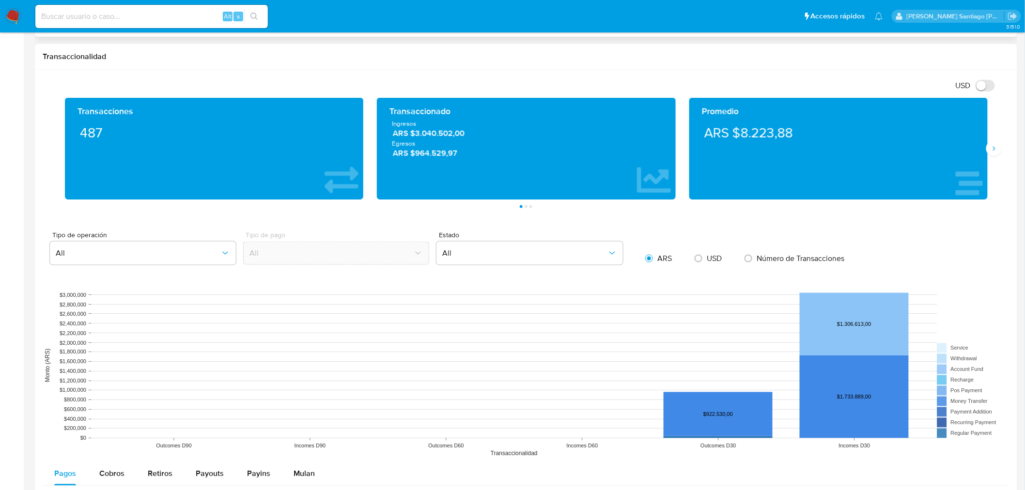
scroll to position [367, 0]
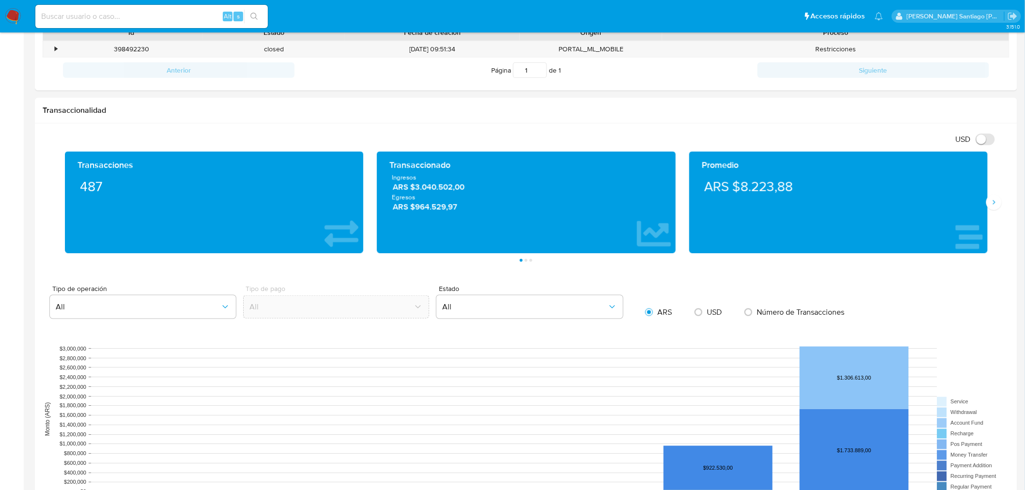
click at [211, 12] on input at bounding box center [151, 16] width 233 height 13
paste input "02IOc5lDxczyG3FMzHg1F4mV"
type input "02IOc5lDxczyG3FMzHg1F4mV"
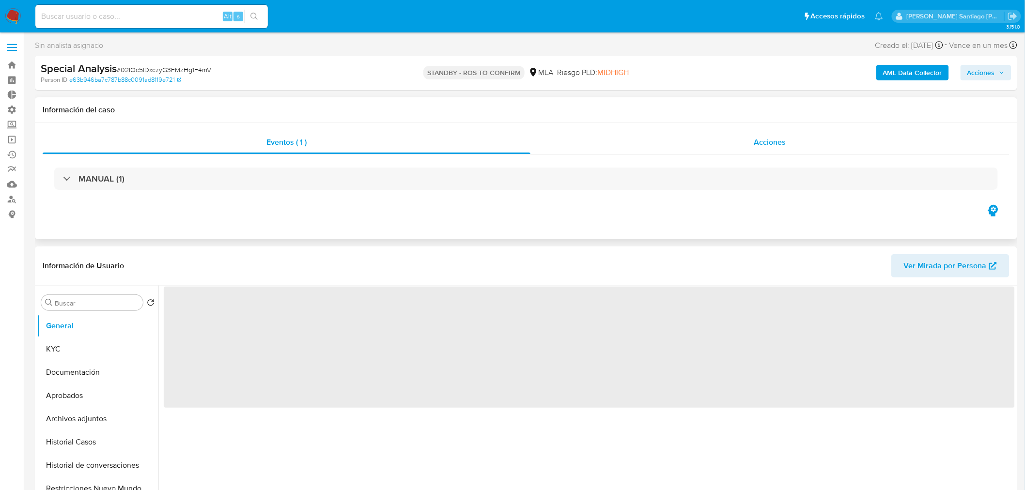
click at [751, 140] on div "Acciones" at bounding box center [770, 142] width 480 height 23
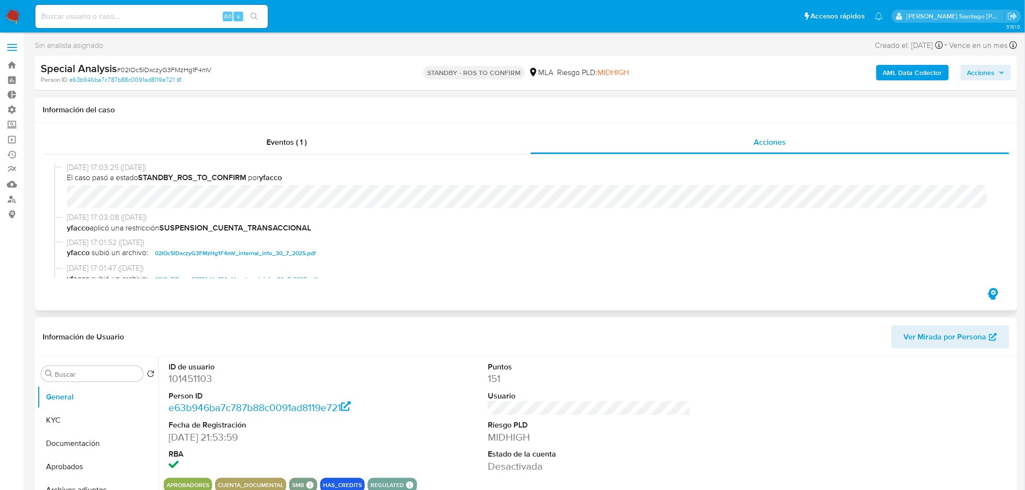
select select "10"
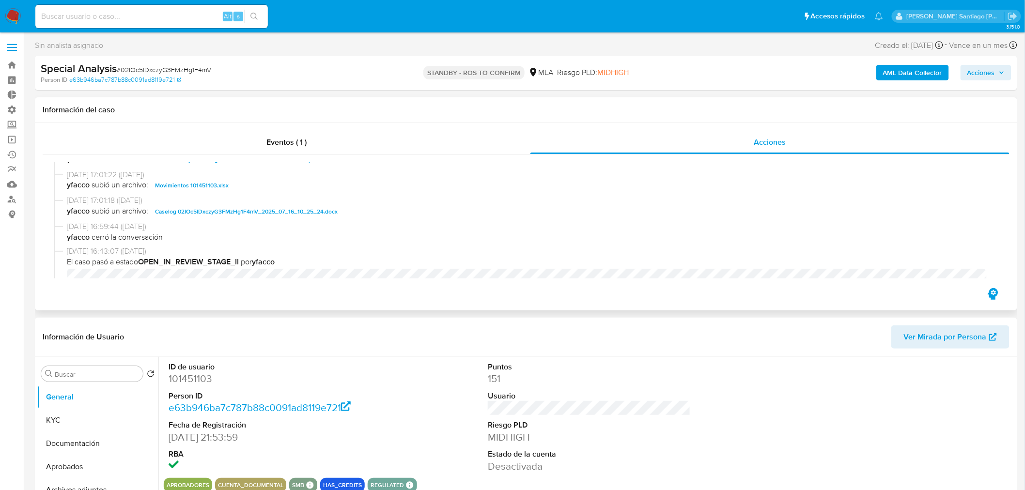
scroll to position [161, 0]
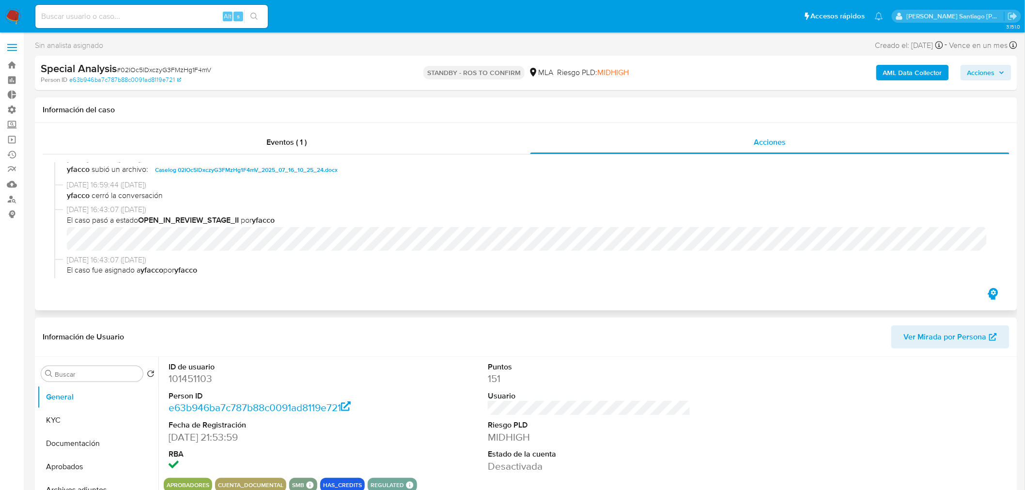
click at [309, 171] on span "Caselog 02IOc5lDxczyG3FMzHg1F4mV_2025_07_16_10_25_24.docx" at bounding box center [246, 170] width 183 height 12
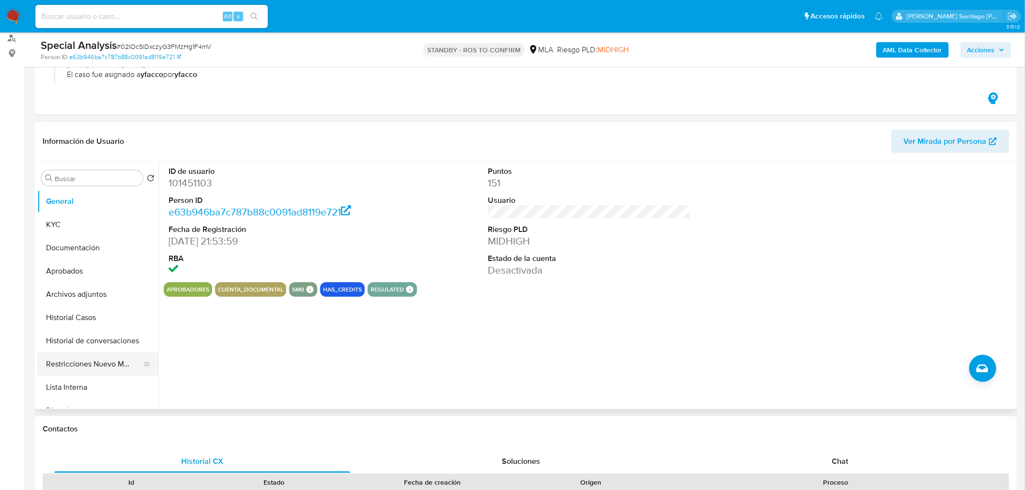
click at [87, 367] on button "Restricciones Nuevo Mundo" at bounding box center [93, 364] width 113 height 23
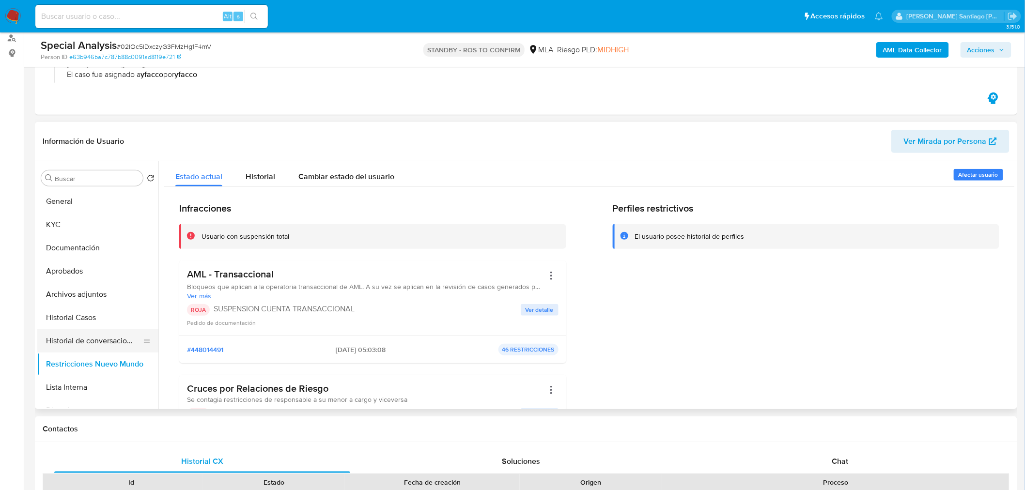
click at [63, 336] on button "Historial de conversaciones" at bounding box center [93, 340] width 113 height 23
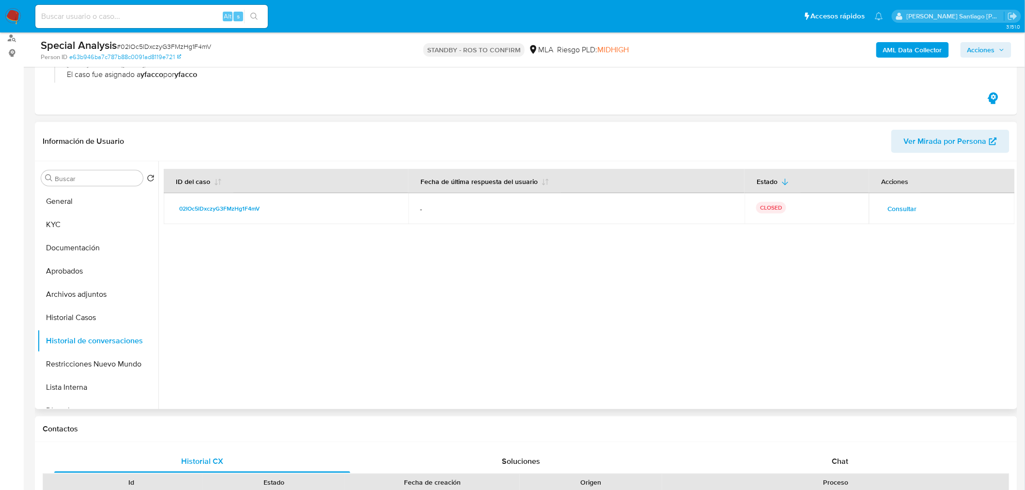
click at [908, 209] on span "Consultar" at bounding box center [902, 209] width 30 height 14
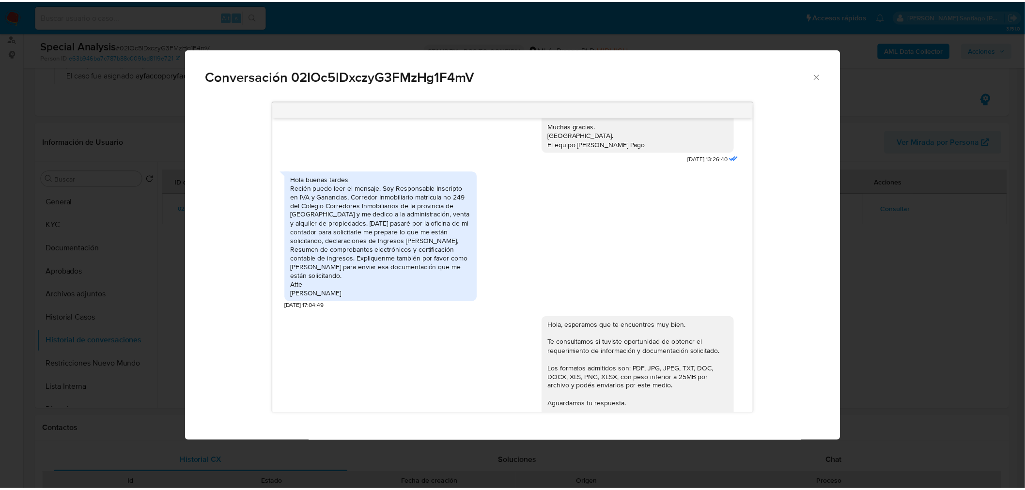
scroll to position [761, 0]
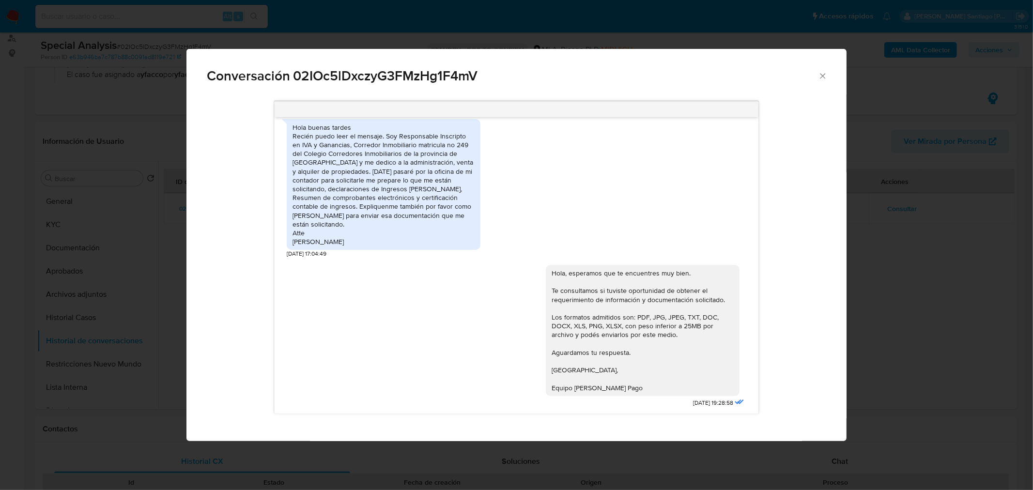
click at [965, 299] on div "Conversación 02IOc5lDxczyG3FMzHg1F4mV [DATE] 18:28:26 Hola, Esperamos que te en…" at bounding box center [516, 245] width 1033 height 490
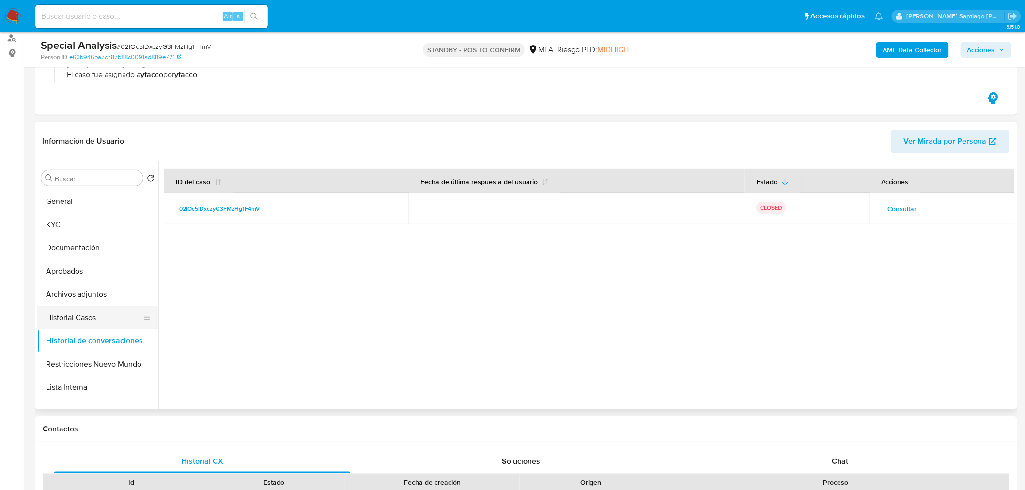
click at [83, 310] on button "Historial Casos" at bounding box center [93, 317] width 113 height 23
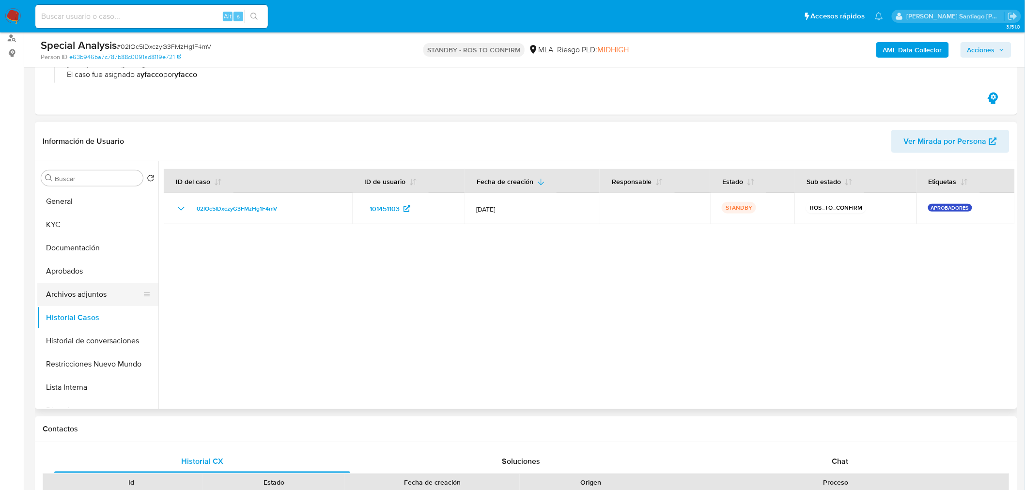
click at [78, 301] on button "Archivos adjuntos" at bounding box center [93, 294] width 113 height 23
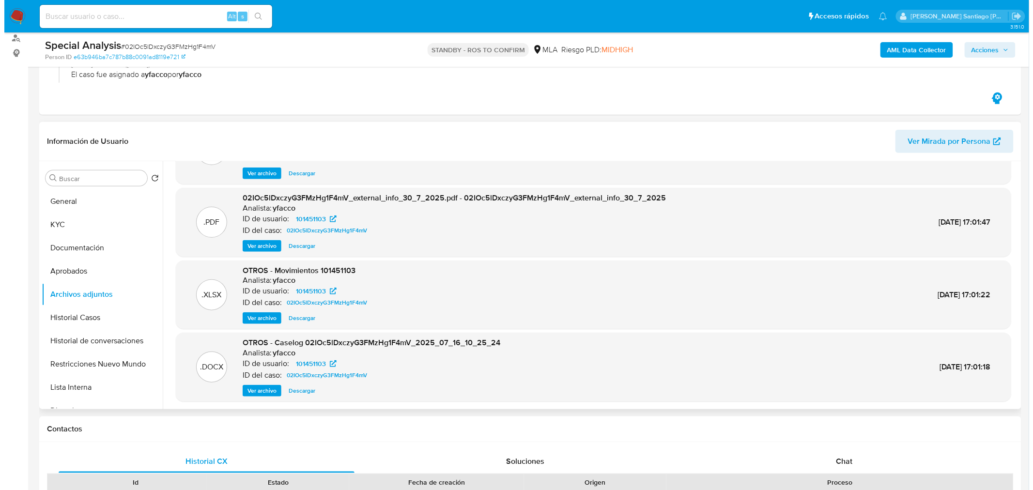
scroll to position [54, 0]
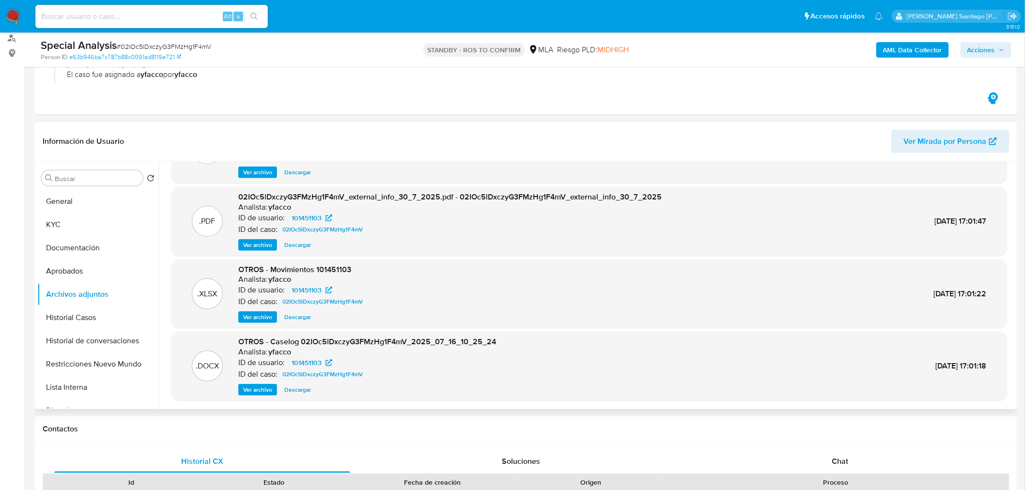
click at [275, 386] on button "Ver archivo" at bounding box center [257, 390] width 39 height 12
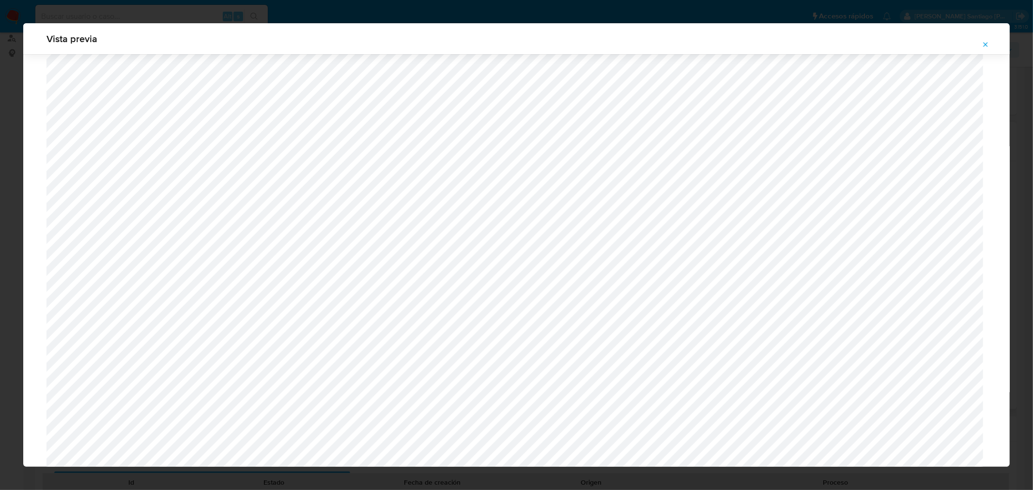
scroll to position [303, 0]
drag, startPoint x: 984, startPoint y: 46, endPoint x: 958, endPoint y: 22, distance: 35.4
click at [984, 47] on icon "Attachment preview" at bounding box center [986, 45] width 8 height 8
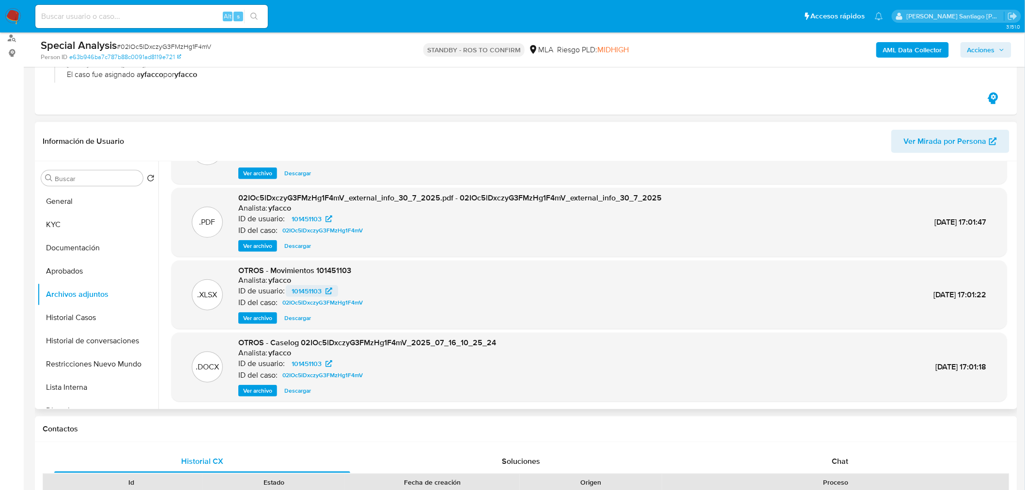
scroll to position [54, 0]
click at [296, 392] on span "Descargar" at bounding box center [297, 390] width 27 height 10
click at [258, 242] on span "Ver archivo" at bounding box center [257, 245] width 29 height 10
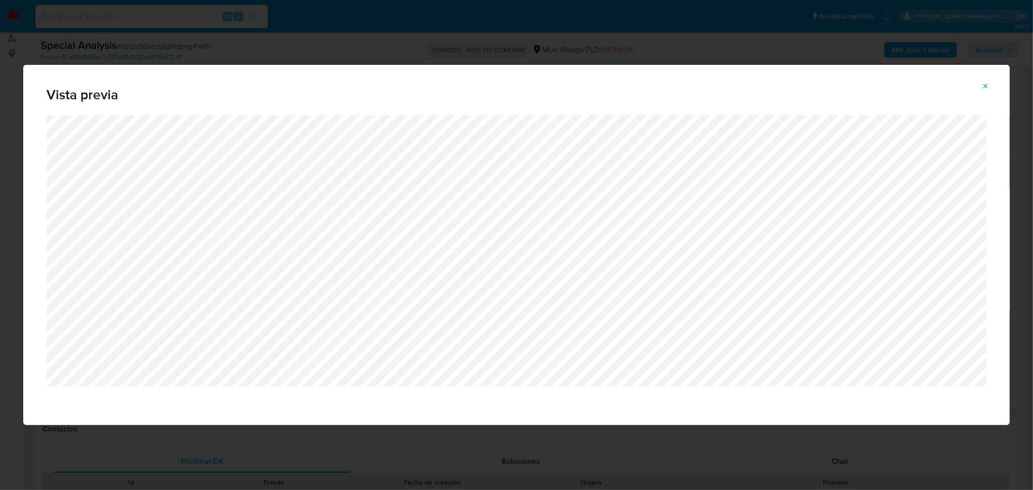
drag, startPoint x: 984, startPoint y: 91, endPoint x: 938, endPoint y: 63, distance: 53.4
click at [967, 106] on div "Vista previa" at bounding box center [516, 245] width 987 height 360
click at [982, 85] on button "Attachment preview" at bounding box center [985, 86] width 21 height 16
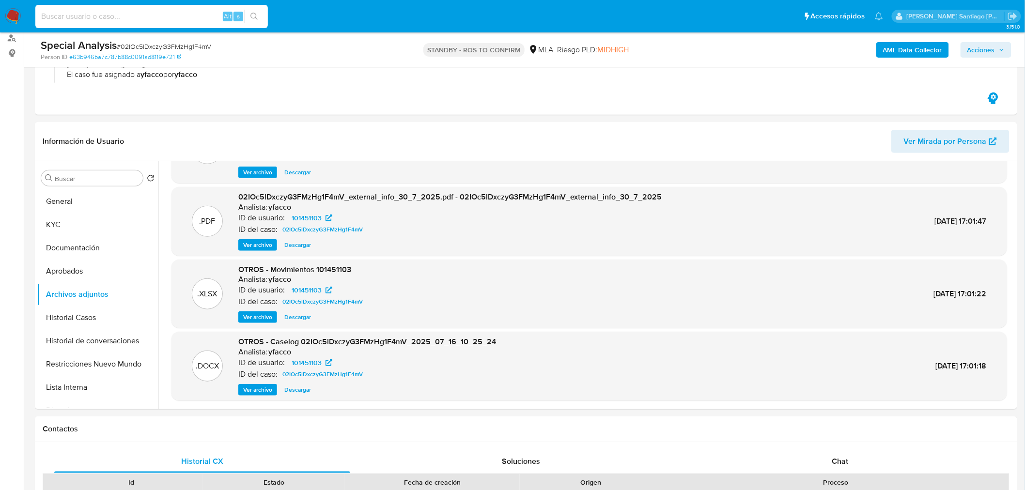
click at [165, 17] on input at bounding box center [151, 16] width 233 height 13
paste input "esBCUw6nNfn88n2OC4LTH5pl"
type input "esBCUw6nNfn88n2OC4LTH5pl"
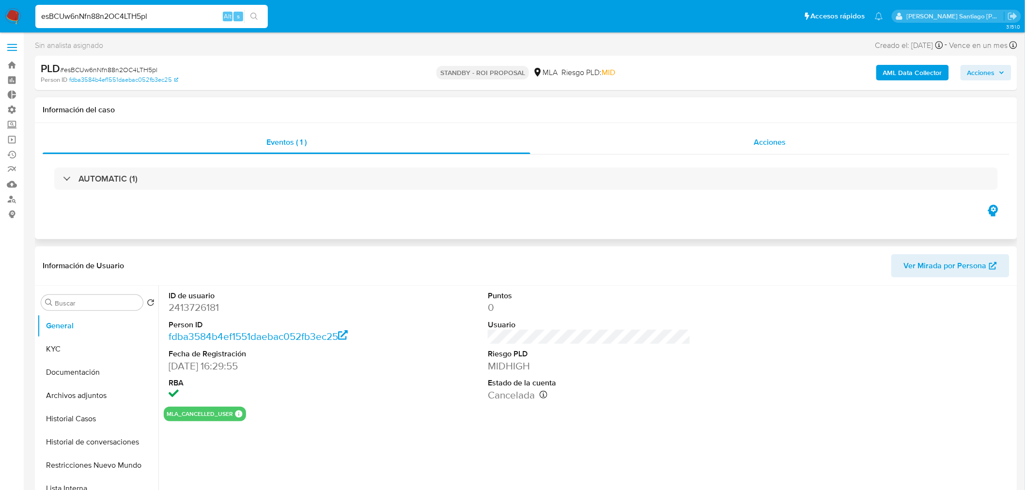
select select "10"
click at [747, 143] on div "Acciones" at bounding box center [770, 142] width 480 height 23
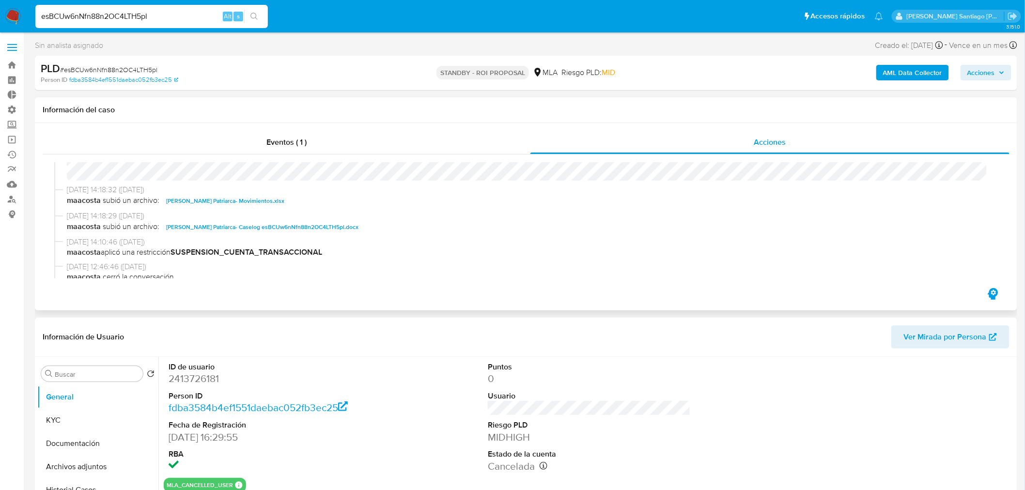
scroll to position [54, 0]
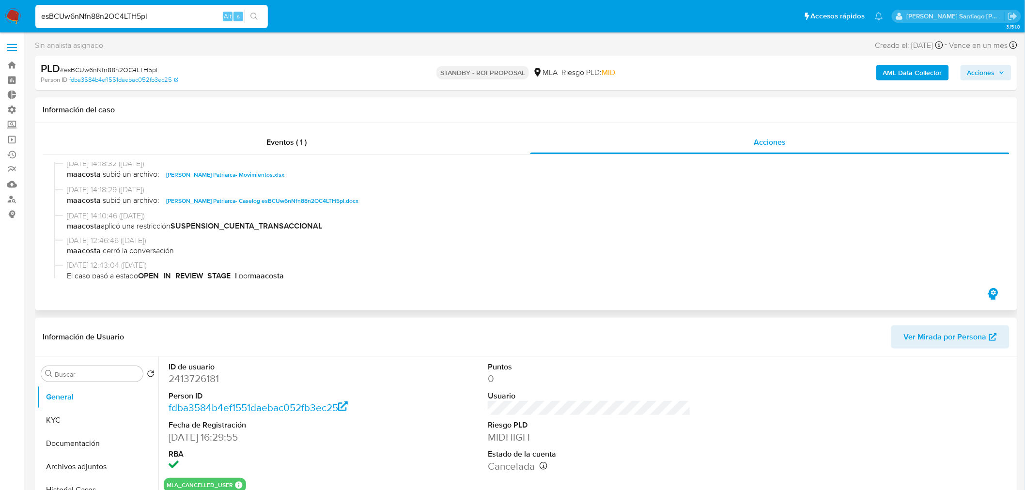
click at [336, 201] on span "[PERSON_NAME] Patriarca- Caselog esBCUw6nNfn88n2OC4LTH5pl.docx" at bounding box center [262, 201] width 192 height 12
click at [118, 16] on input "esBCUw6nNfn88n2OC4LTH5pl" at bounding box center [151, 16] width 233 height 13
paste input "vQJ85ckTq8ru6oanDTW6q3dd"
type input "vQJ85ckTq8ru6oanDTW6q3dd"
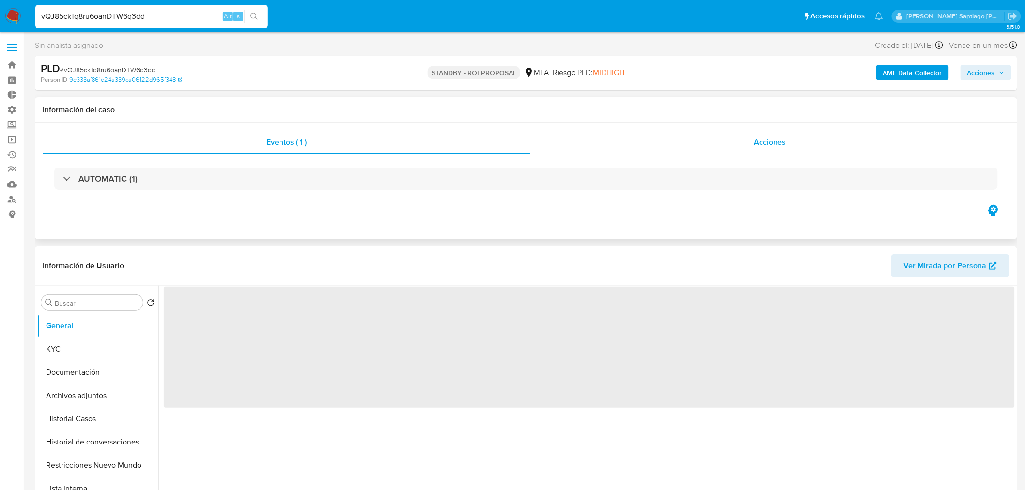
click at [723, 147] on div "Acciones" at bounding box center [770, 142] width 480 height 23
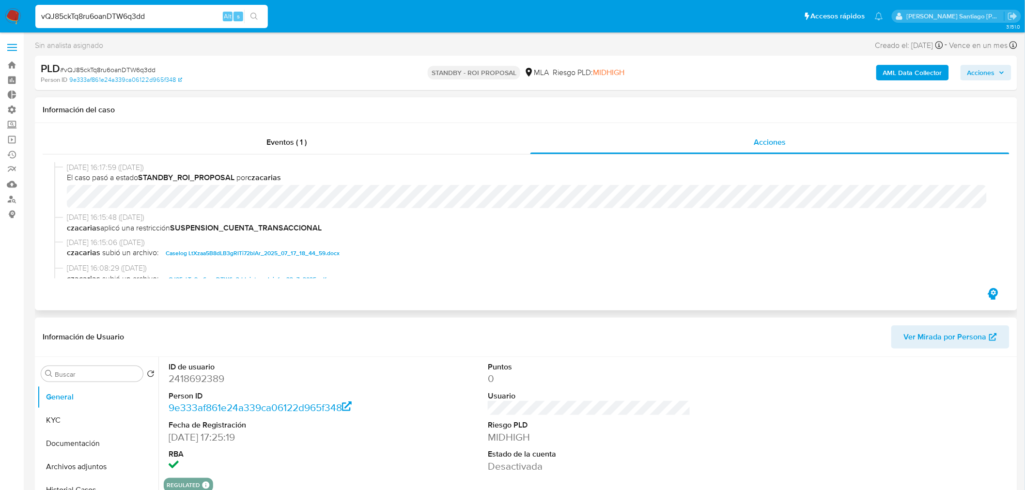
select select "10"
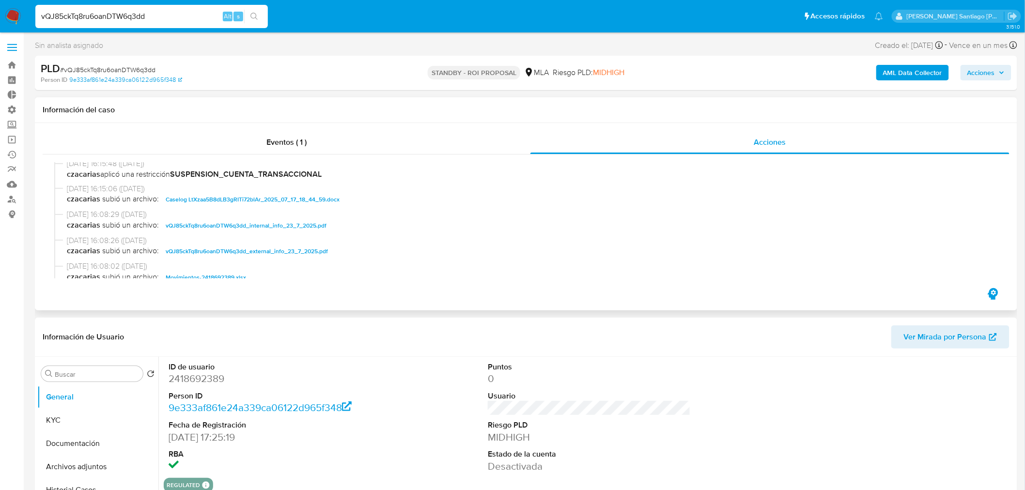
click at [304, 199] on span "Caselog LtXzaa5B8dLB3gRITi72blAr_2025_07_17_18_44_59.docx" at bounding box center [253, 200] width 174 height 12
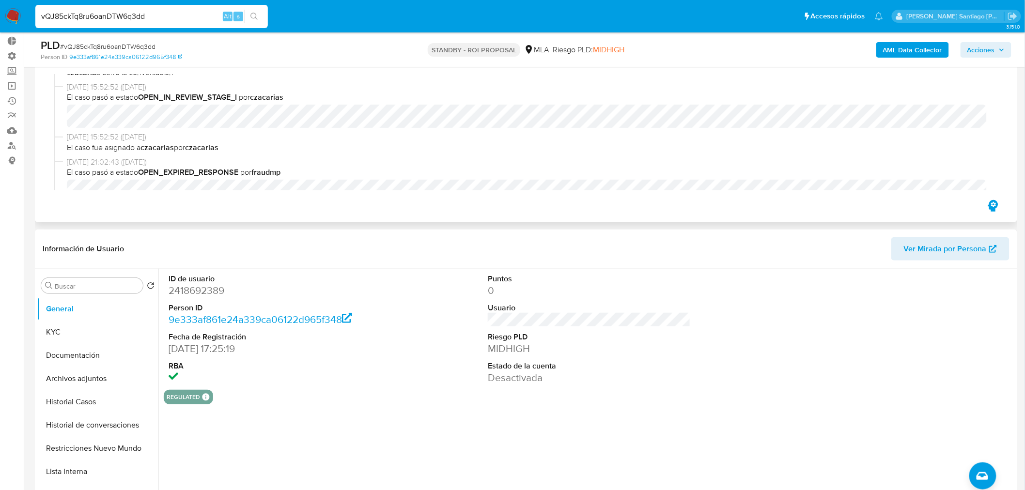
scroll to position [215, 0]
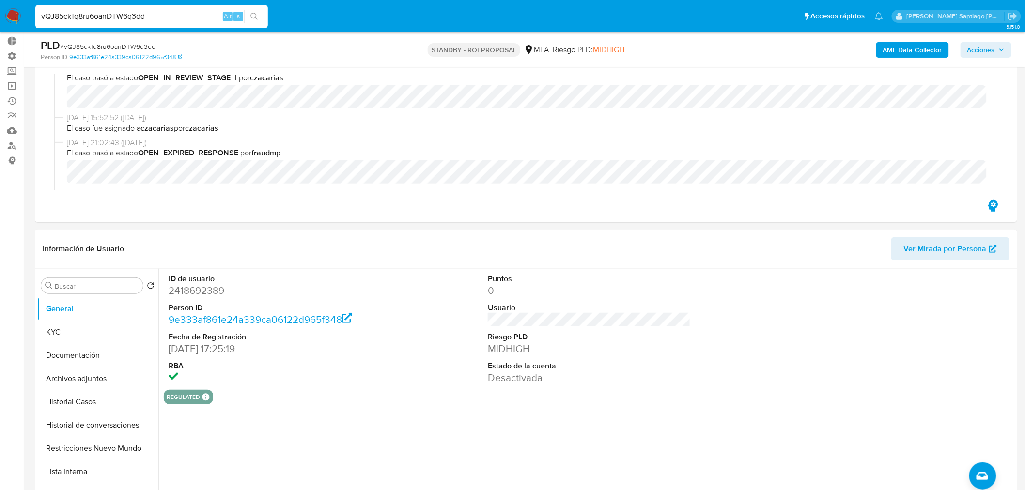
click at [127, 11] on div "vQJ85ckTq8ru6oanDTW6q3dd Alt s" at bounding box center [151, 16] width 233 height 23
click at [131, 15] on input "vQJ85ckTq8ru6oanDTW6q3dd" at bounding box center [151, 16] width 233 height 13
paste input "1o2Ieref5JU3godGuANVvnQp"
click at [155, 16] on input "vQJ85ckTq8ru6oanDTW6q3dd" at bounding box center [151, 16] width 233 height 13
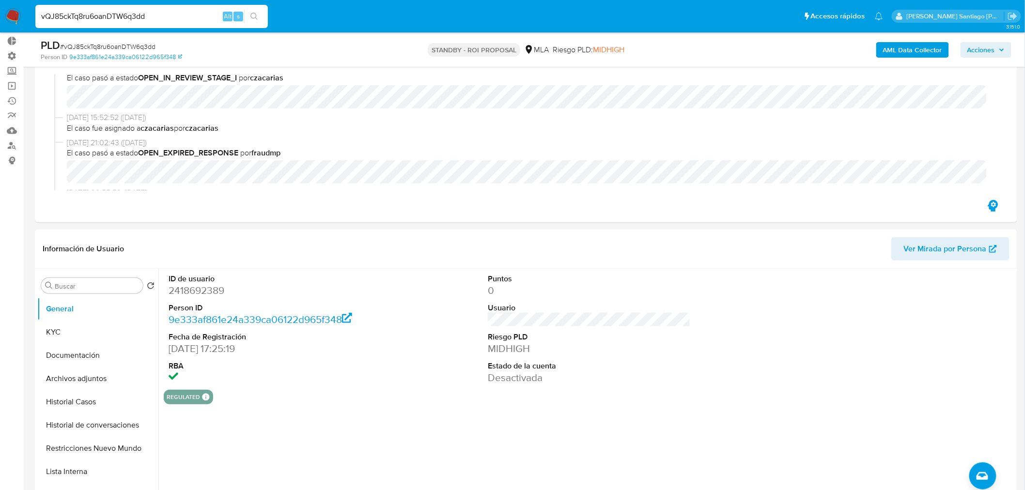
click at [155, 16] on input "vQJ85ckTq8ru6oanDTW6q3dd" at bounding box center [151, 16] width 233 height 13
paste input "1o2Ieref5JU3godGuANVvnQp"
type input "1o2Ieref5JU3godGuANVvnQp"
click at [254, 15] on icon "search-icon" at bounding box center [254, 17] width 8 height 8
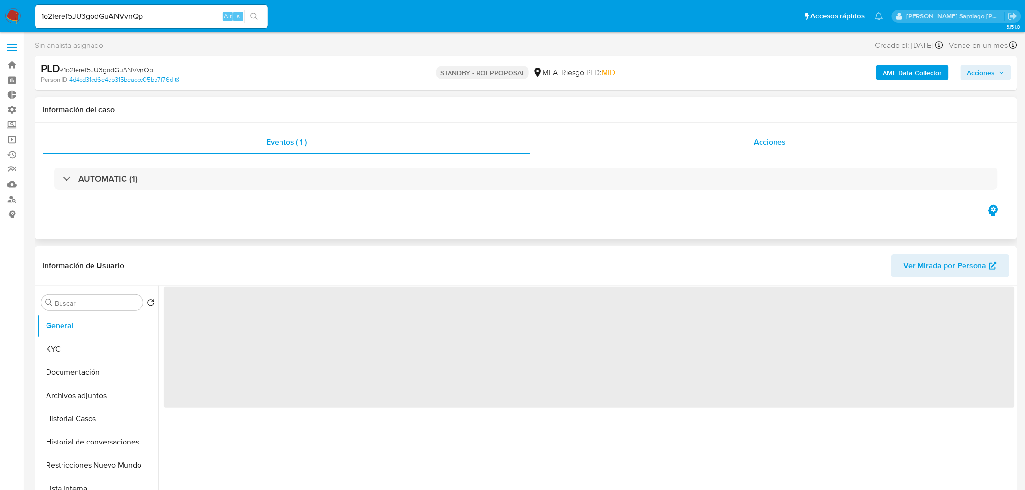
click at [806, 134] on div "Acciones" at bounding box center [770, 142] width 480 height 23
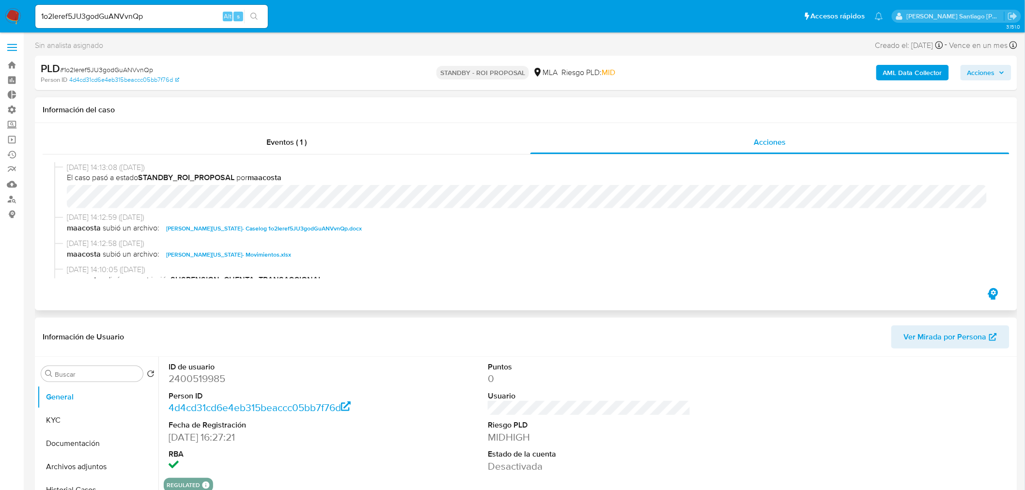
select select "10"
click at [318, 229] on span "[PERSON_NAME][US_STATE]- Caselog 1o2Ieref5JU3godGuANVvnQp.docx" at bounding box center [264, 229] width 196 height 12
click at [142, 16] on input "1o2Ieref5JU3godGuANVvnQp" at bounding box center [151, 16] width 233 height 13
paste input "PXErNCAMW003CJnmbcPkCj8H"
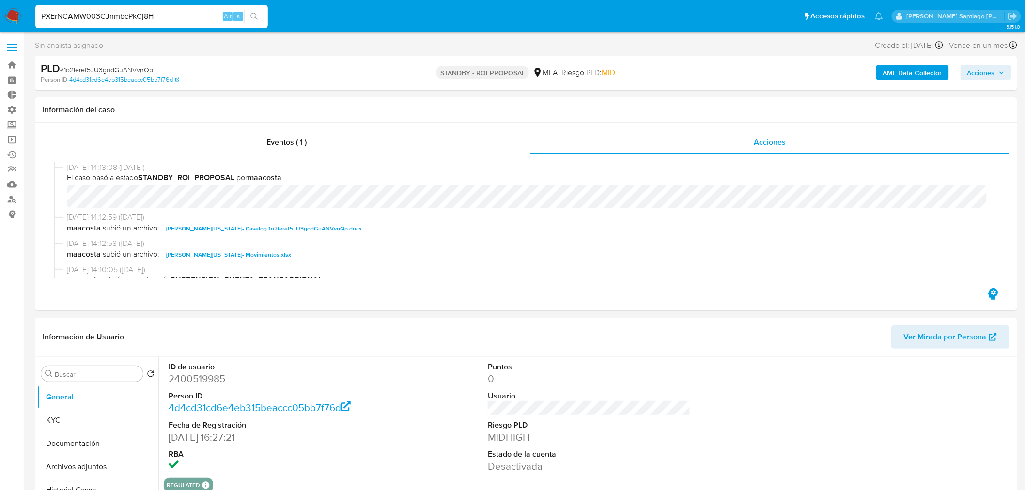
type input "PXErNCAMW003CJnmbcPkCj8H"
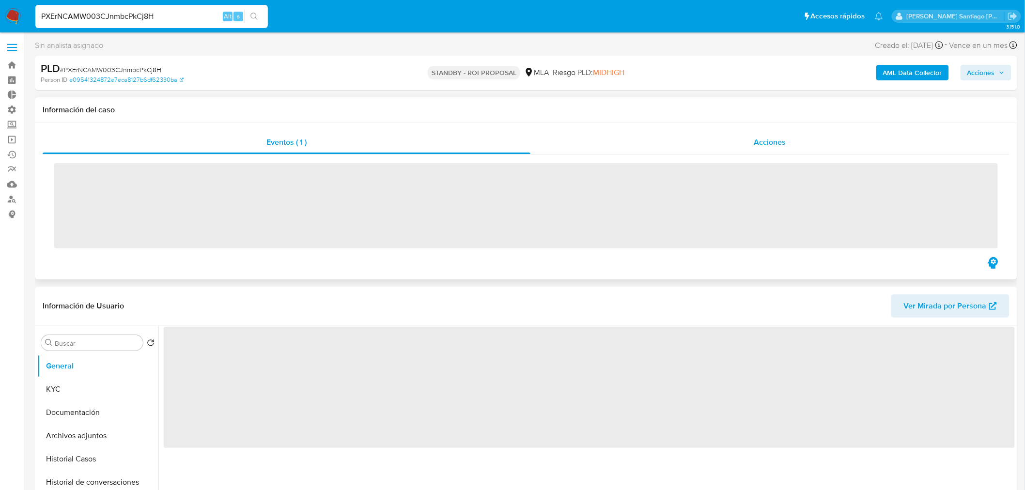
click at [738, 146] on div "Acciones" at bounding box center [770, 142] width 480 height 23
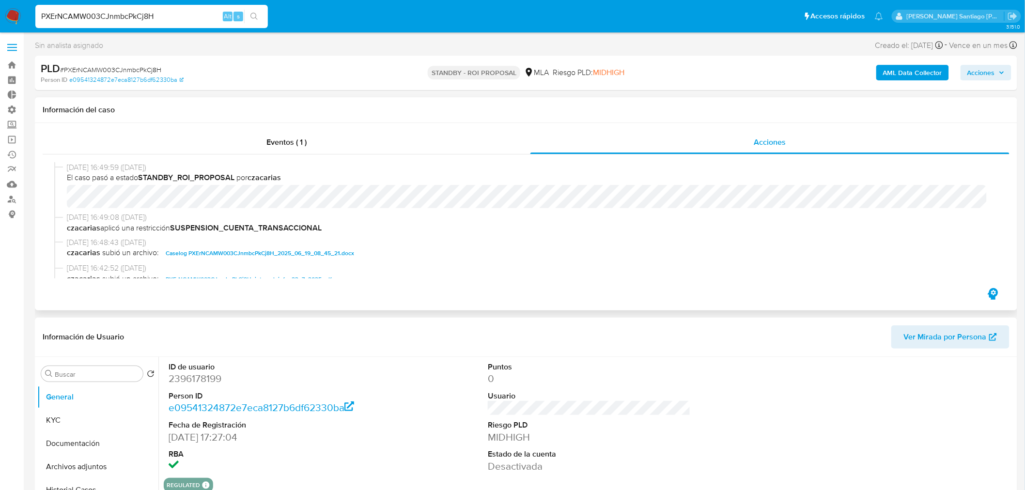
scroll to position [54, 0]
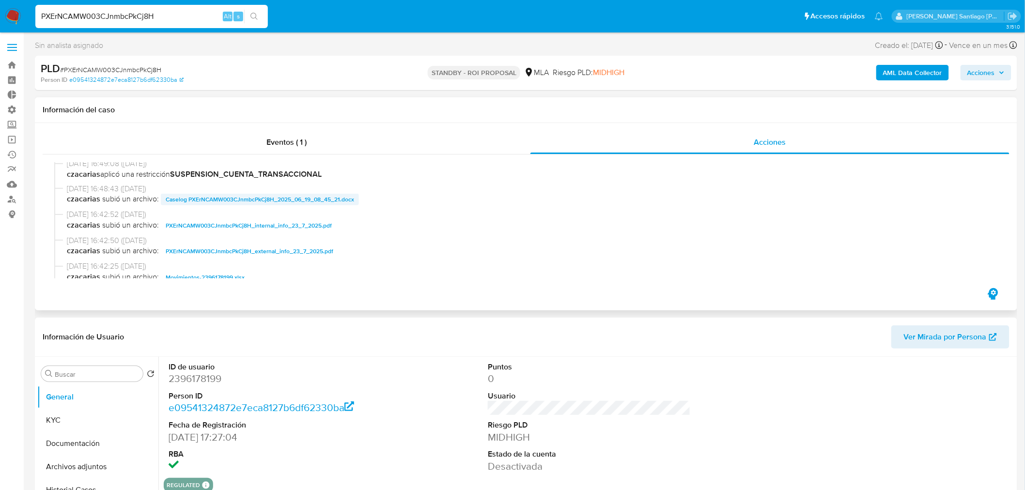
select select "10"
click at [345, 200] on span "Caselog PXErNCAMW003CJnmbcPkCj8H_2025_06_19_08_45_21.docx" at bounding box center [260, 200] width 188 height 12
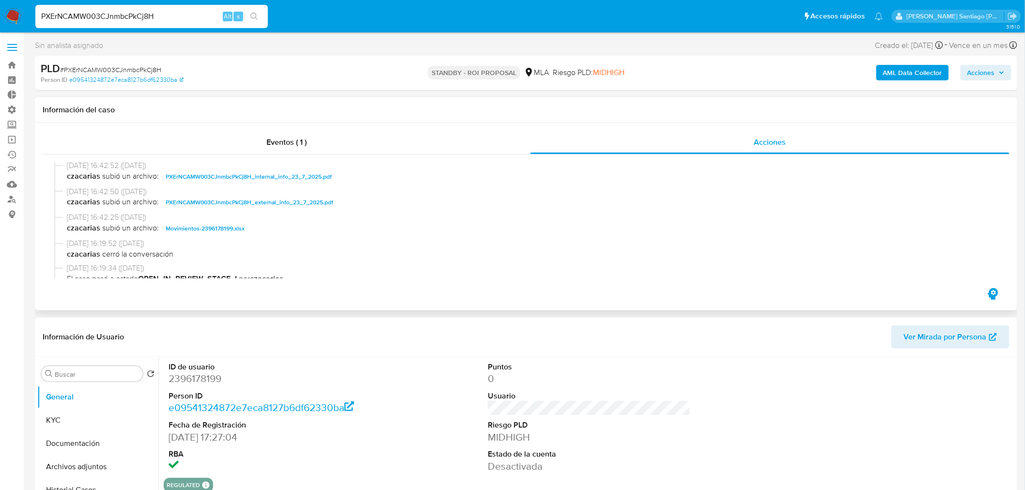
scroll to position [108, 0]
click at [156, 13] on input "PXErNCAMW003CJnmbcPkCj8H" at bounding box center [151, 16] width 233 height 13
paste input "WwIv5TzxMIflRp8RlSlgLDij"
type input "WwIv5TzxMIflRp8RlSlgLDij"
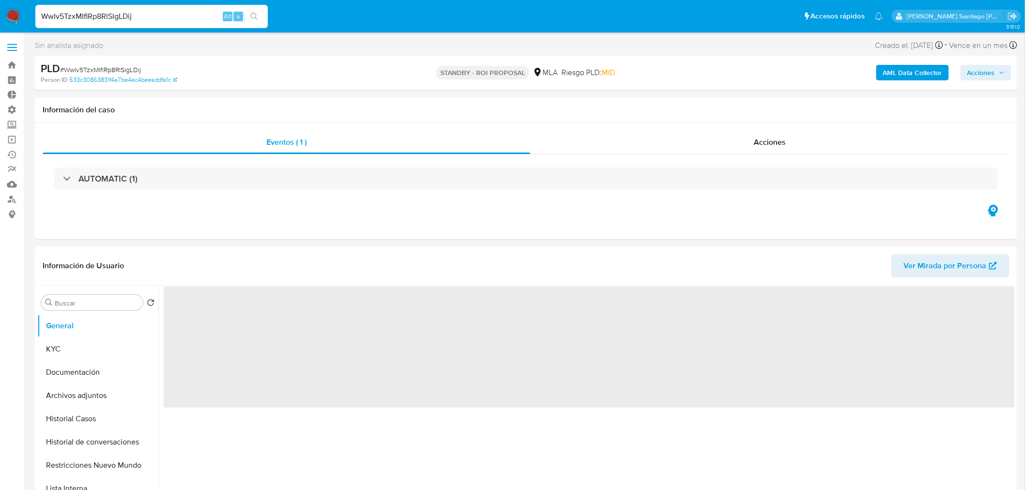
select select "10"
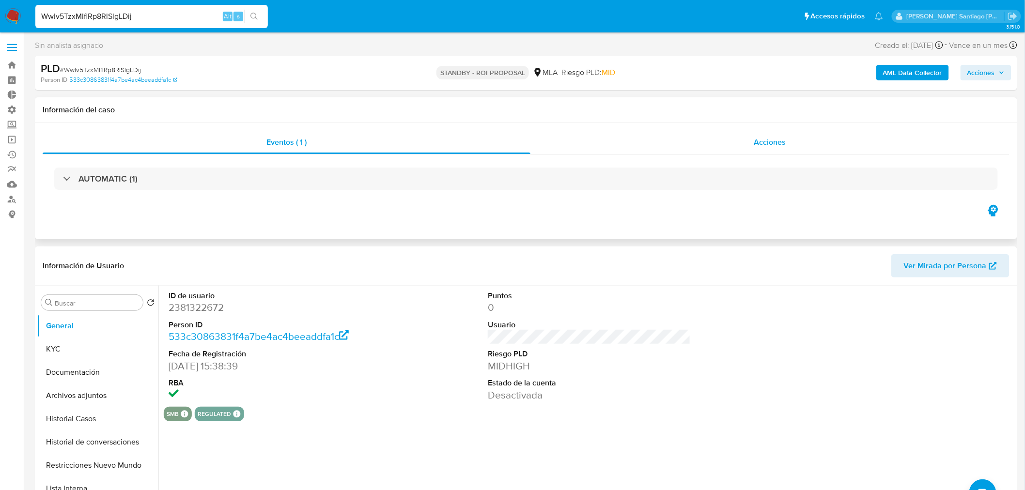
click at [684, 135] on div "Acciones" at bounding box center [770, 142] width 480 height 23
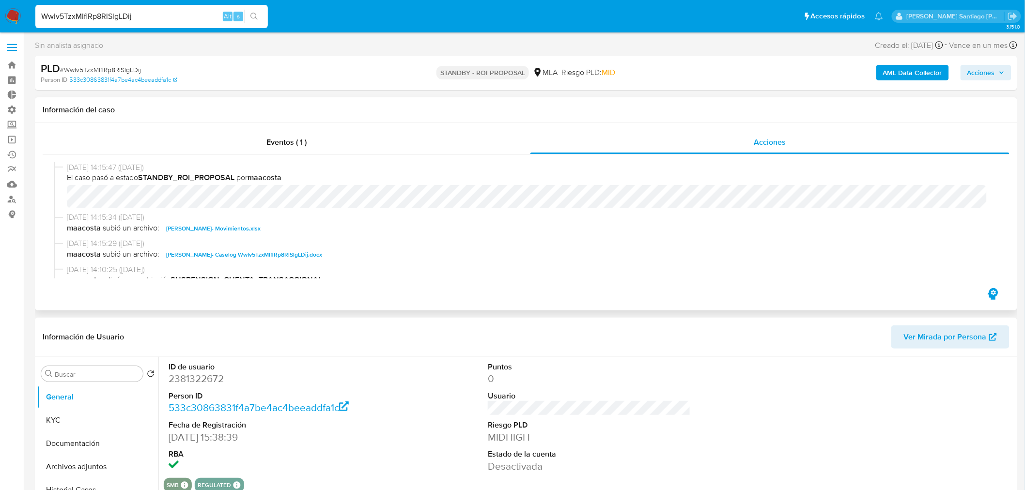
click at [286, 255] on span "[PERSON_NAME]- Caselog WwIv5TzxMIflRp8RlSlgLDij.docx" at bounding box center [244, 255] width 156 height 12
click at [180, 18] on input "WwIv5TzxMIflRp8RlSlgLDij" at bounding box center [151, 16] width 233 height 13
click at [180, 17] on input "WwIv5TzxMIflRp8RlSlgLDij" at bounding box center [151, 16] width 233 height 13
paste input "HQEbkQjXTYu712jjSqQvFo3D"
type input "HQEbkQjXTYu712jjSqQvFo3D"
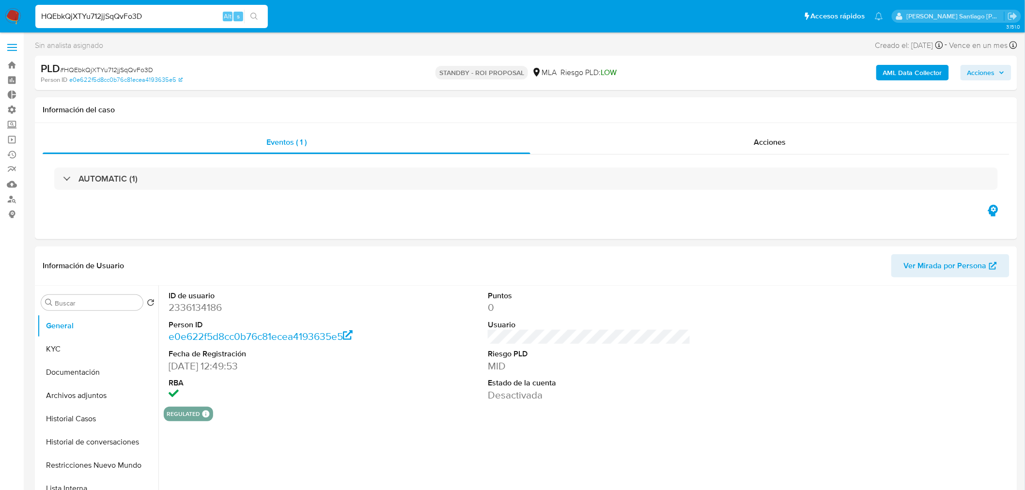
select select "10"
click at [741, 137] on div "Acciones" at bounding box center [770, 142] width 480 height 23
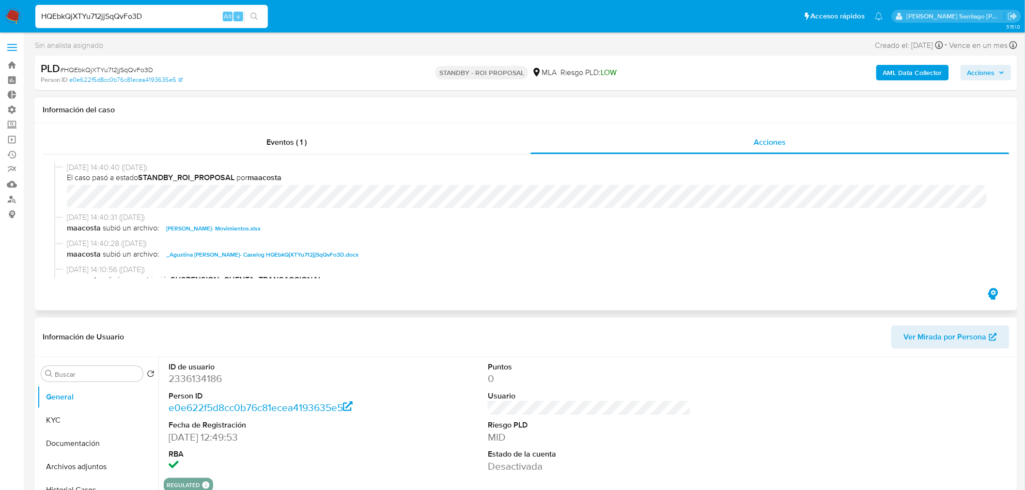
click at [355, 250] on span "_Agustina [PERSON_NAME]- Caselog HQEbkQjXTYu712jjSqQvFo3D.docx" at bounding box center [262, 255] width 192 height 12
